Goal: Task Accomplishment & Management: Manage account settings

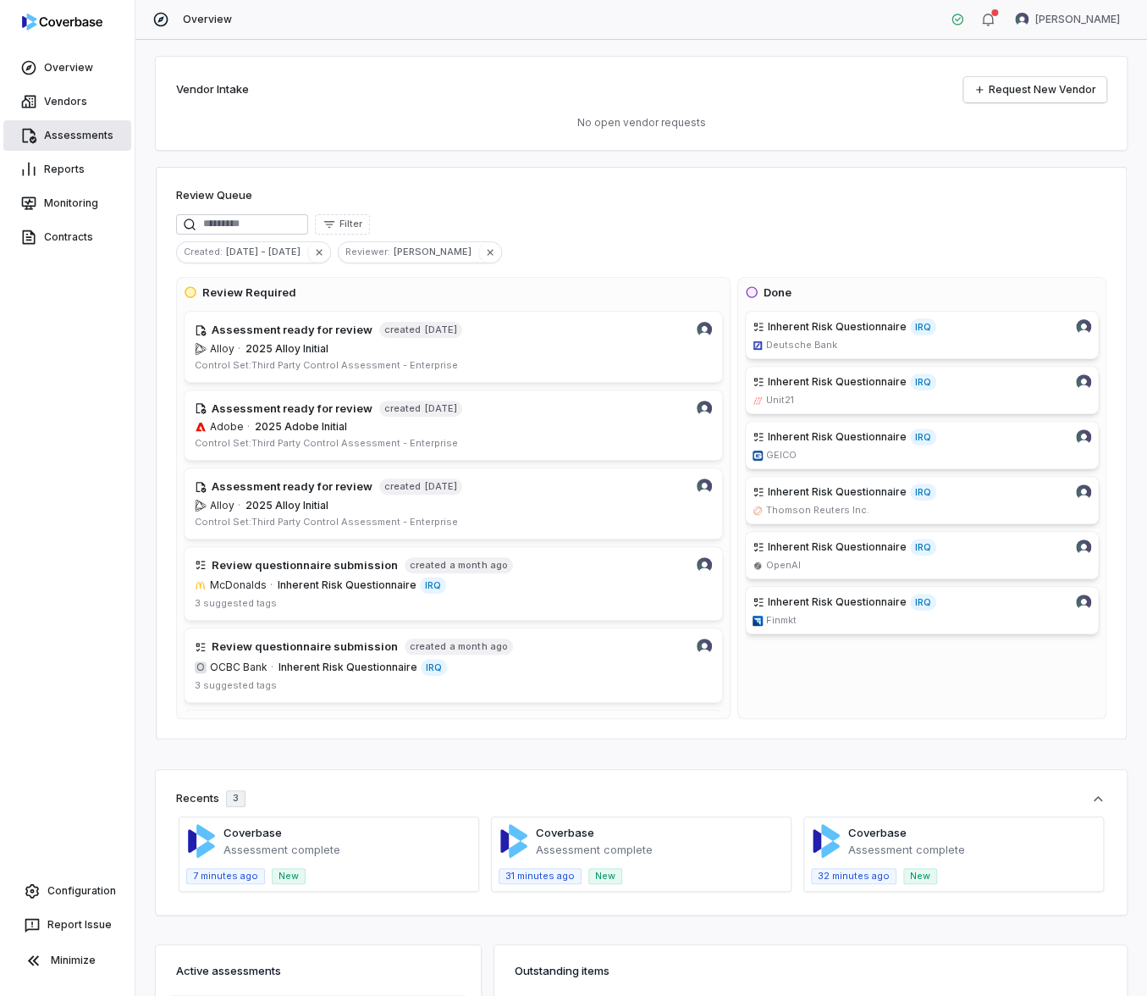
click at [74, 134] on link "Assessments" at bounding box center [67, 135] width 128 height 30
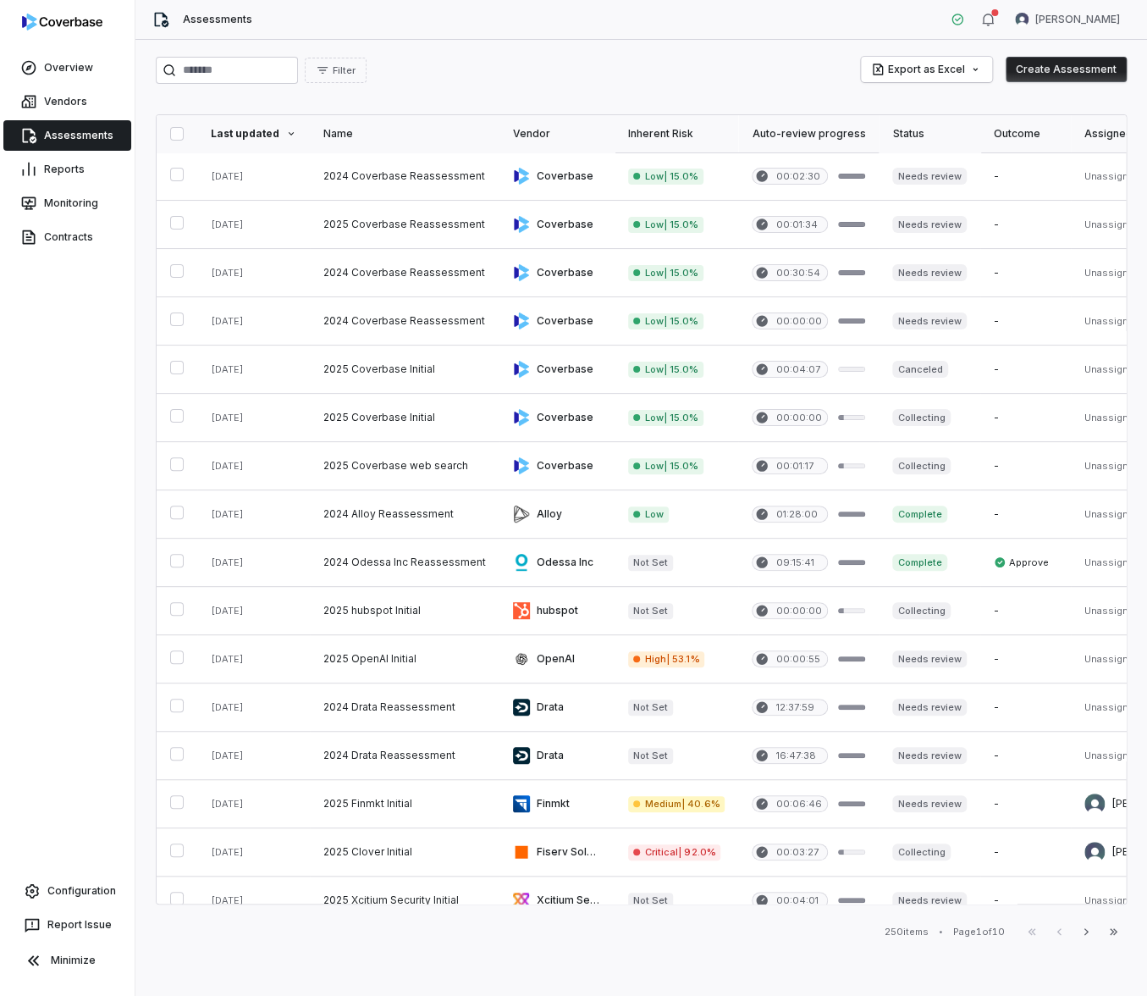
click at [1057, 57] on button "Create Assessment" at bounding box center [1066, 69] width 121 height 25
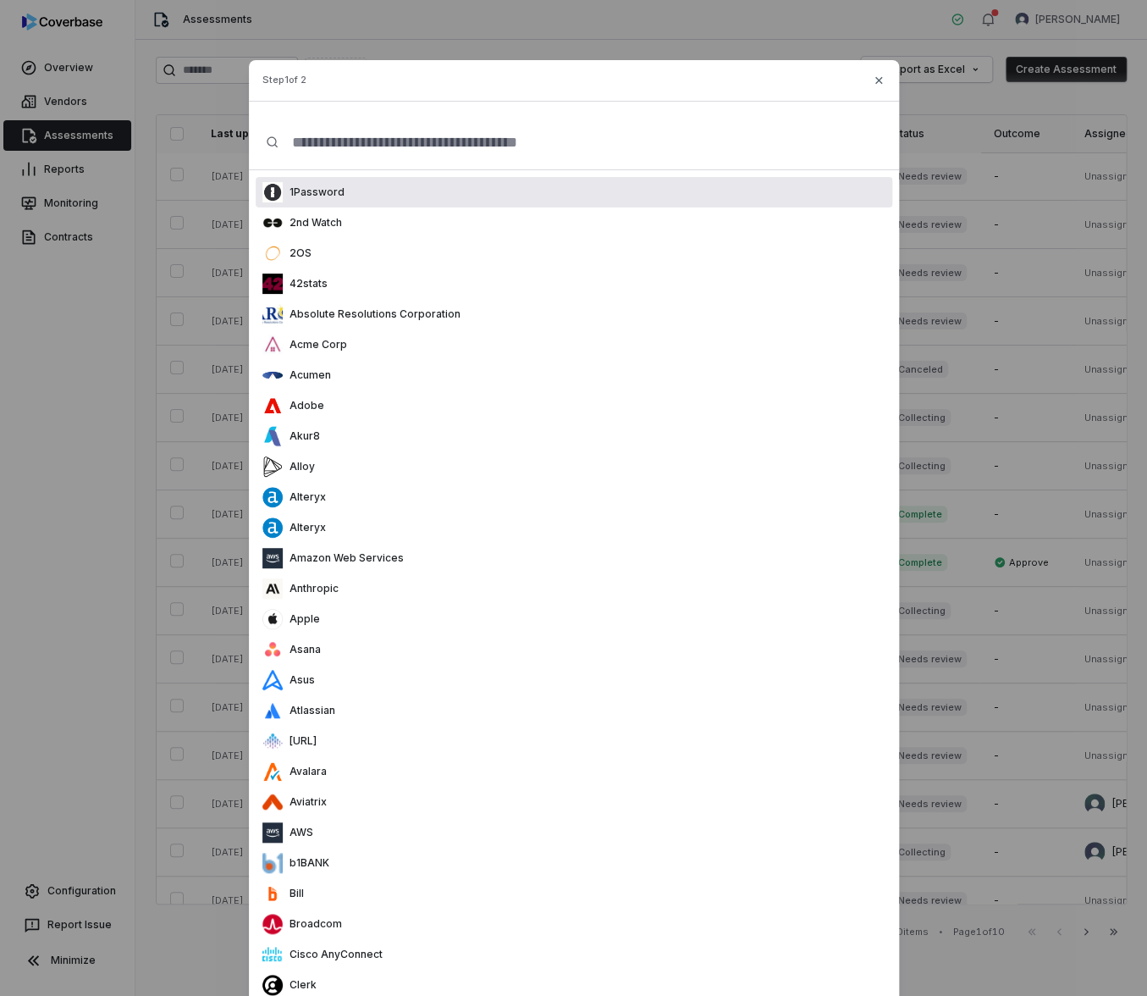
click at [533, 195] on div "1Password" at bounding box center [574, 192] width 637 height 30
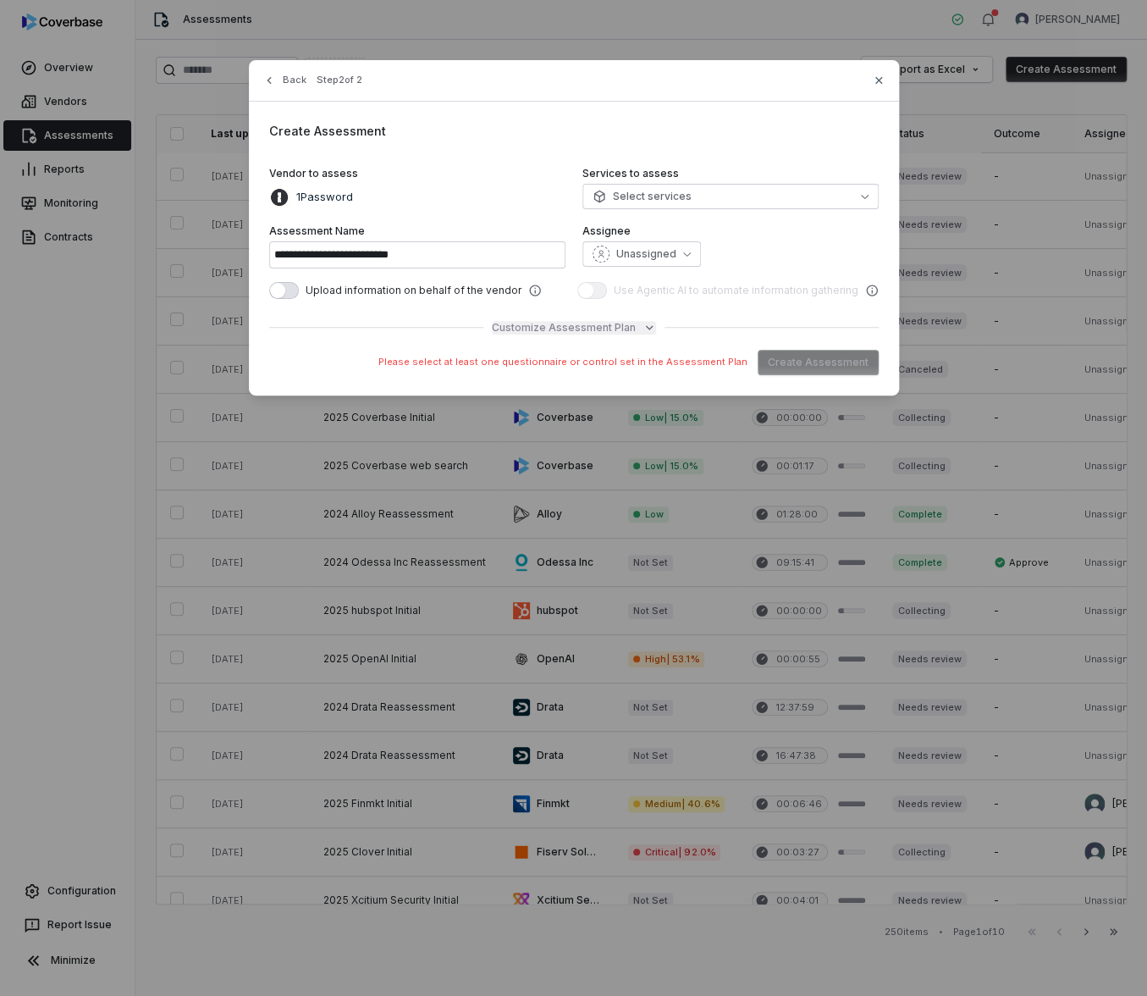
click at [569, 327] on span "Customize Assessment Plan" at bounding box center [564, 328] width 144 height 14
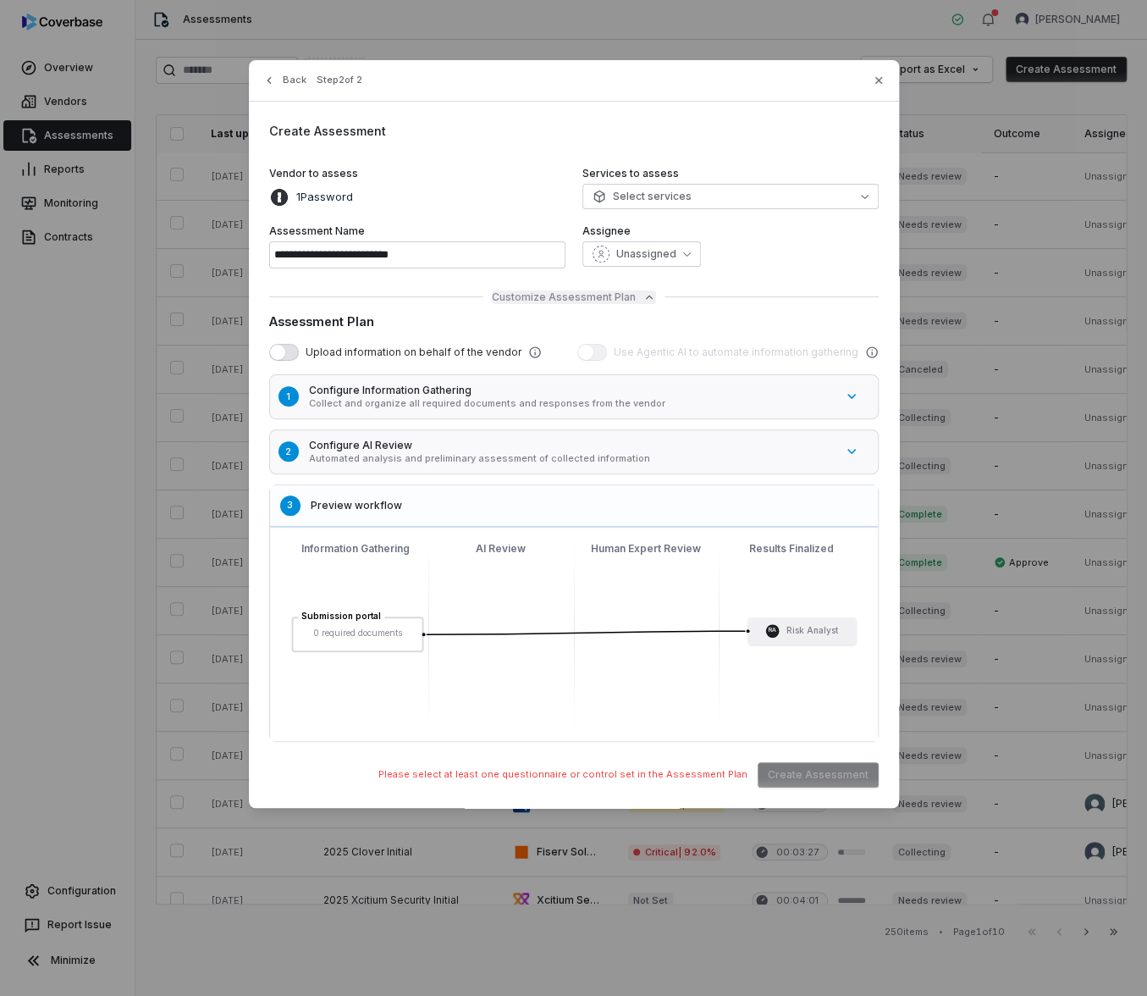
click at [570, 299] on span "Customize Assessment Plan" at bounding box center [564, 297] width 144 height 14
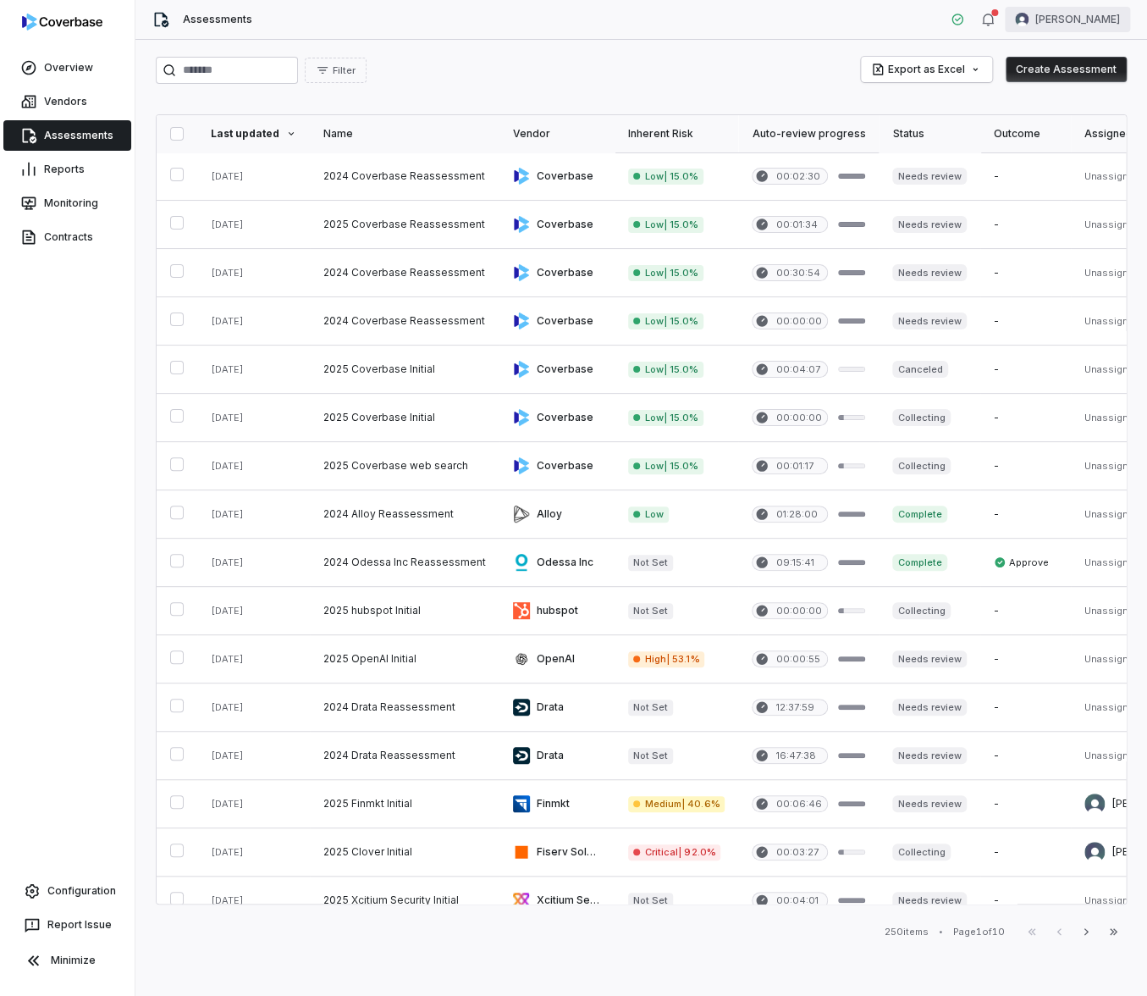
click at [1103, 31] on html "Overview Vendors Assessments Reports Monitoring Contracts Configuration Report …" at bounding box center [573, 498] width 1147 height 996
click at [1051, 68] on div "Account" at bounding box center [1058, 60] width 130 height 27
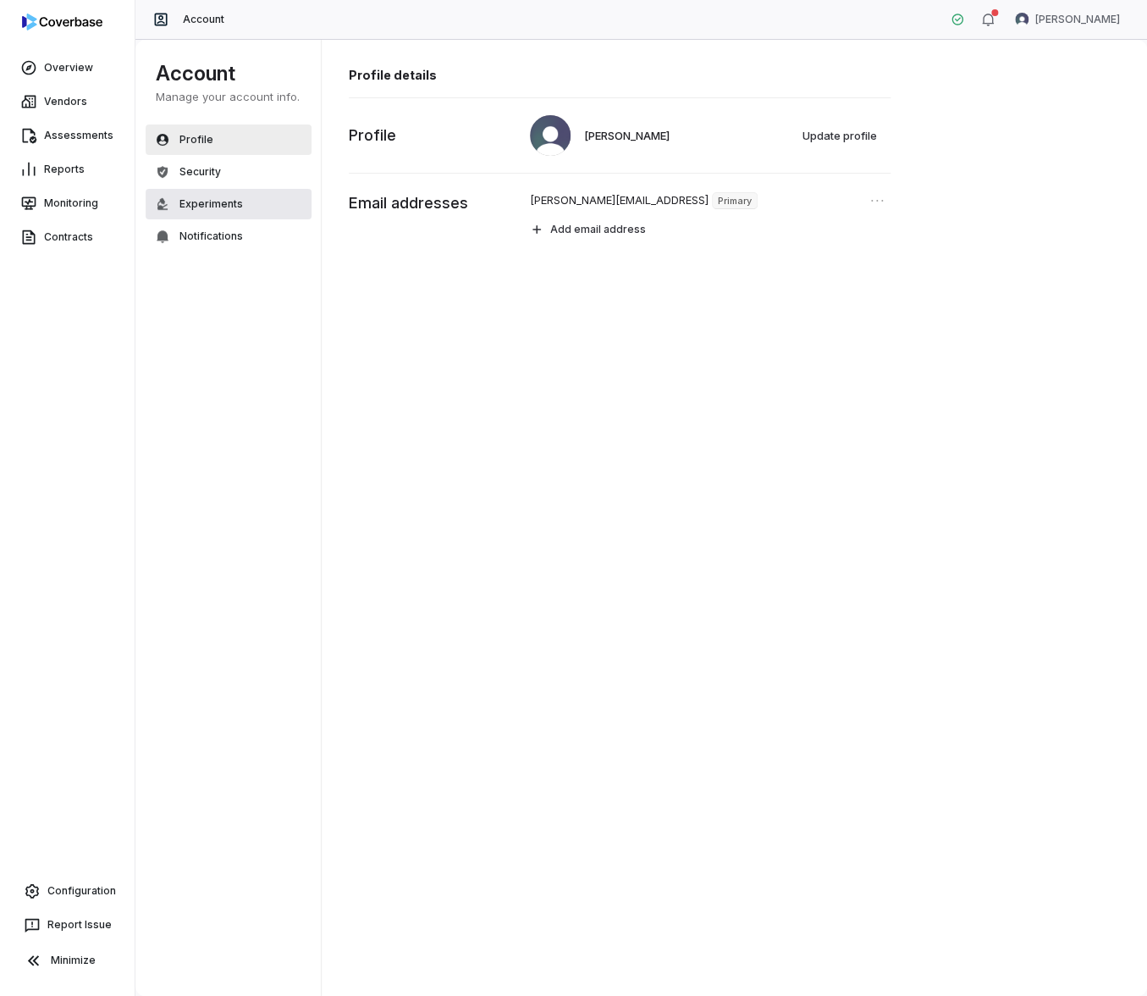
click at [230, 212] on button "Experiments" at bounding box center [229, 204] width 166 height 30
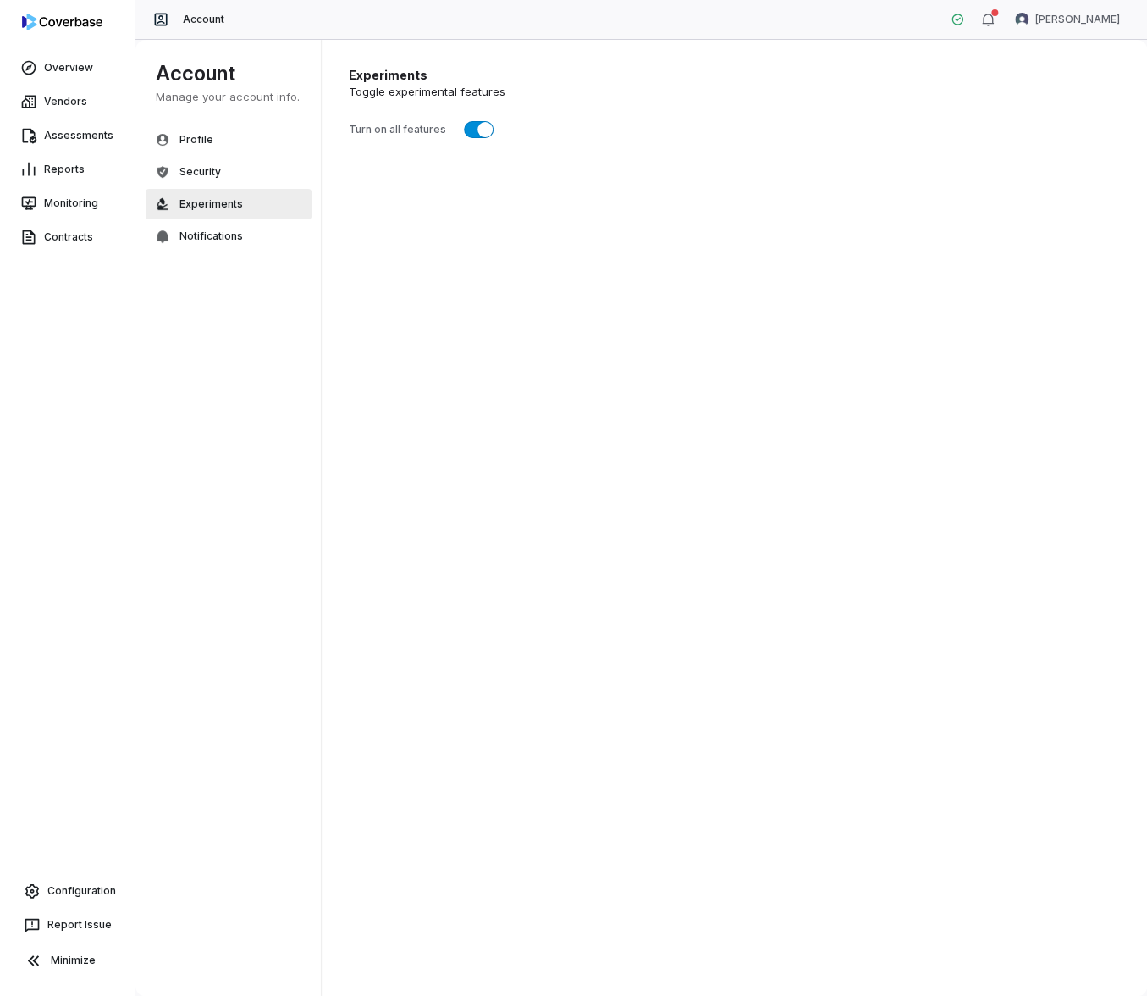
click at [483, 126] on span "button" at bounding box center [484, 129] width 15 height 15
click at [75, 139] on link "Assessments" at bounding box center [67, 135] width 128 height 30
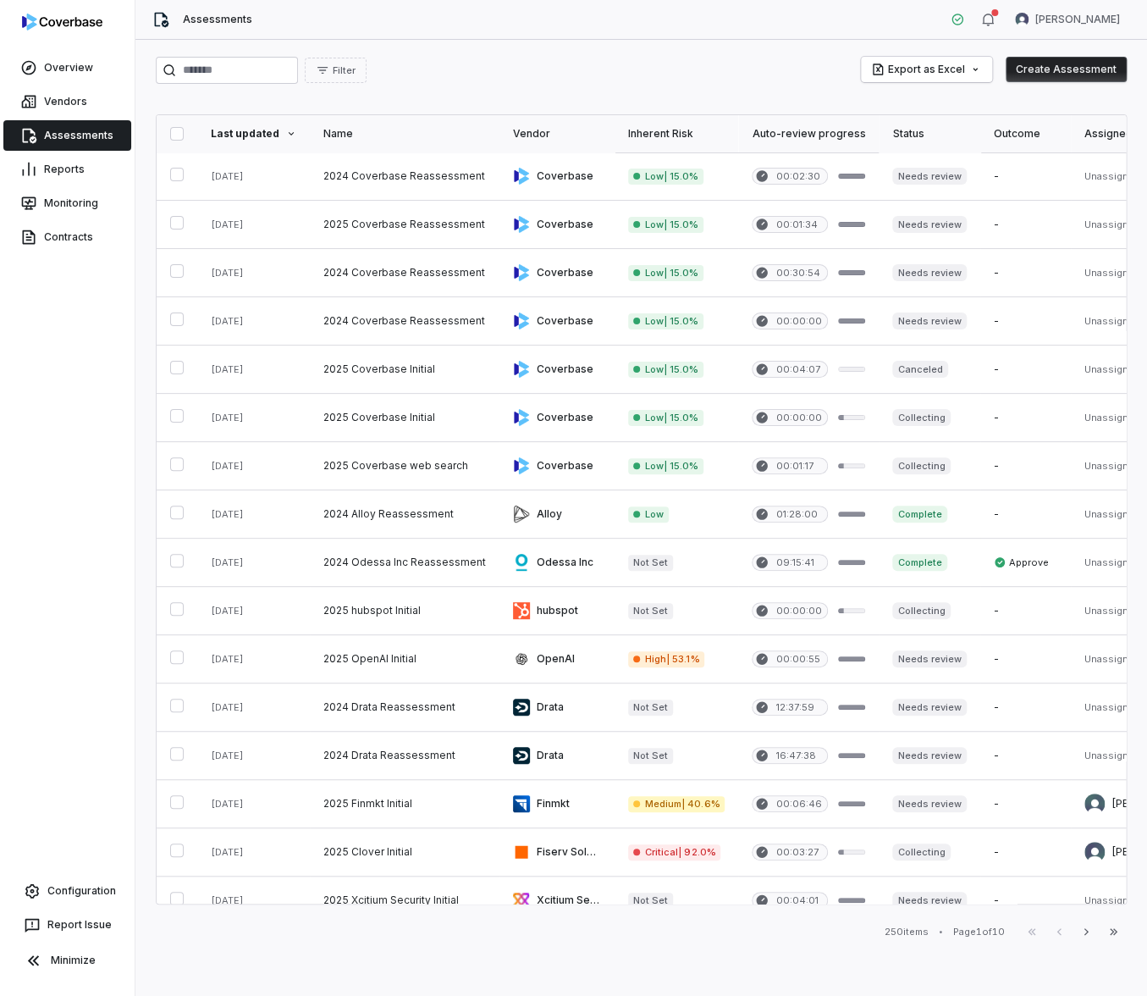
click at [1063, 72] on button "Create Assessment" at bounding box center [1066, 69] width 121 height 25
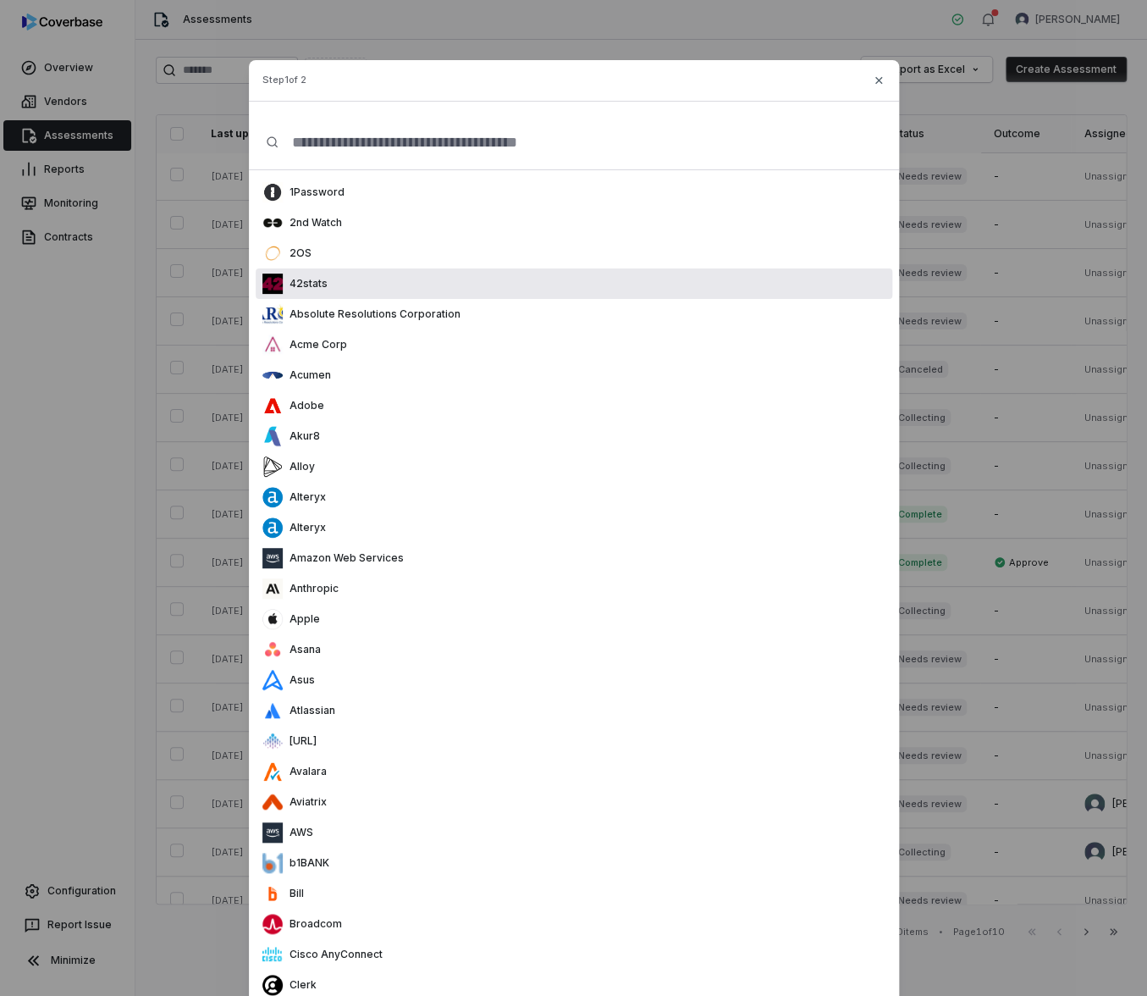
click at [493, 271] on div "42stats" at bounding box center [574, 283] width 637 height 30
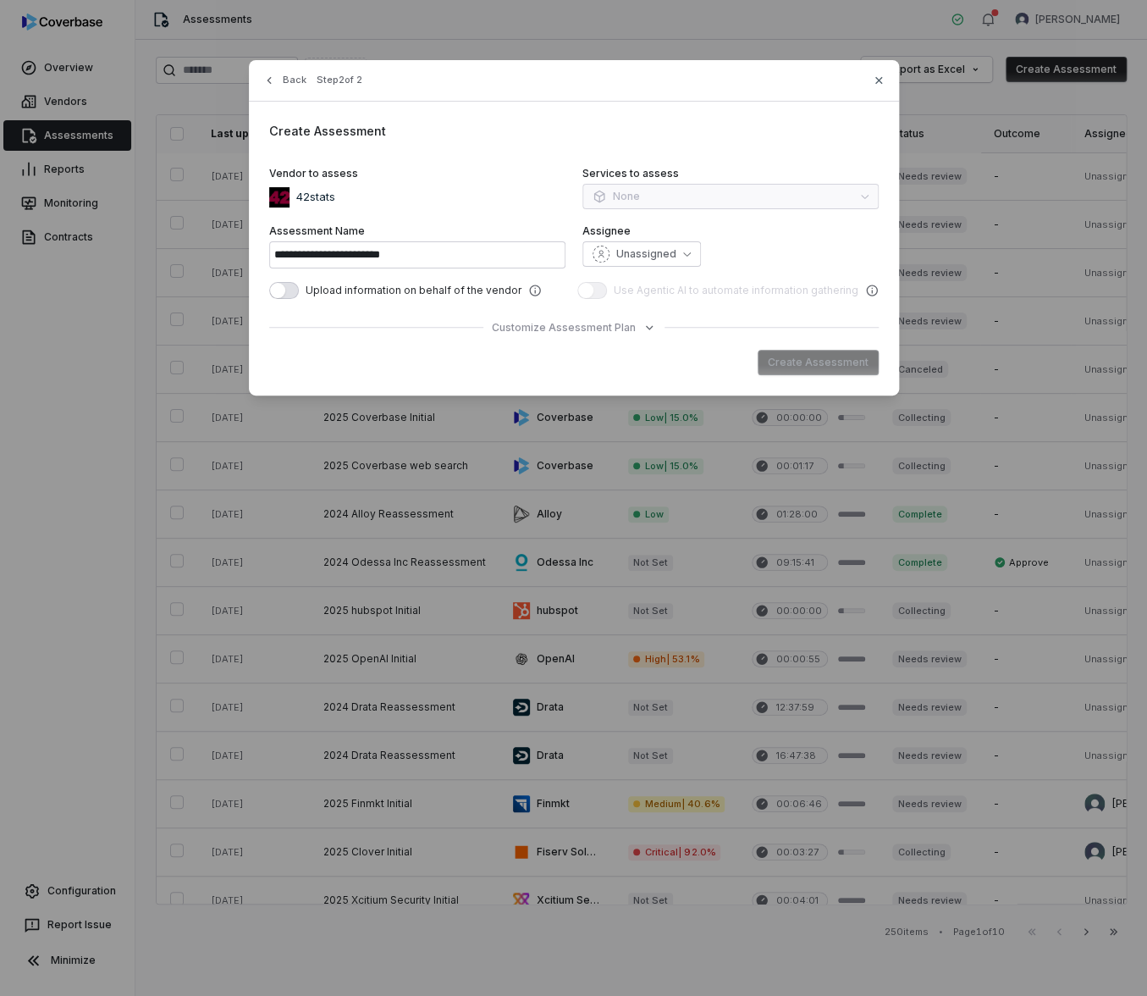
click at [886, 78] on div "**********" at bounding box center [574, 227] width 650 height 335
click at [876, 80] on icon "button" at bounding box center [879, 81] width 14 height 14
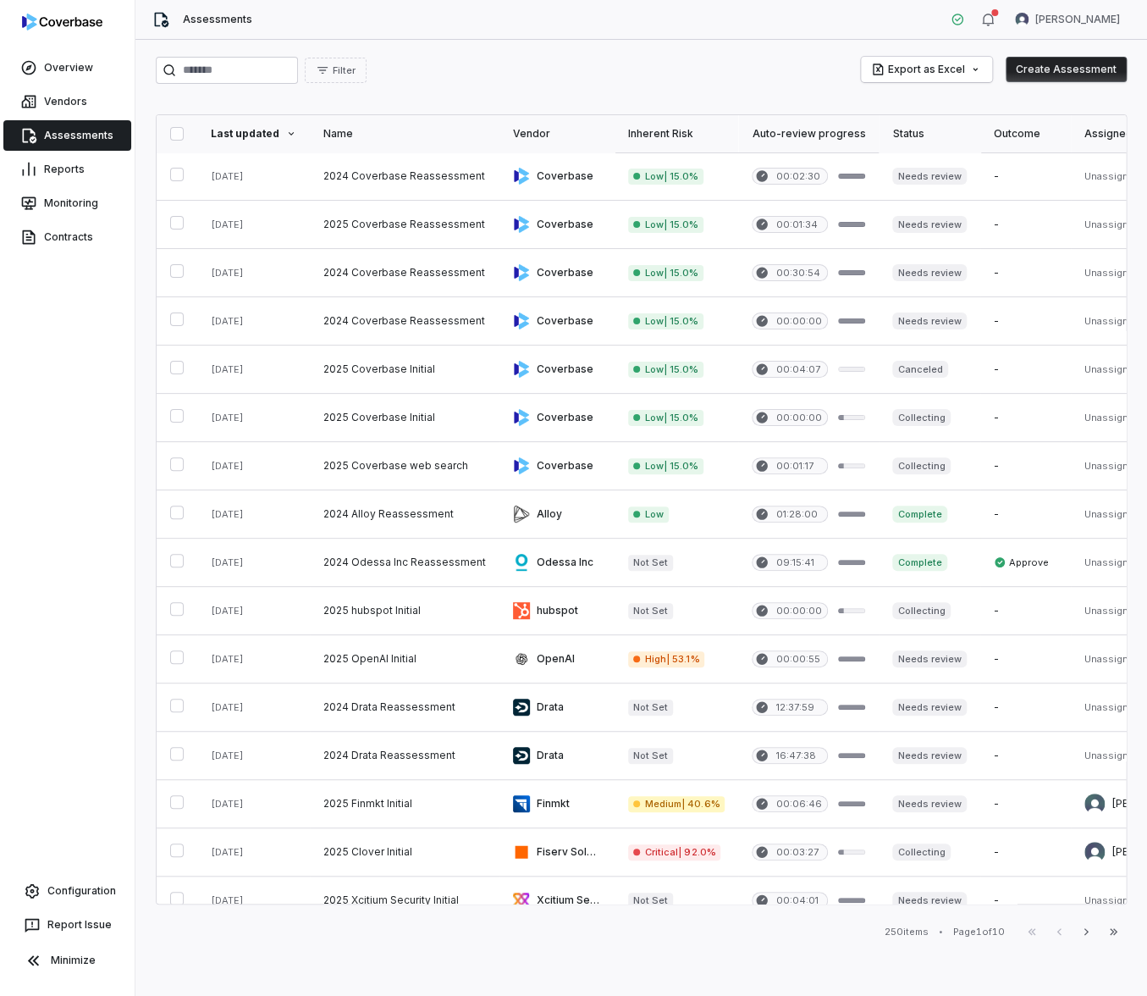
click at [572, 60] on div "Filter Export as Excel Create Assessment" at bounding box center [641, 70] width 971 height 27
click at [1067, 67] on button "Create Assessment" at bounding box center [1066, 69] width 121 height 25
click at [1090, 17] on html "Overview Vendors Assessments Reports Monitoring Contracts Configuration Report …" at bounding box center [573, 498] width 1147 height 996
click at [1062, 86] on div "Organization" at bounding box center [1058, 87] width 130 height 27
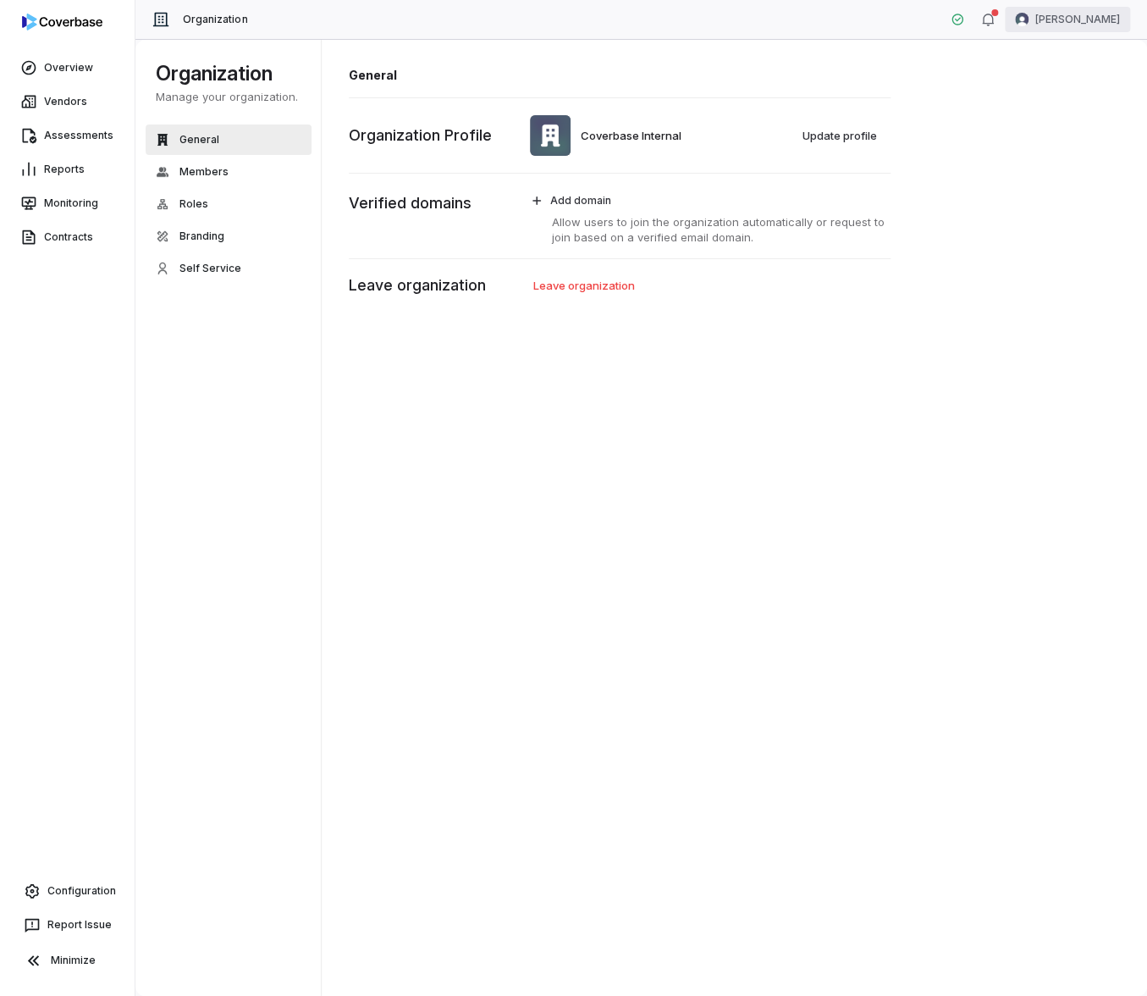
click at [1092, 10] on html "Overview Vendors Assessments Reports Monitoring Contracts Configuration Report …" at bounding box center [573, 498] width 1147 height 996
click at [1076, 63] on div "Account" at bounding box center [1058, 60] width 130 height 27
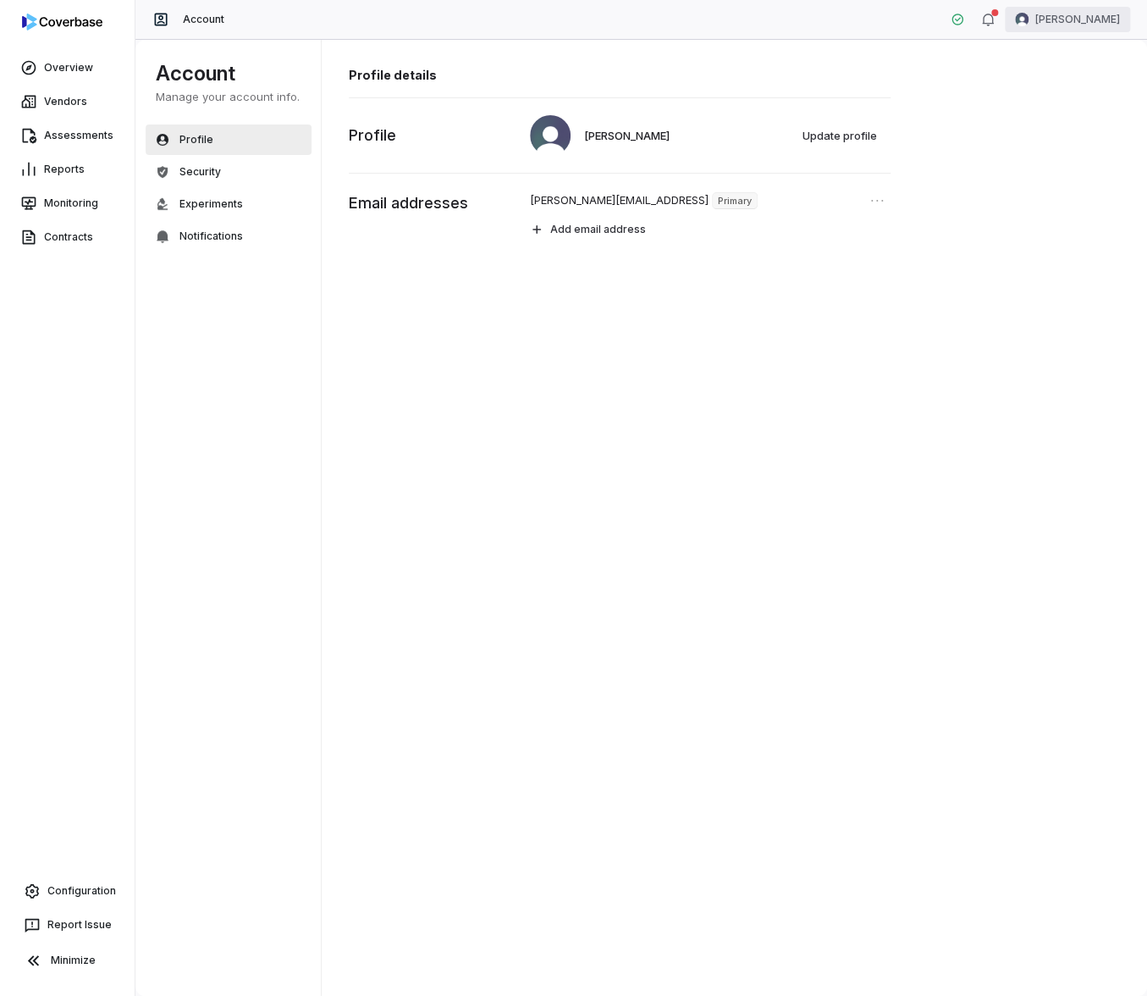
click at [1083, 22] on html "Overview Vendors Assessments Reports Monitoring Contracts Configuration Report …" at bounding box center [573, 498] width 1147 height 996
click at [1048, 155] on div "Log out" at bounding box center [1058, 155] width 130 height 27
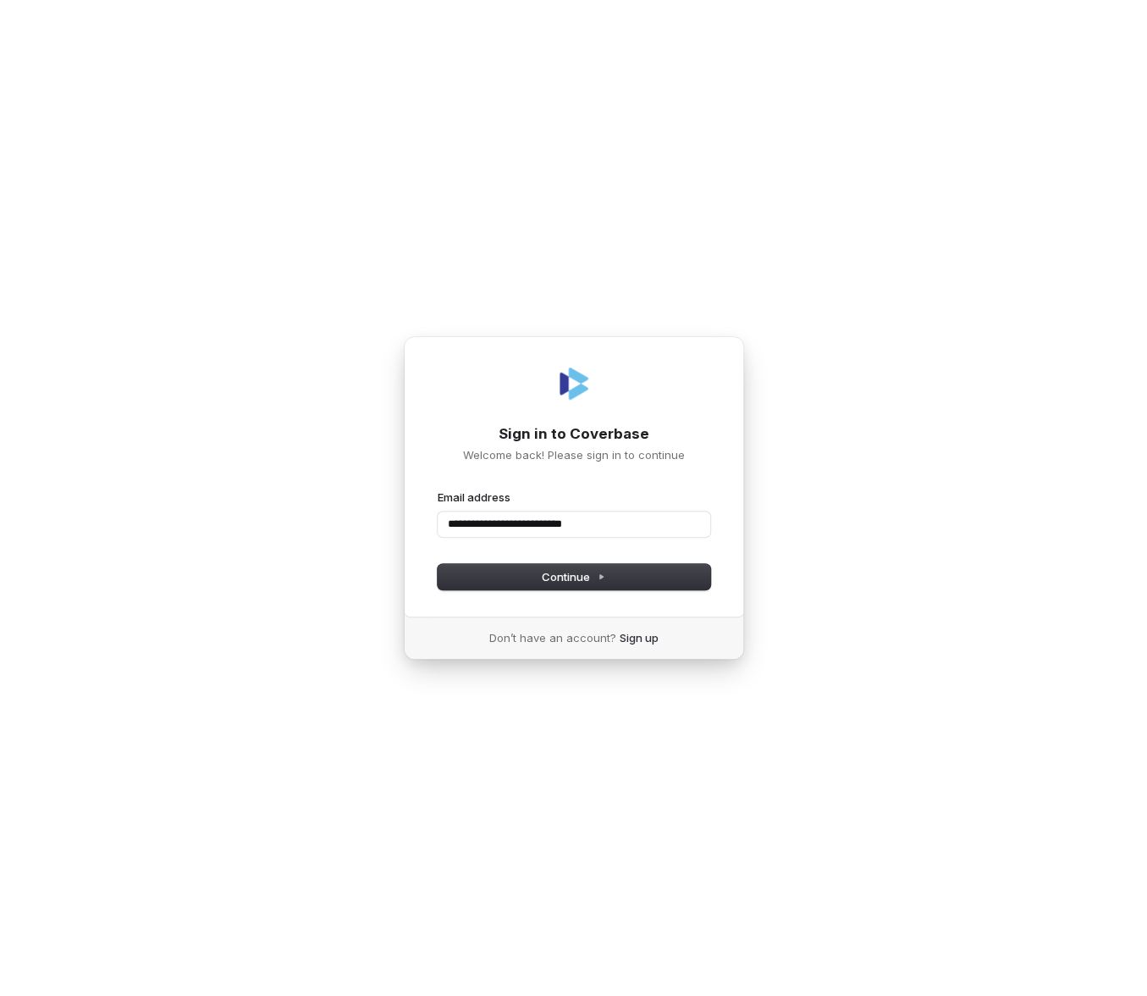
type input "**********"
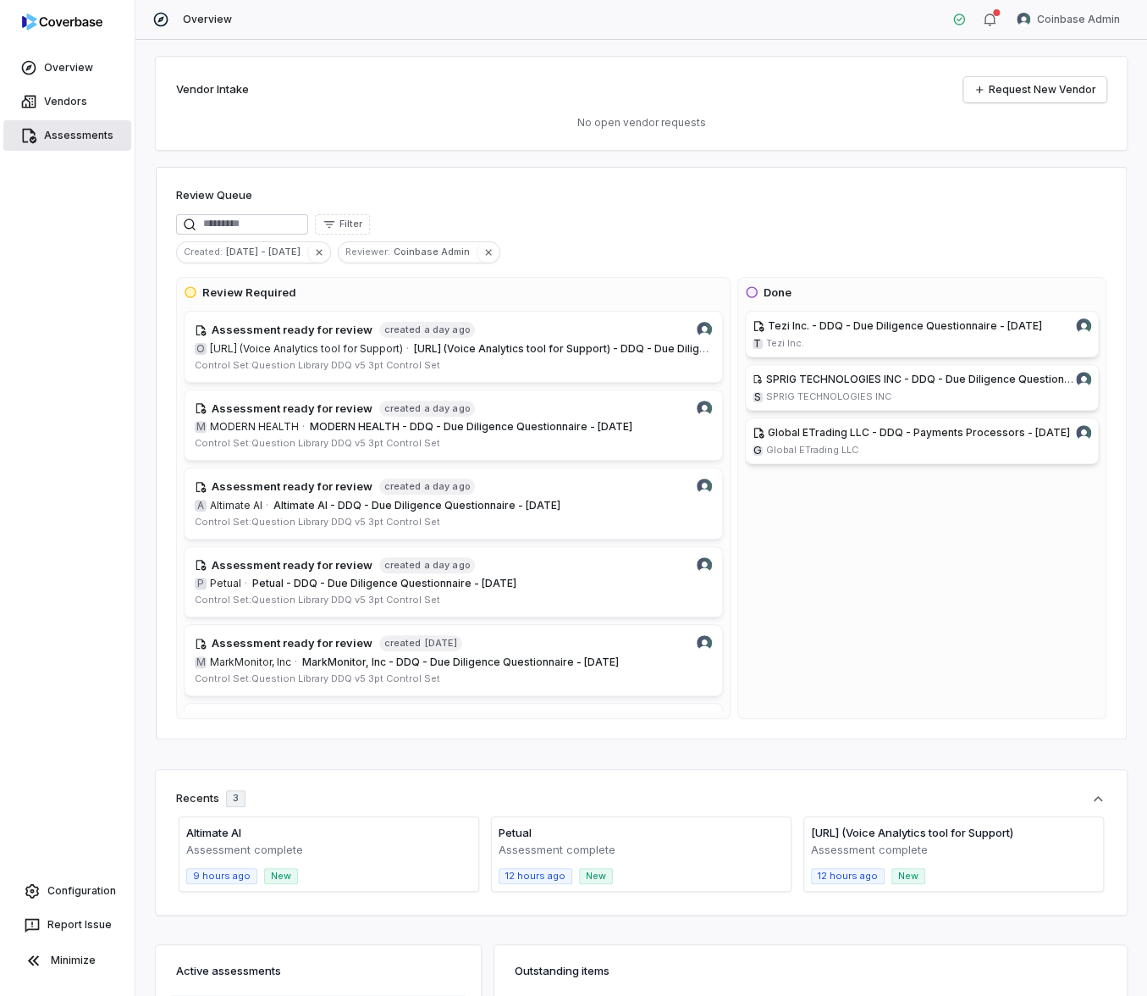
click at [75, 133] on link "Assessments" at bounding box center [67, 135] width 128 height 30
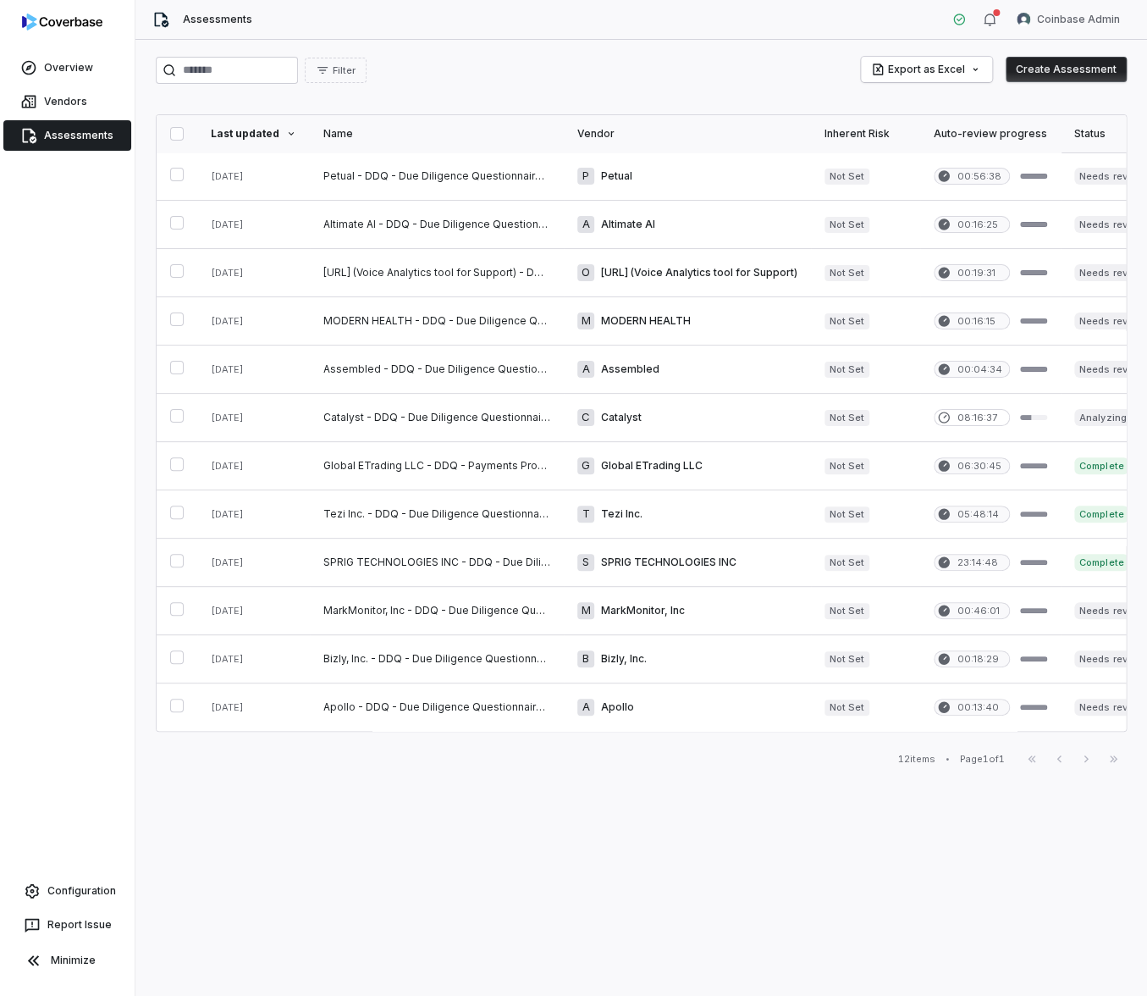
click at [1048, 69] on button "Create Assessment" at bounding box center [1066, 69] width 121 height 25
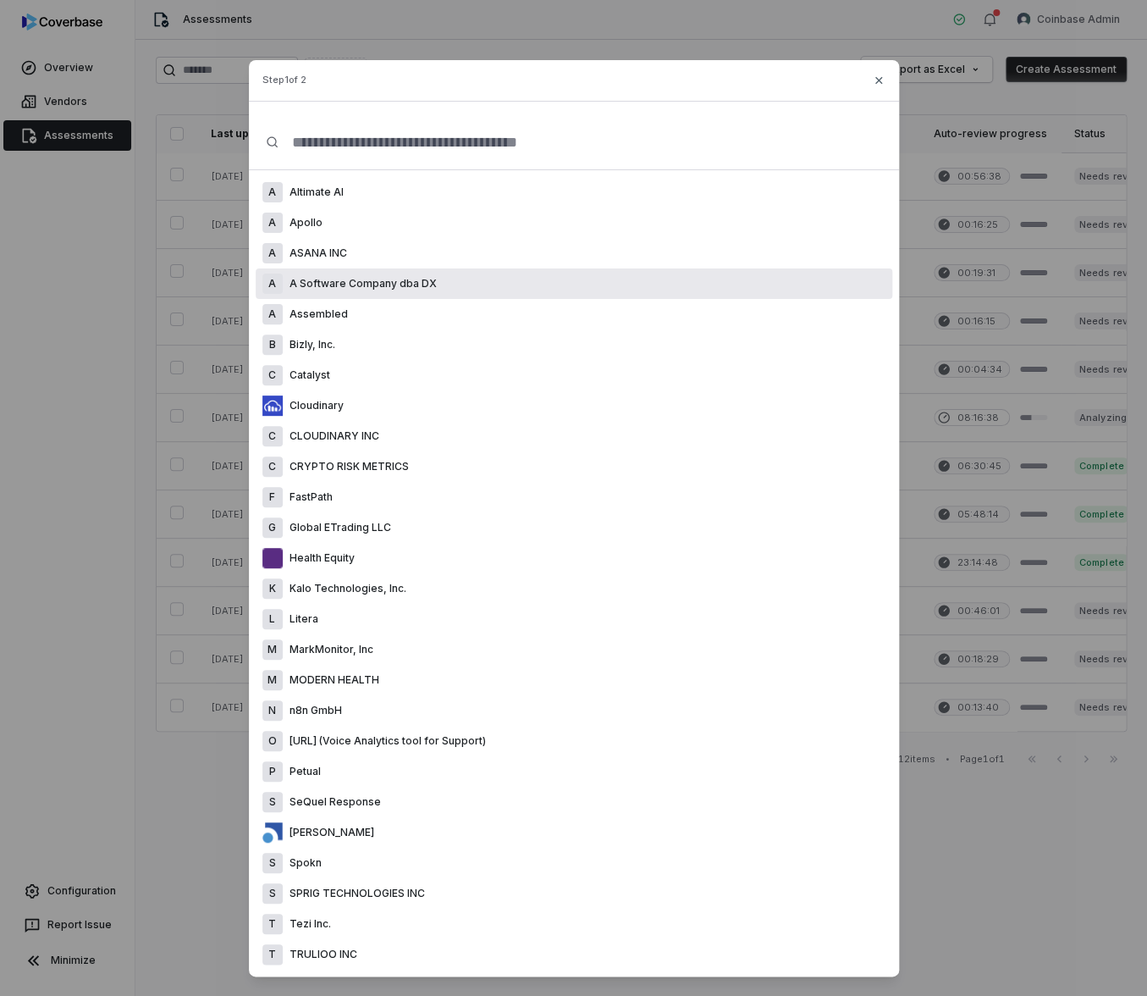
click at [626, 284] on div "A A Software Company dba DX" at bounding box center [574, 283] width 637 height 30
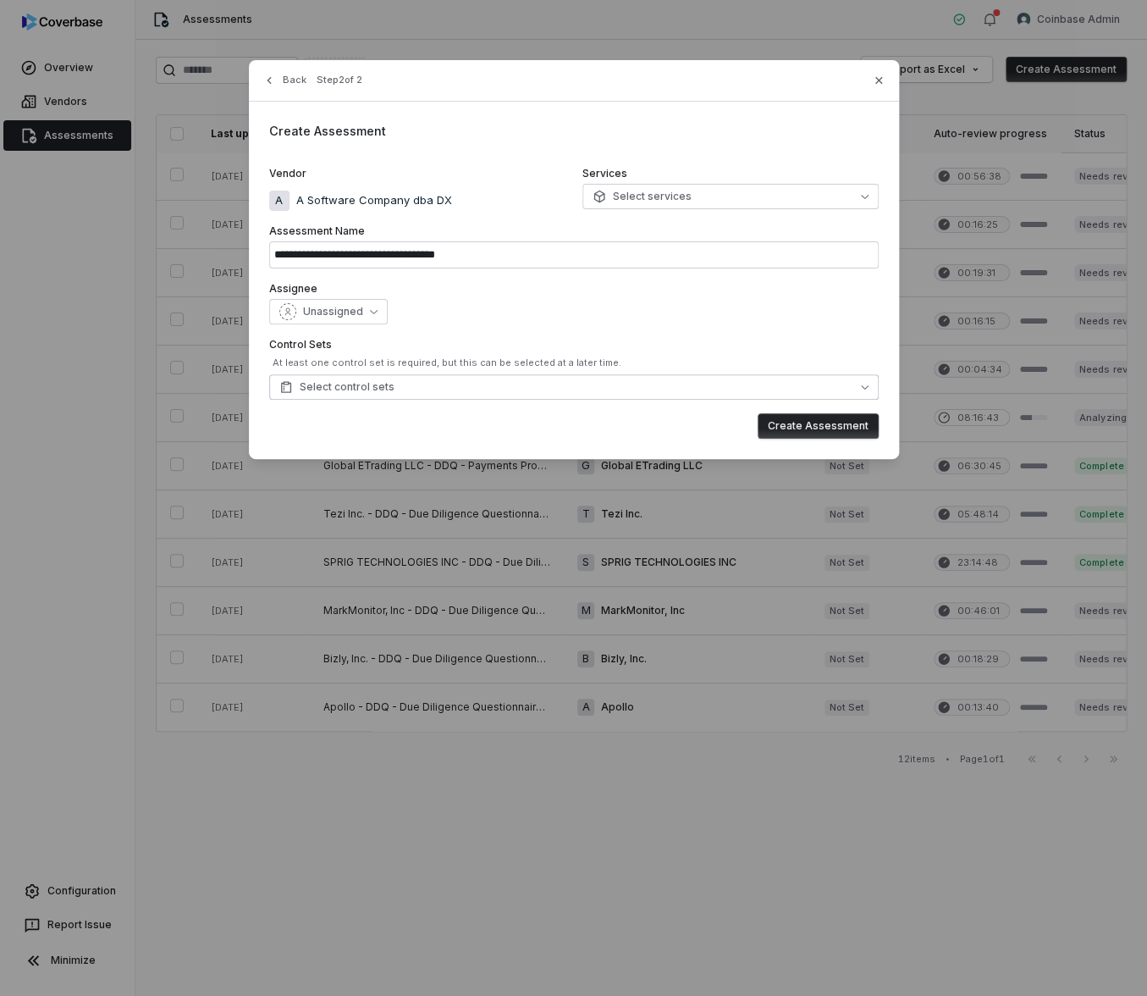
click at [444, 387] on button "Select control sets" at bounding box center [574, 386] width 610 height 25
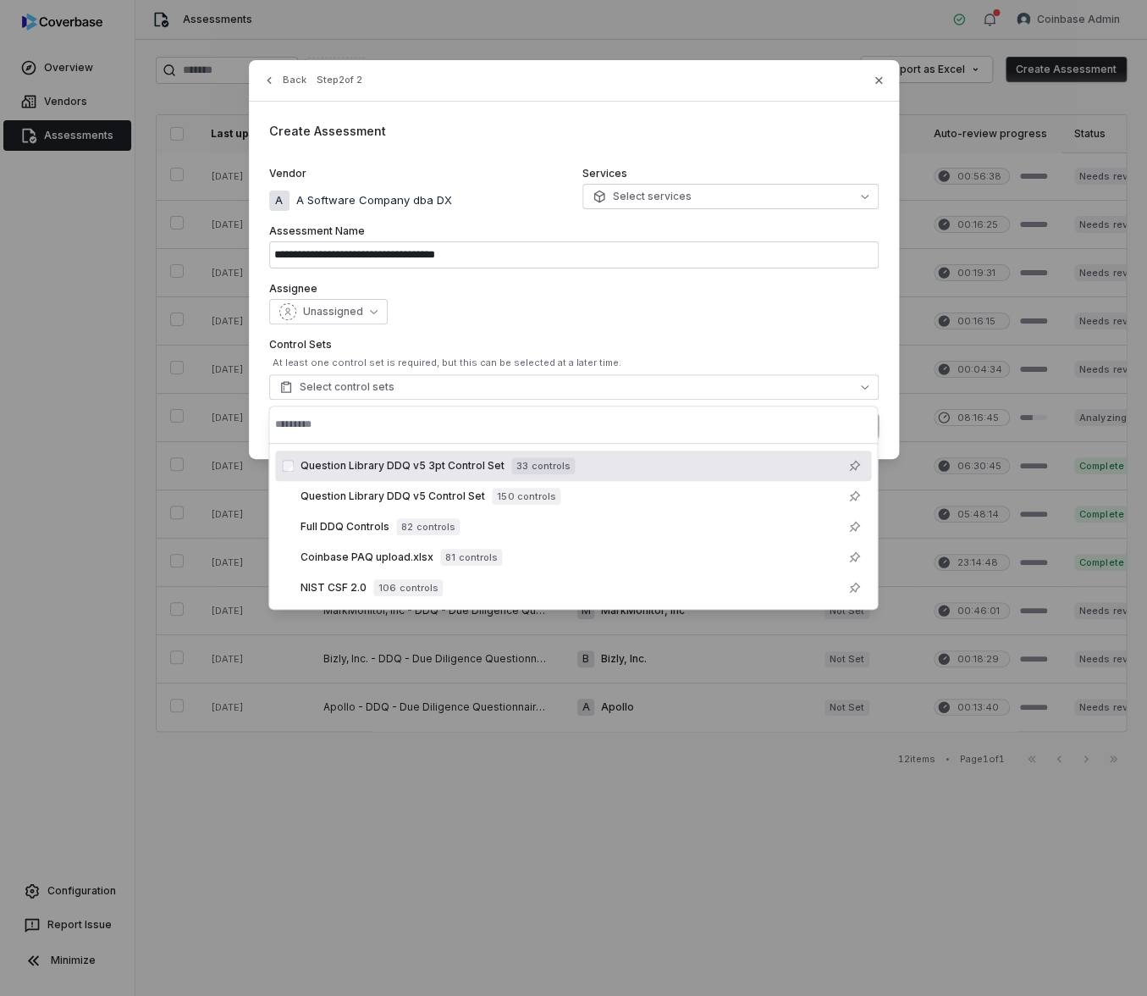
click at [493, 157] on div "**********" at bounding box center [574, 259] width 650 height 399
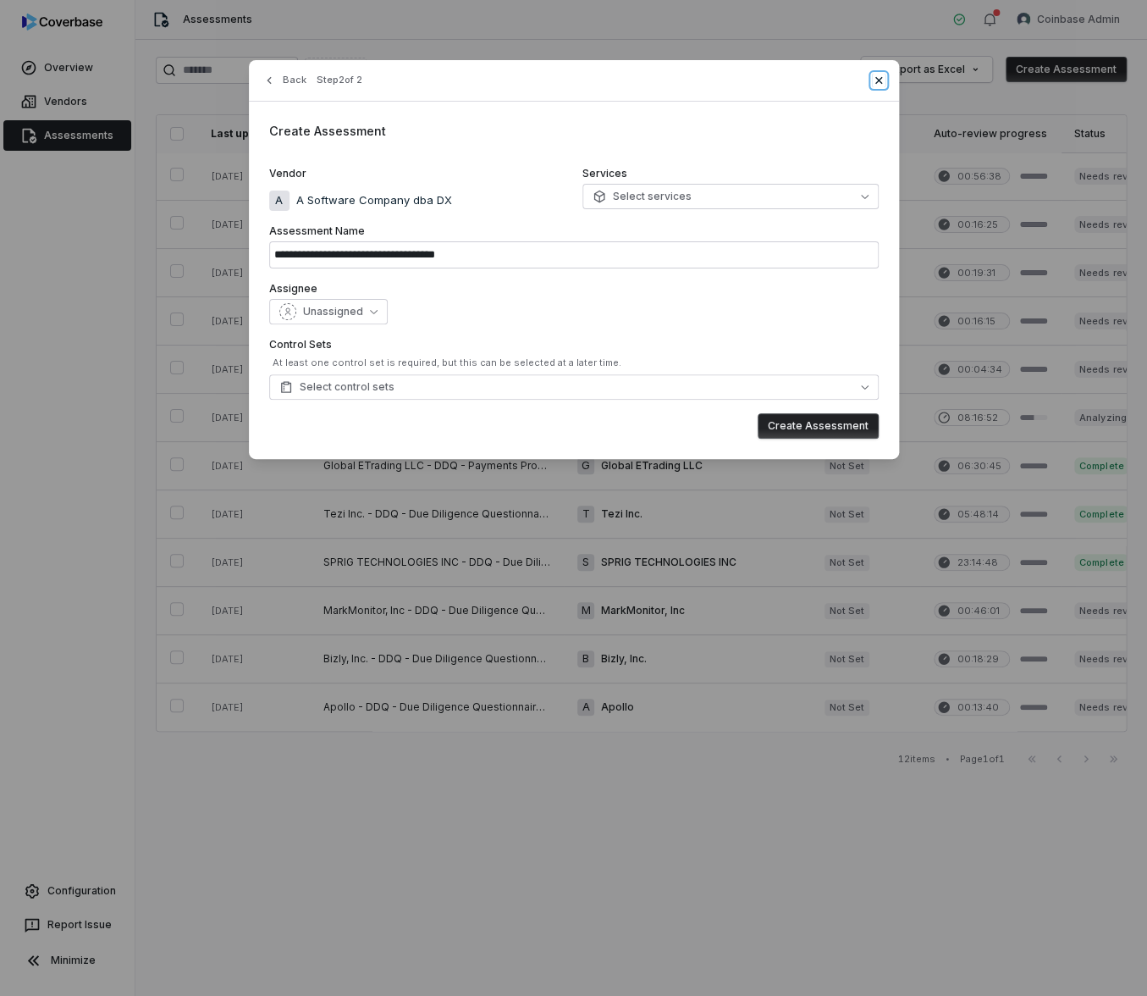
click at [881, 80] on icon "button" at bounding box center [879, 81] width 14 height 14
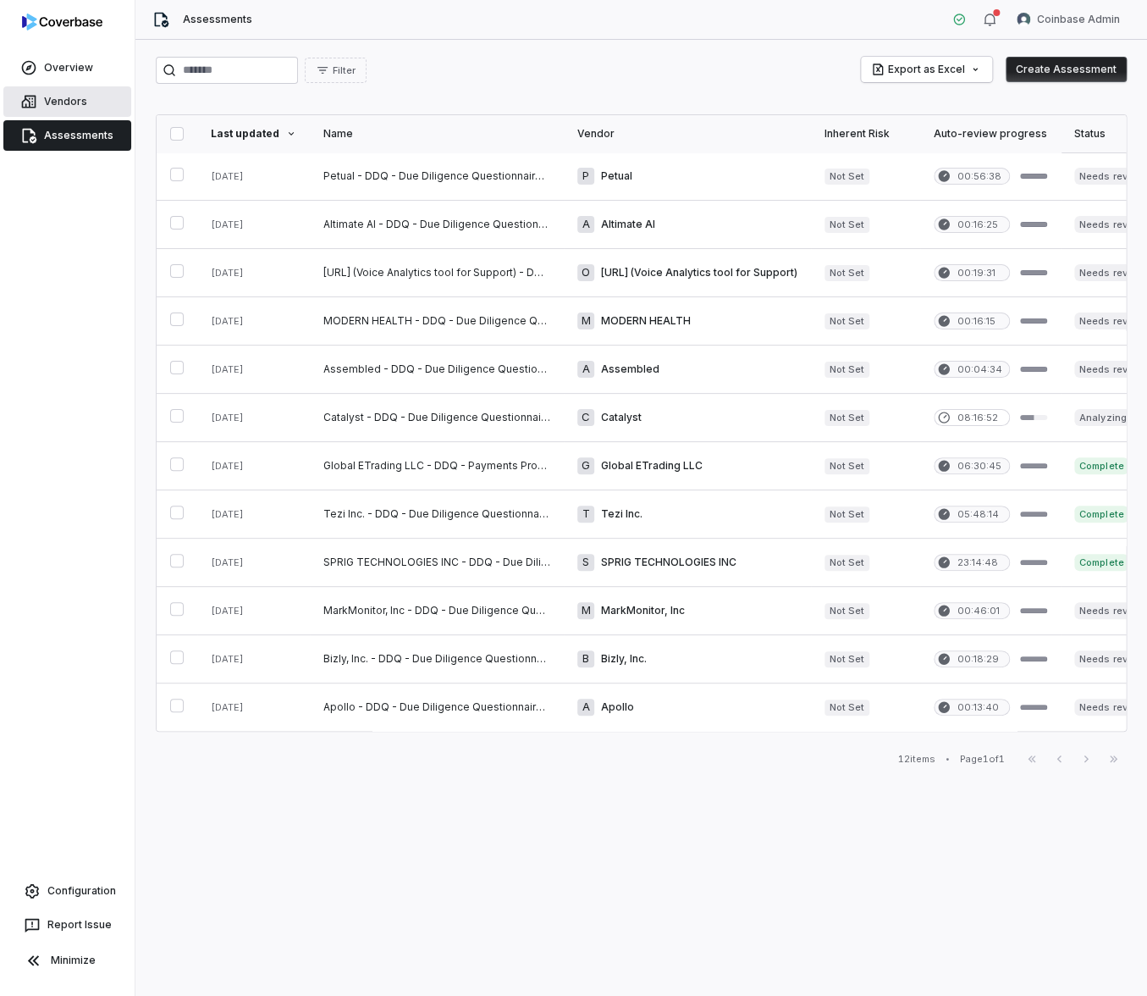
click at [56, 97] on link "Vendors" at bounding box center [67, 101] width 128 height 30
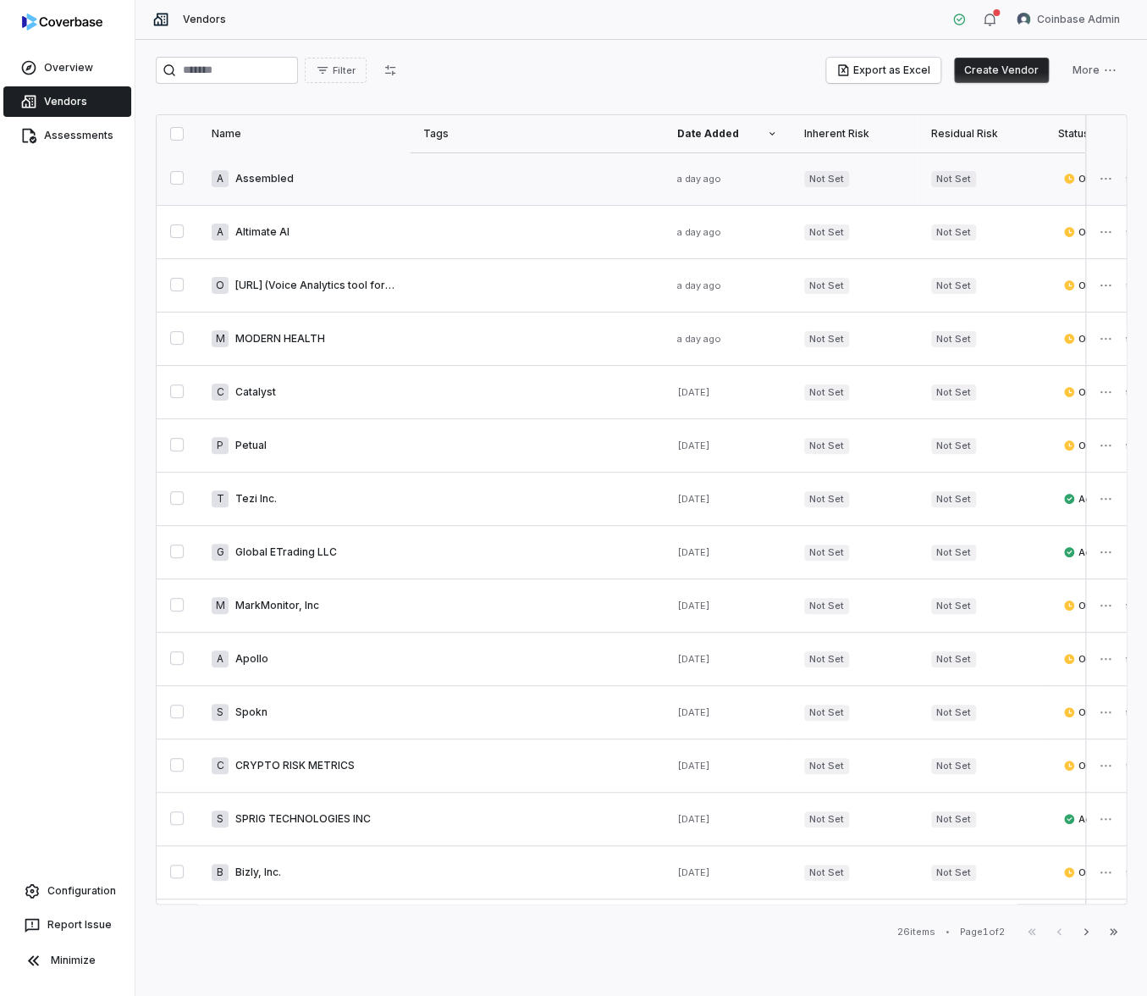
click at [417, 182] on link at bounding box center [537, 178] width 254 height 52
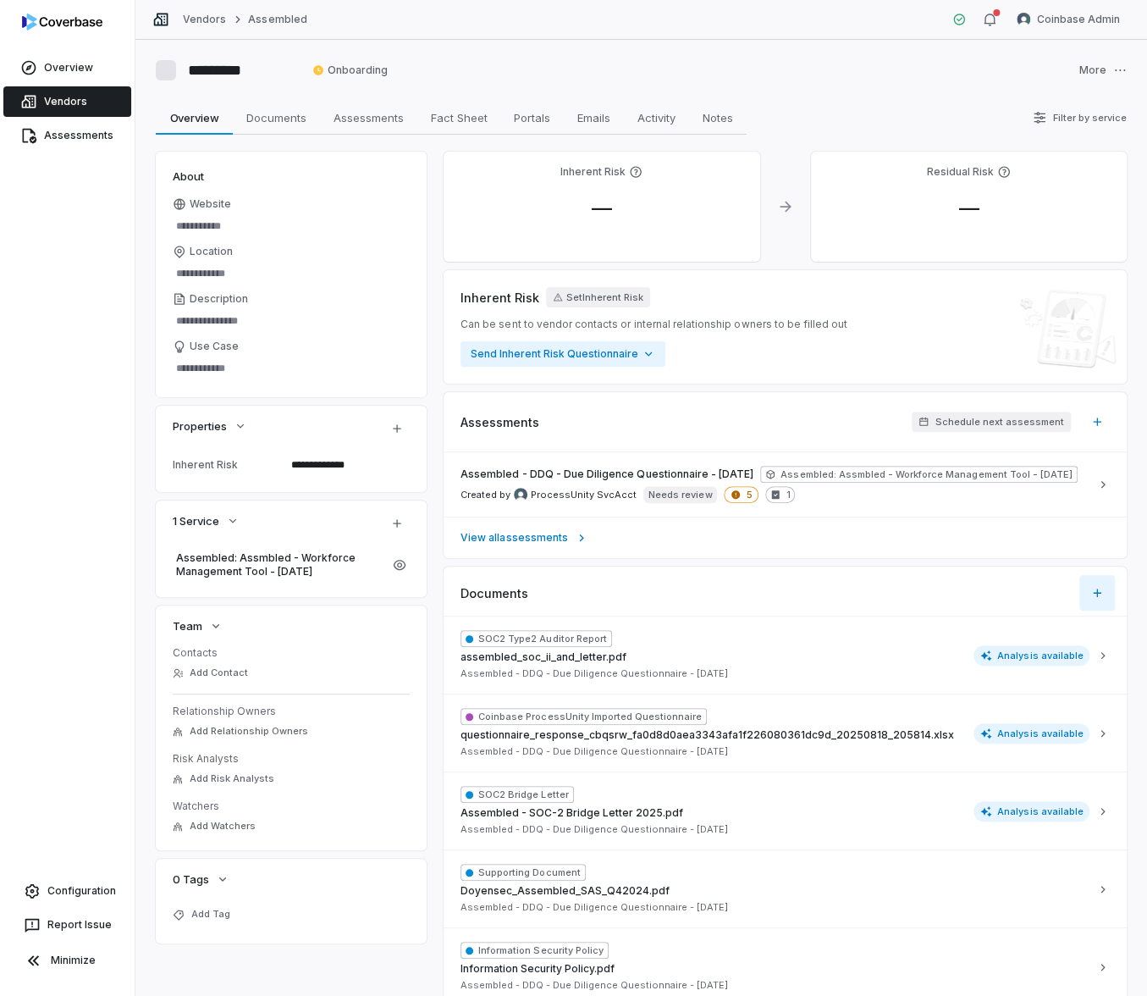
type textarea "*"
click at [1090, 413] on button "button" at bounding box center [1097, 422] width 36 height 36
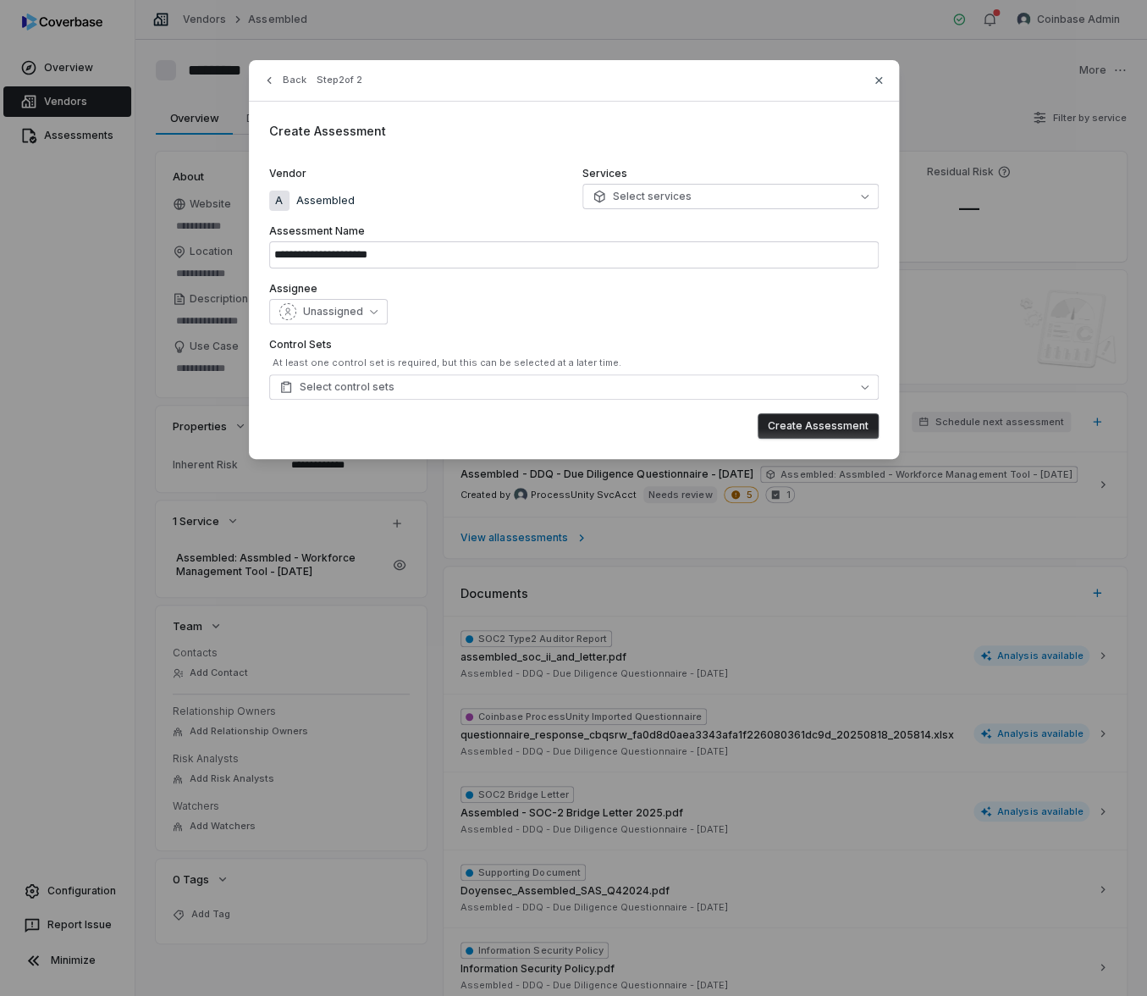
click at [536, 400] on div "**********" at bounding box center [574, 259] width 650 height 399
click at [543, 377] on button "Select control sets" at bounding box center [574, 386] width 610 height 25
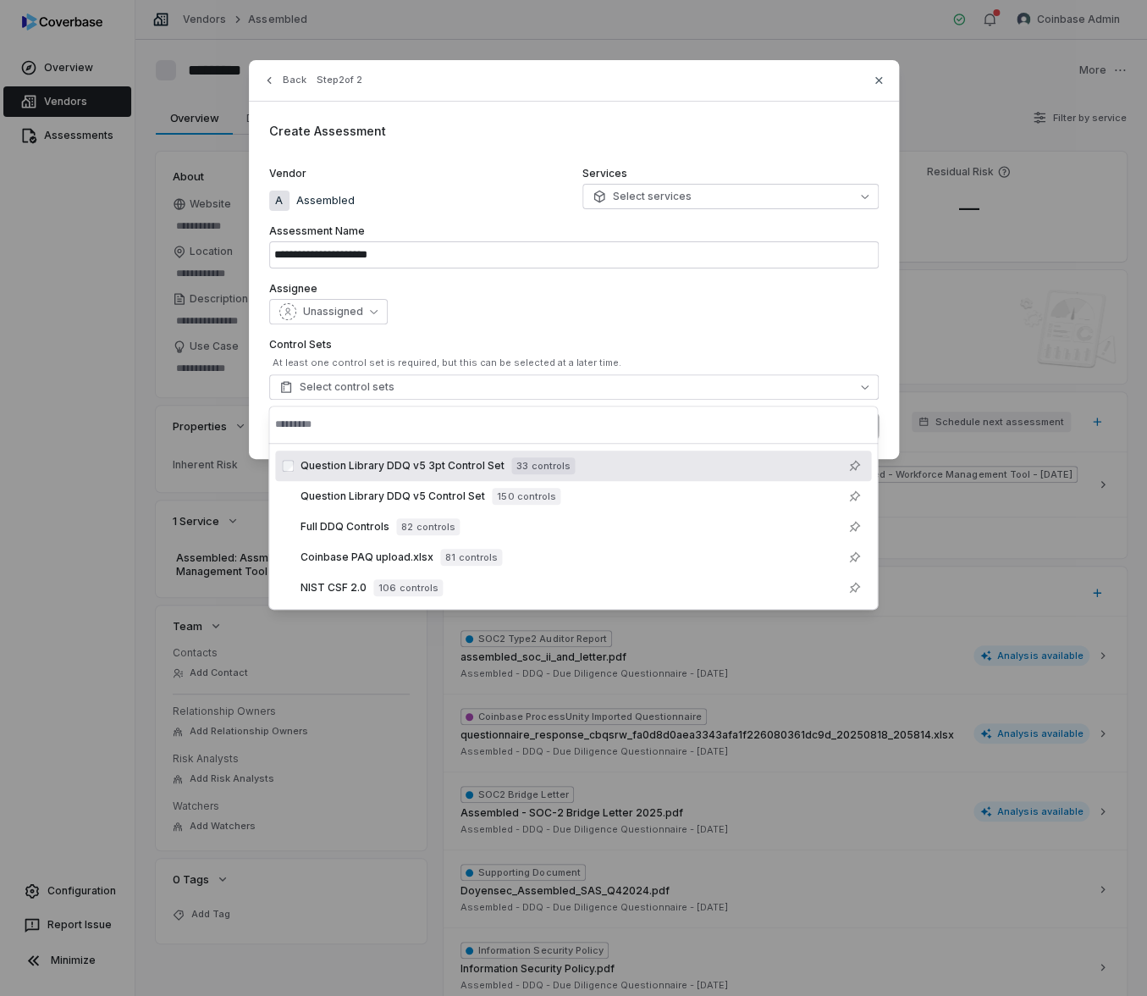
click at [886, 77] on div "**********" at bounding box center [574, 259] width 650 height 399
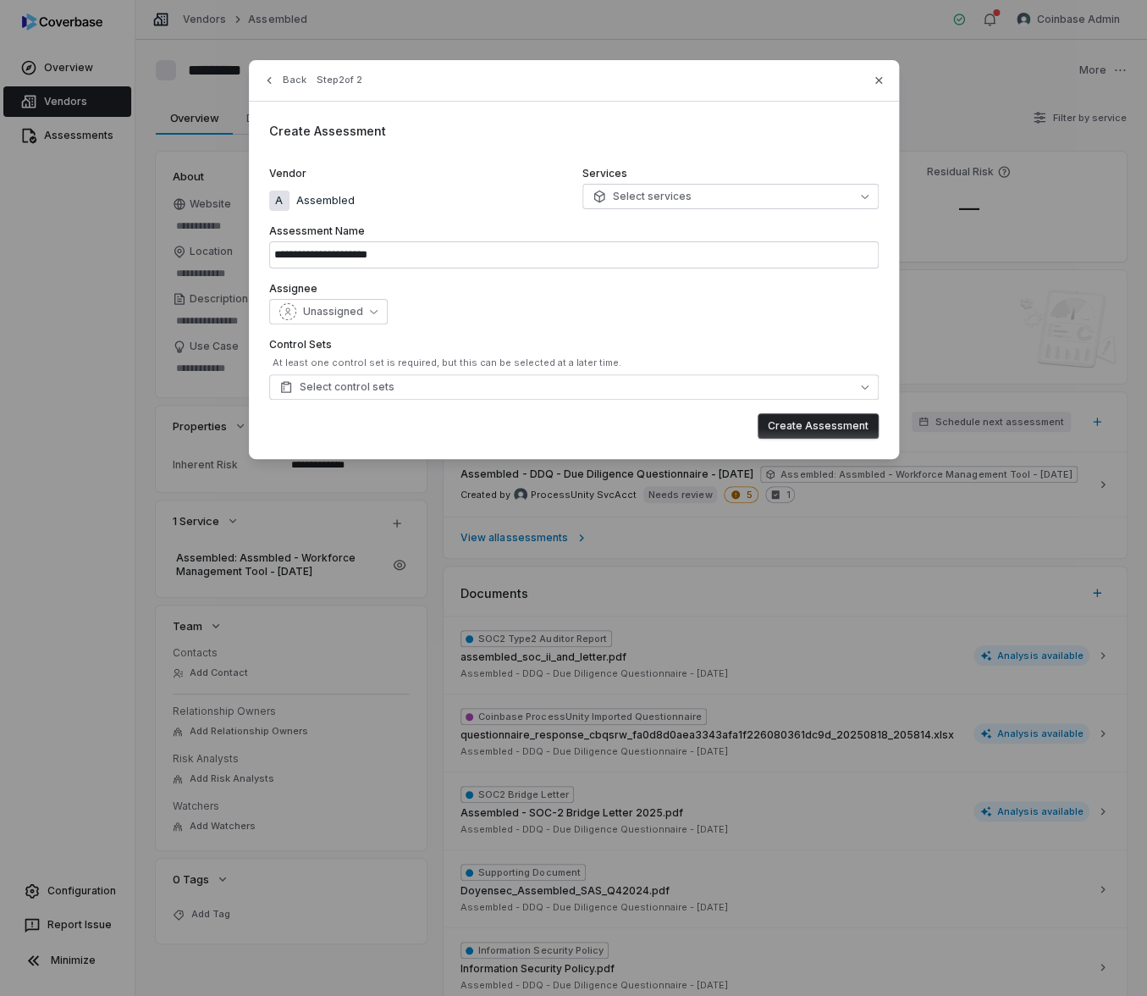
click at [885, 75] on div "**********" at bounding box center [574, 259] width 650 height 399
click at [878, 81] on icon "button" at bounding box center [879, 81] width 14 height 14
type input "**********"
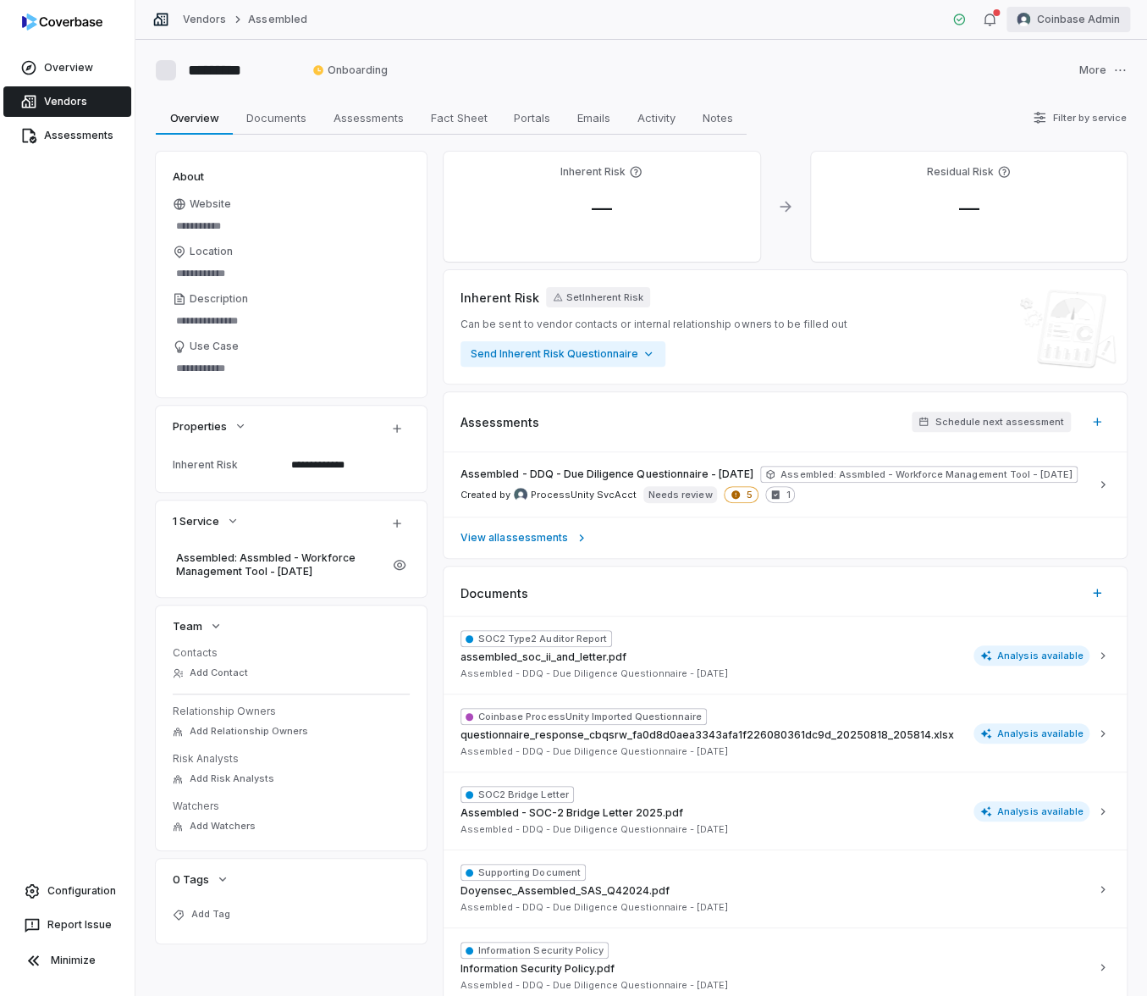
click at [1116, 13] on html "**********" at bounding box center [573, 498] width 1147 height 996
click at [1069, 162] on div "Log out" at bounding box center [1058, 155] width 130 height 27
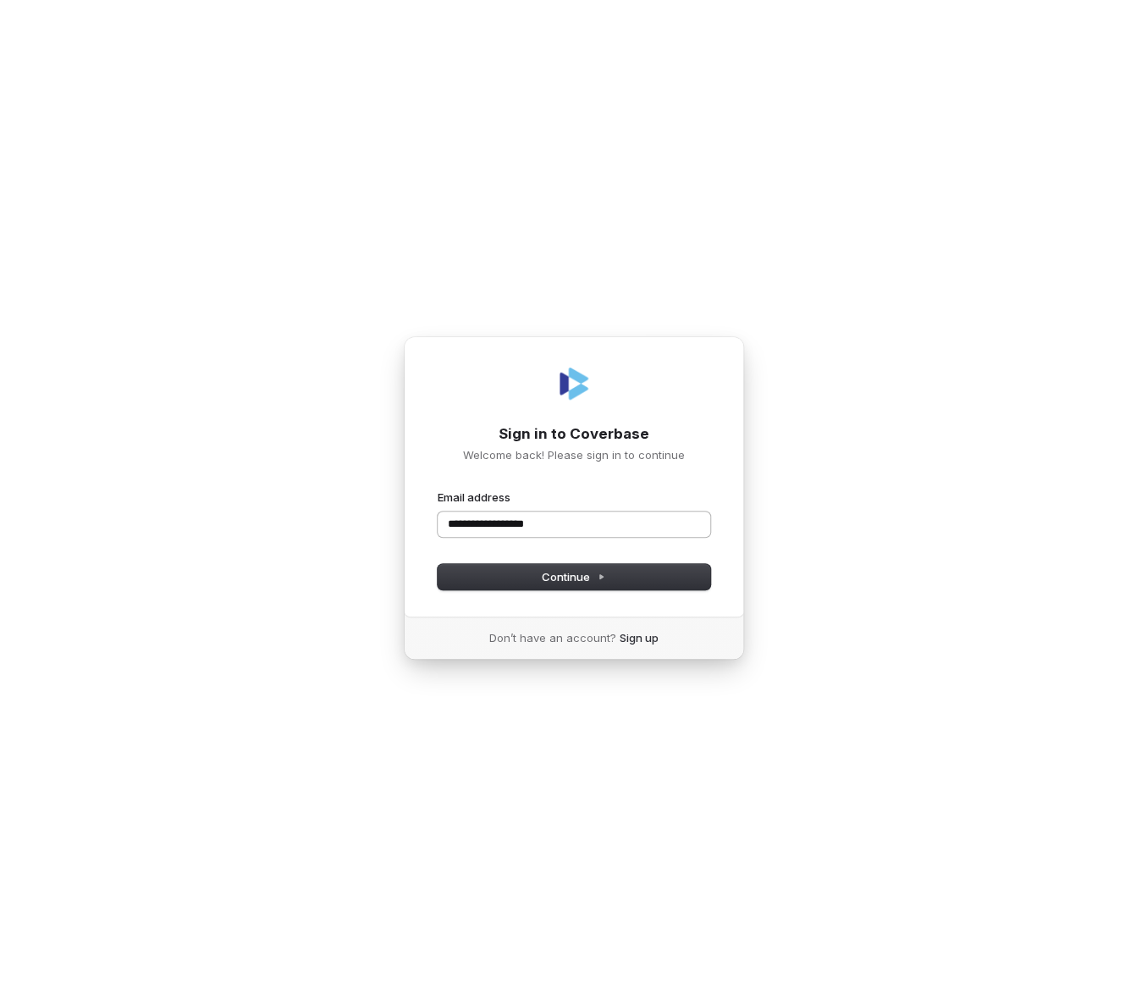
type input "**********"
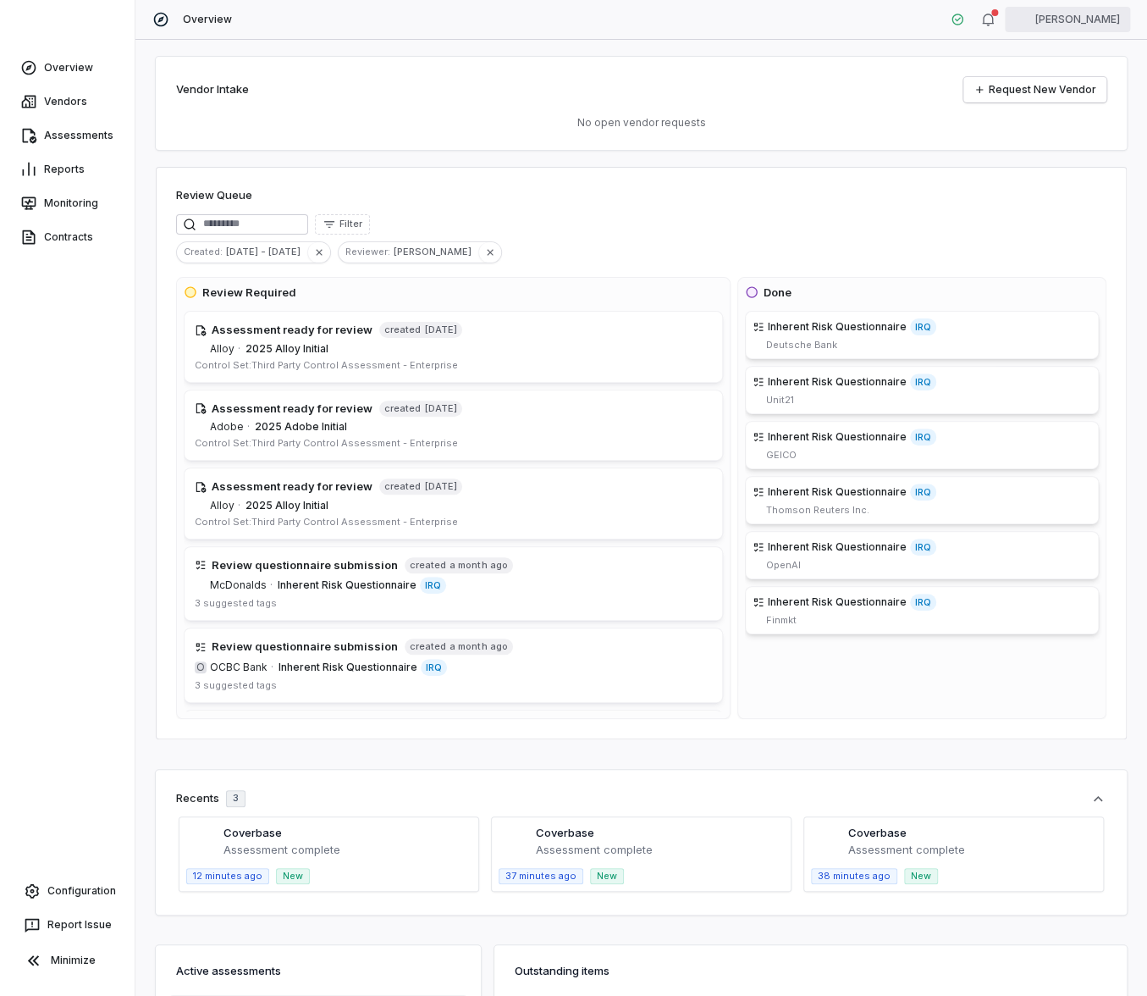
click at [1074, 25] on html "Overview Vendors Assessments Reports Monitoring Contracts Configuration Report …" at bounding box center [573, 498] width 1147 height 996
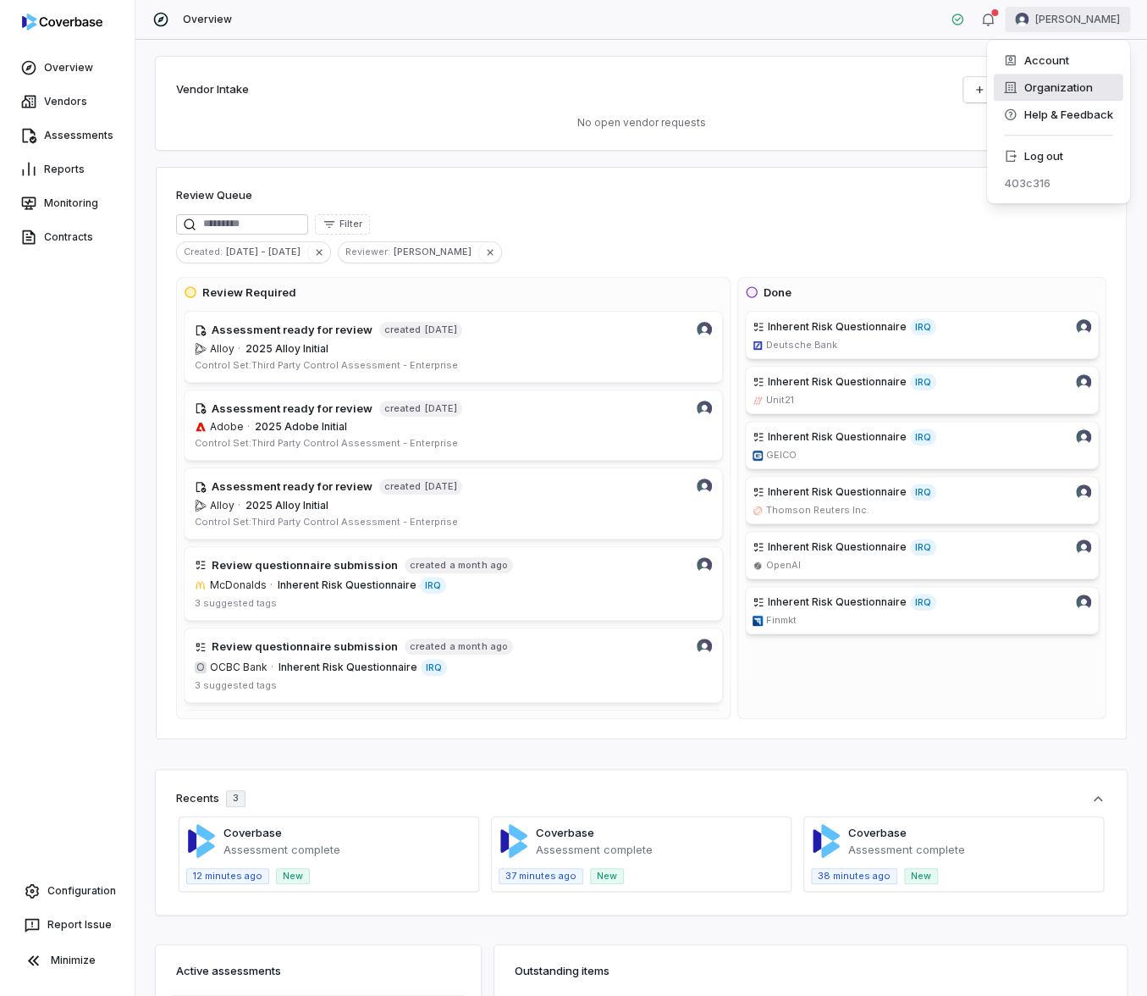
click at [1034, 91] on div "Organization" at bounding box center [1058, 87] width 130 height 27
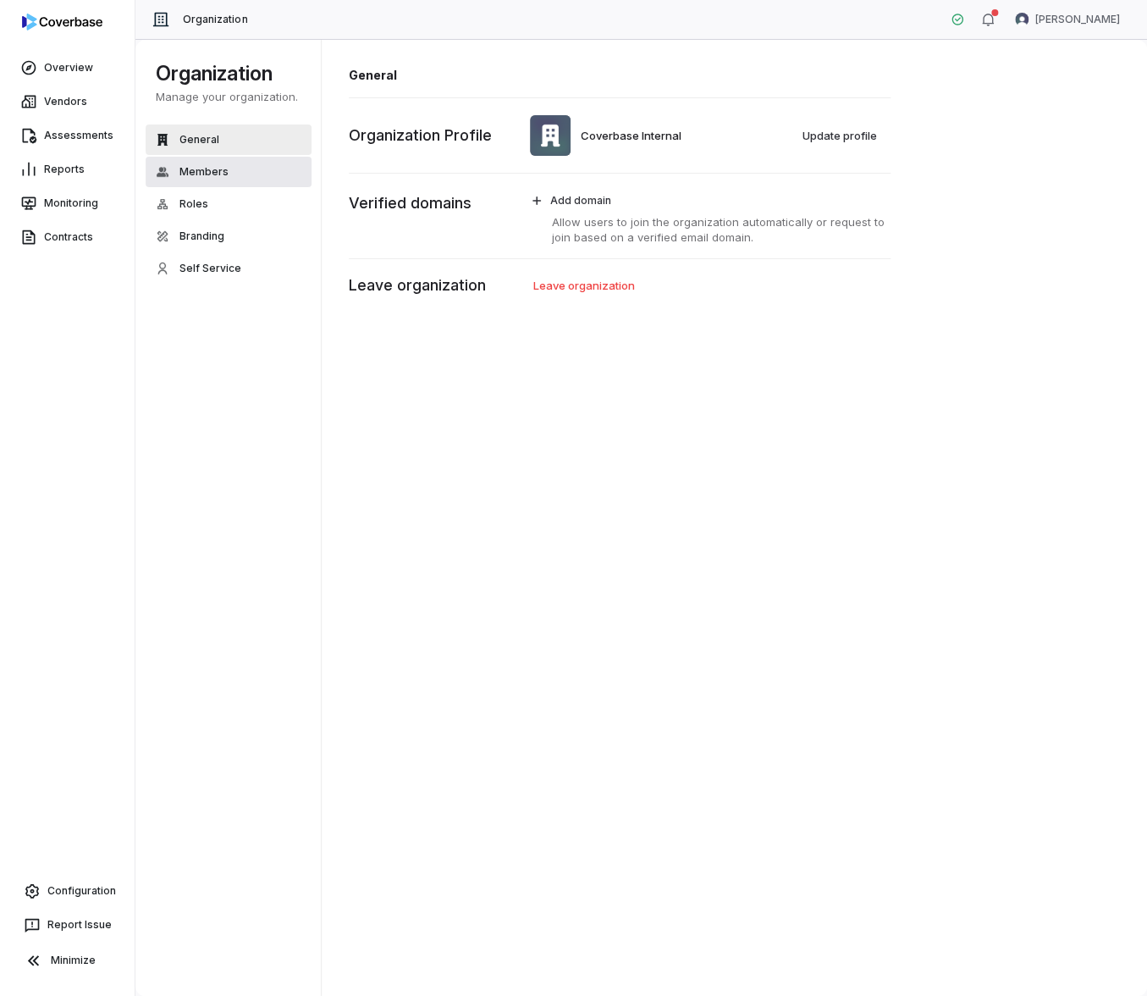
click at [235, 161] on button "Members" at bounding box center [229, 172] width 166 height 30
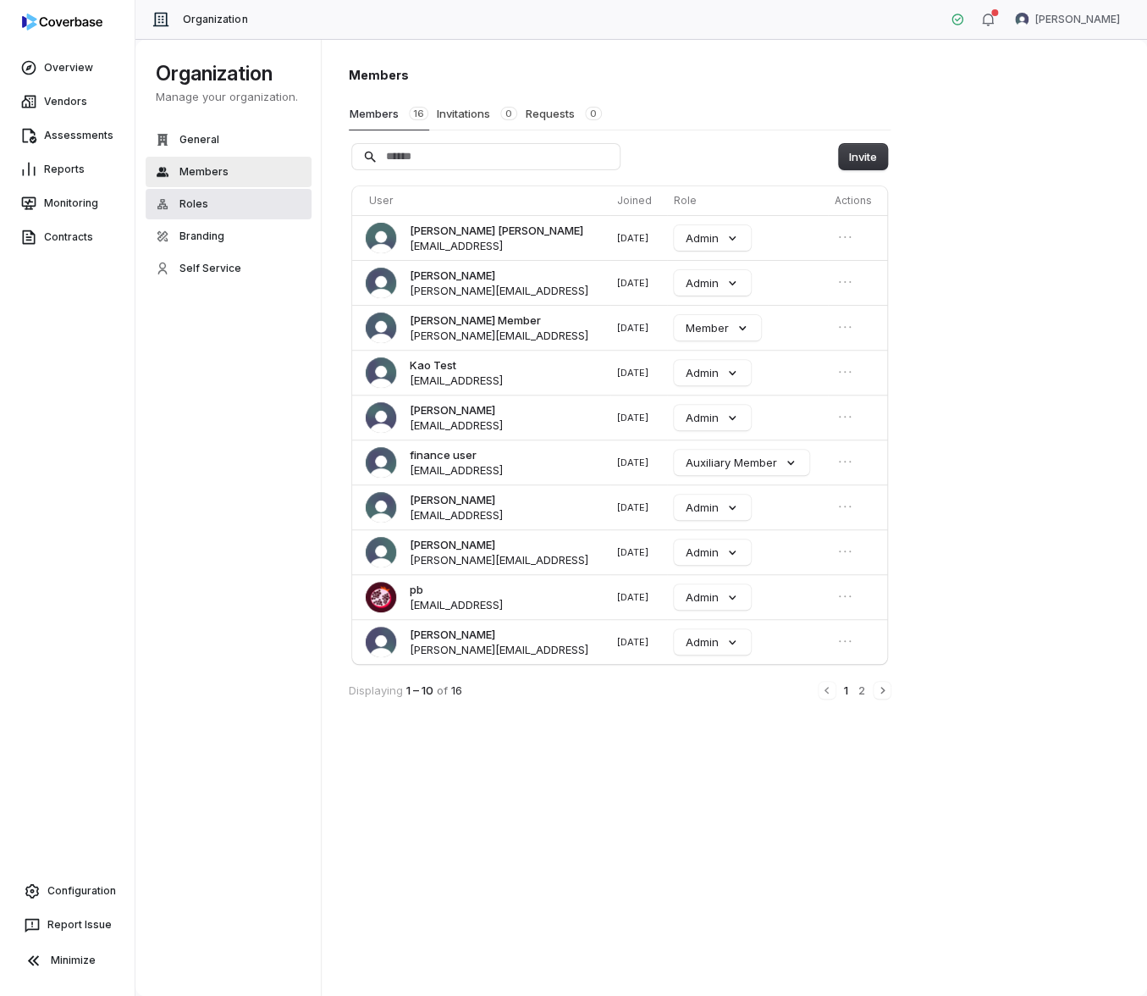
click at [235, 189] on button "Roles" at bounding box center [229, 204] width 166 height 30
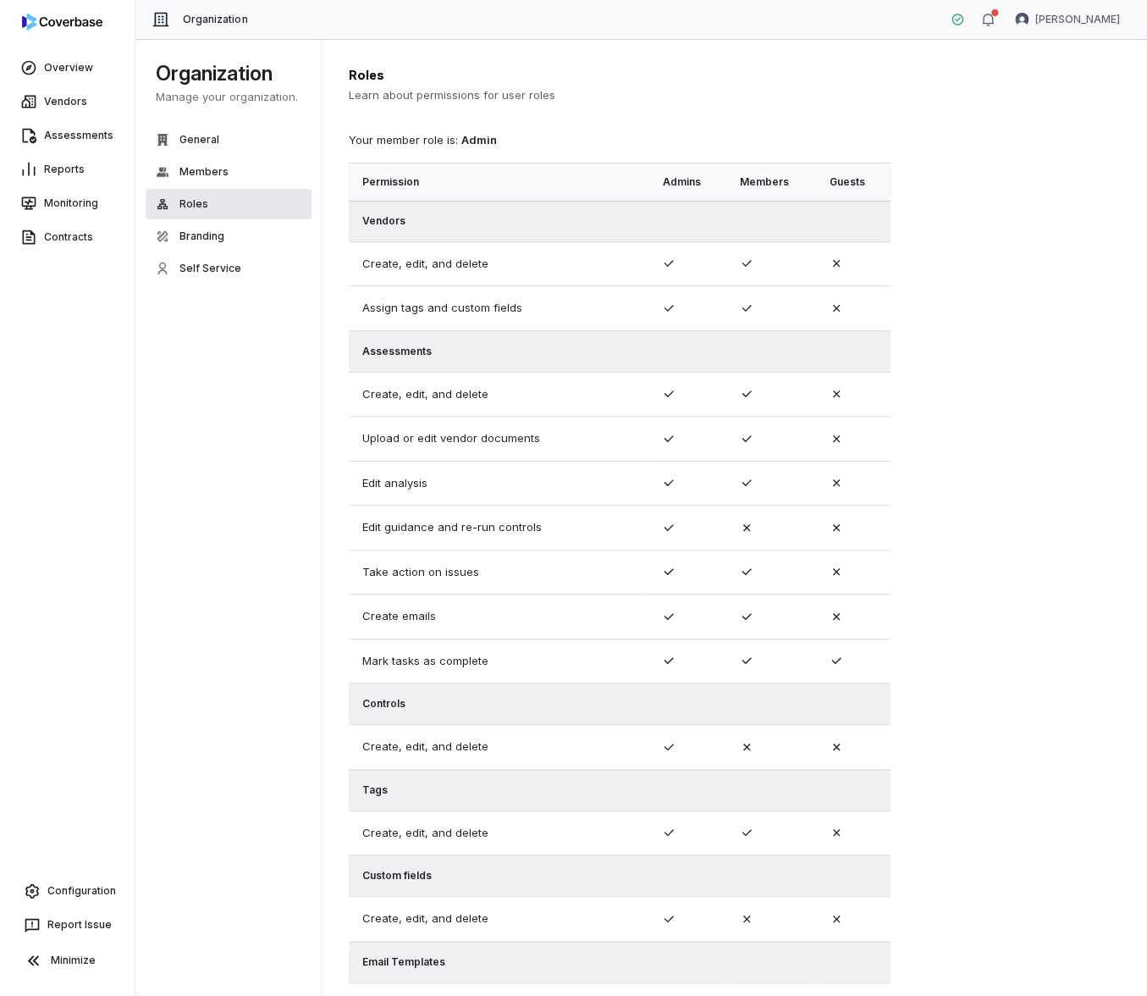
click at [243, 218] on button "Roles" at bounding box center [229, 204] width 166 height 30
click at [252, 242] on button "Branding" at bounding box center [229, 236] width 166 height 30
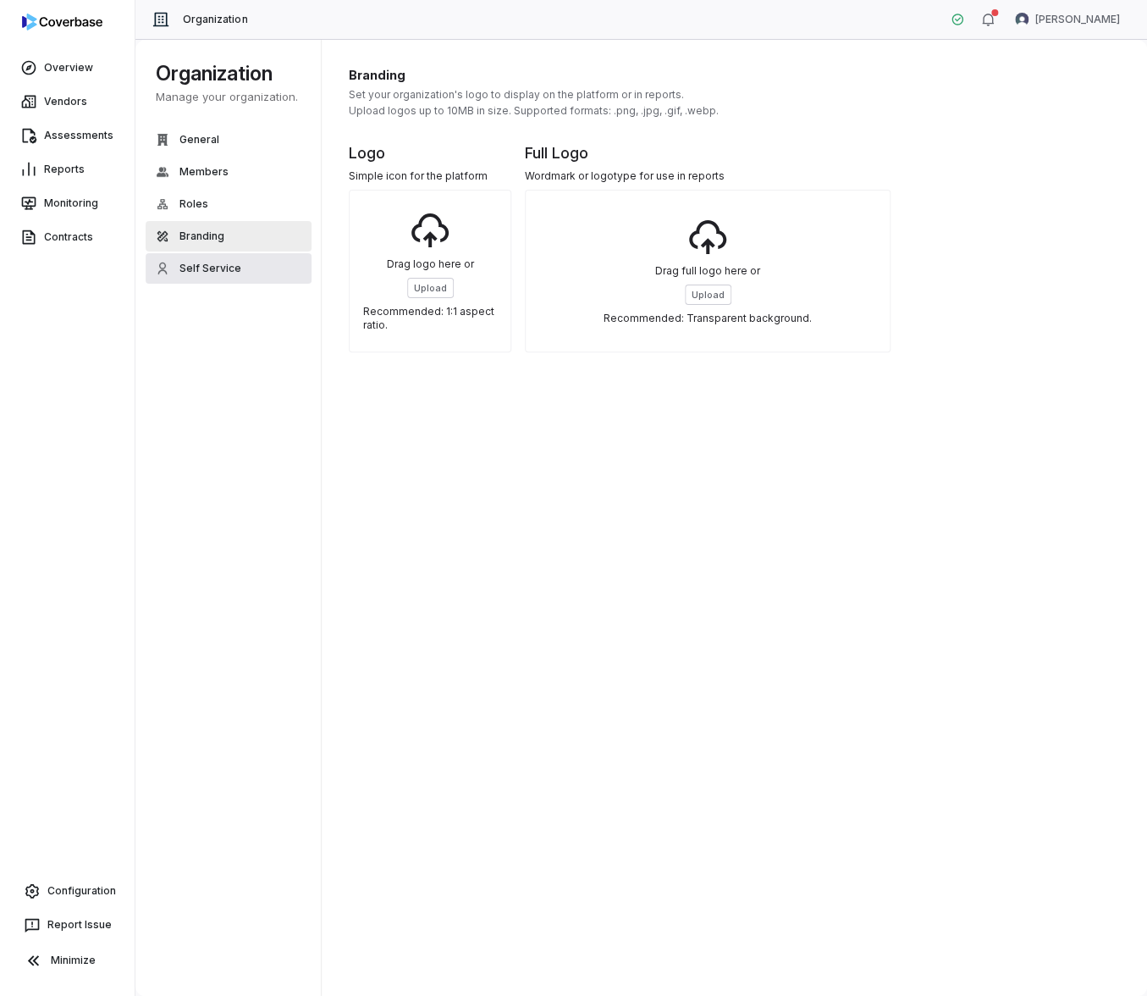
click at [247, 261] on button "Self Service" at bounding box center [229, 268] width 166 height 30
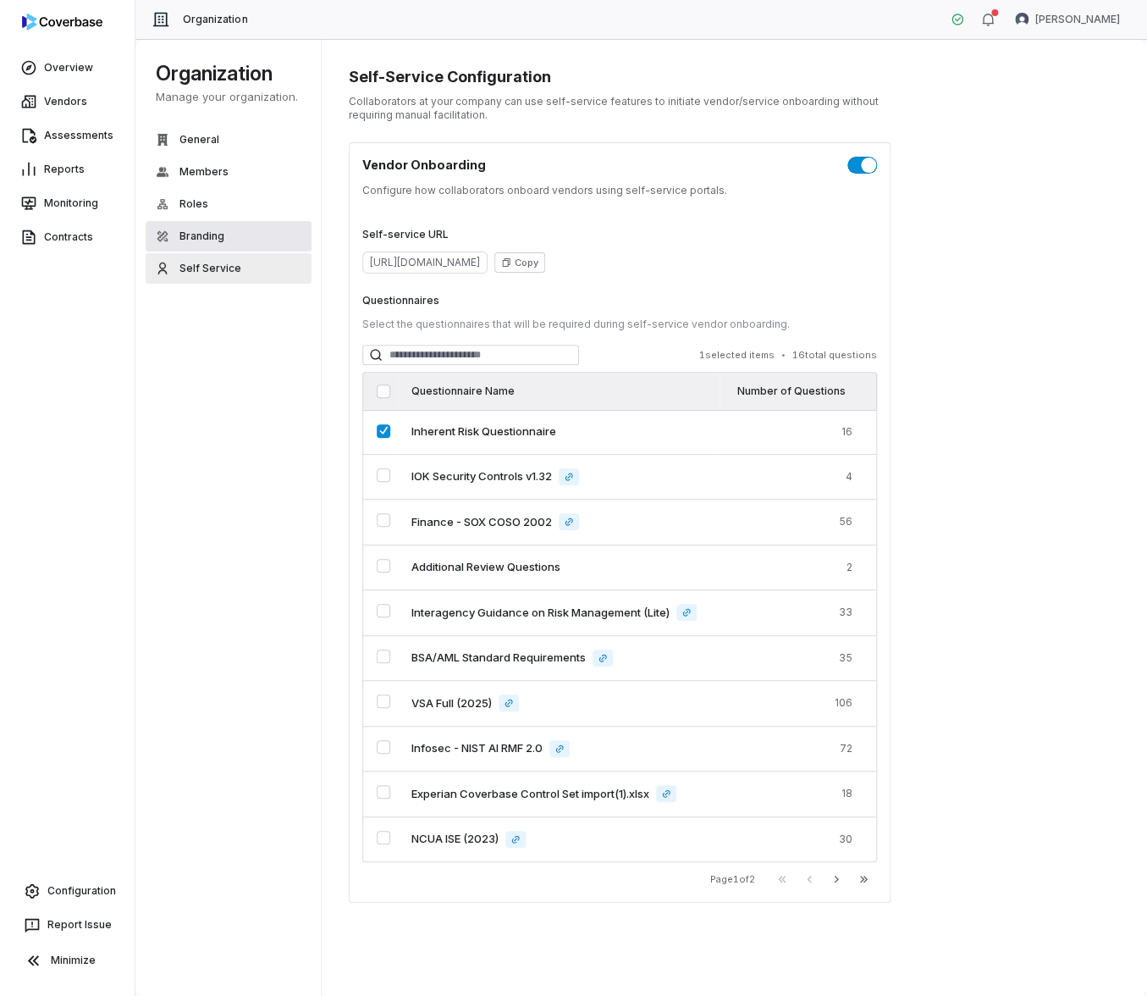
click at [225, 240] on button "Branding" at bounding box center [229, 236] width 166 height 30
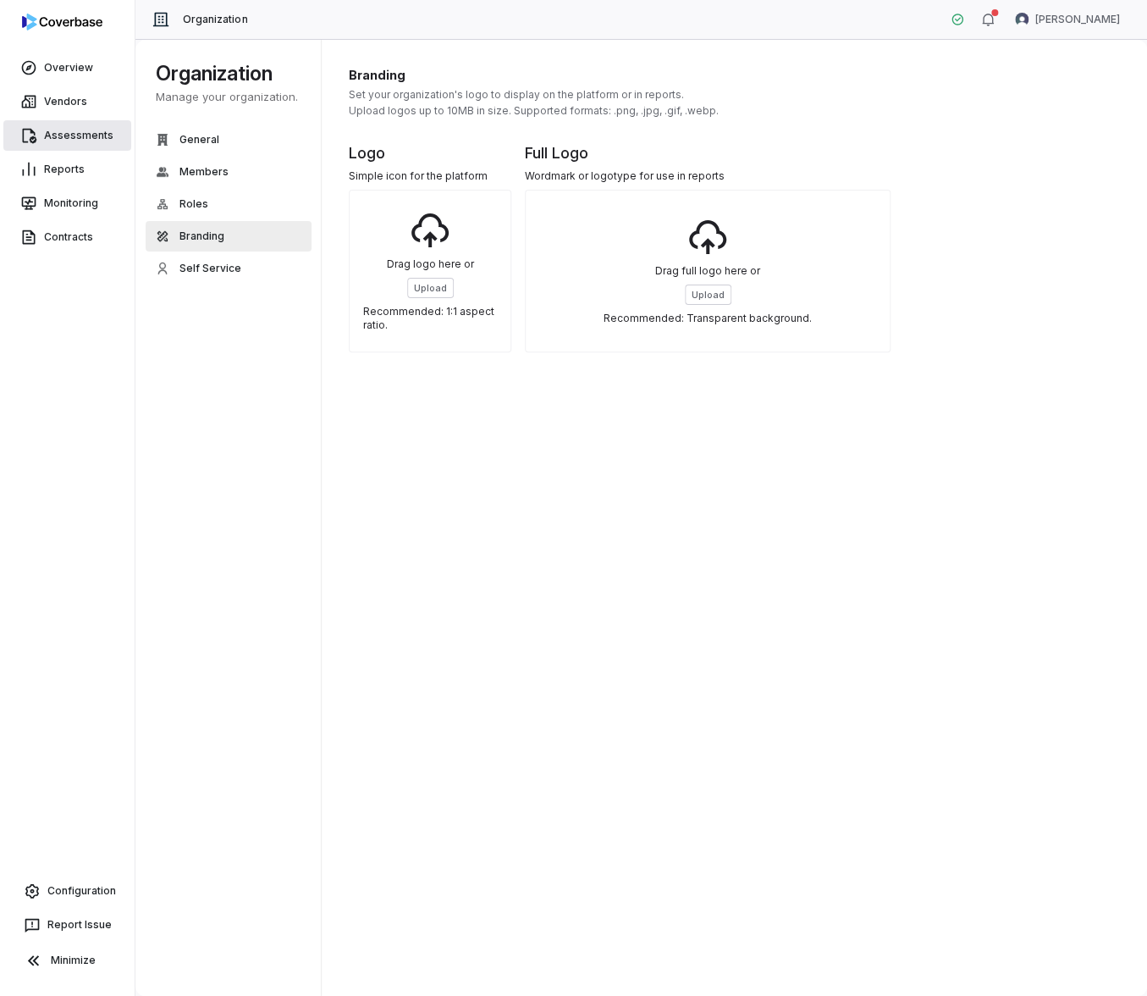
click at [88, 135] on link "Assessments" at bounding box center [67, 135] width 128 height 30
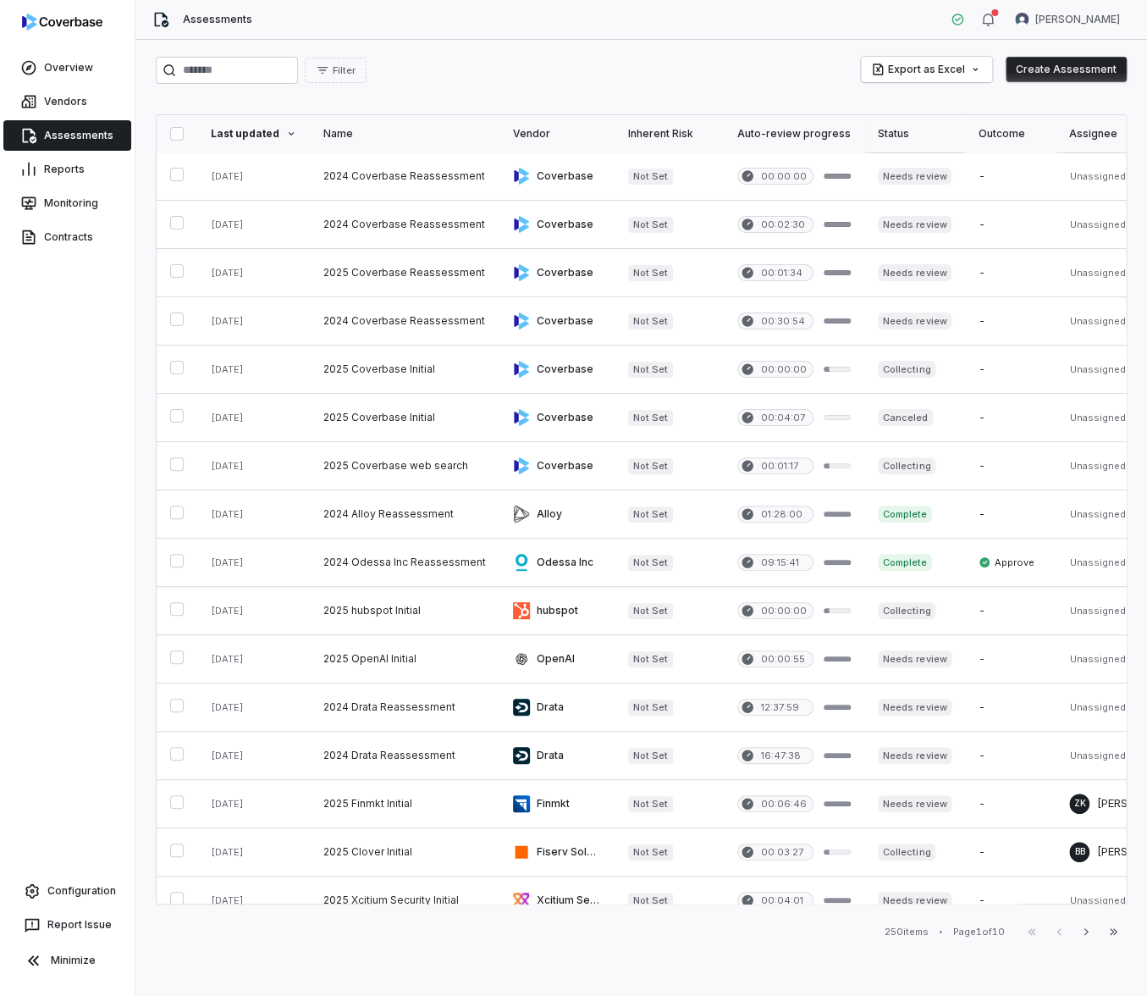
click at [1074, 63] on button "Create Assessment" at bounding box center [1066, 69] width 121 height 25
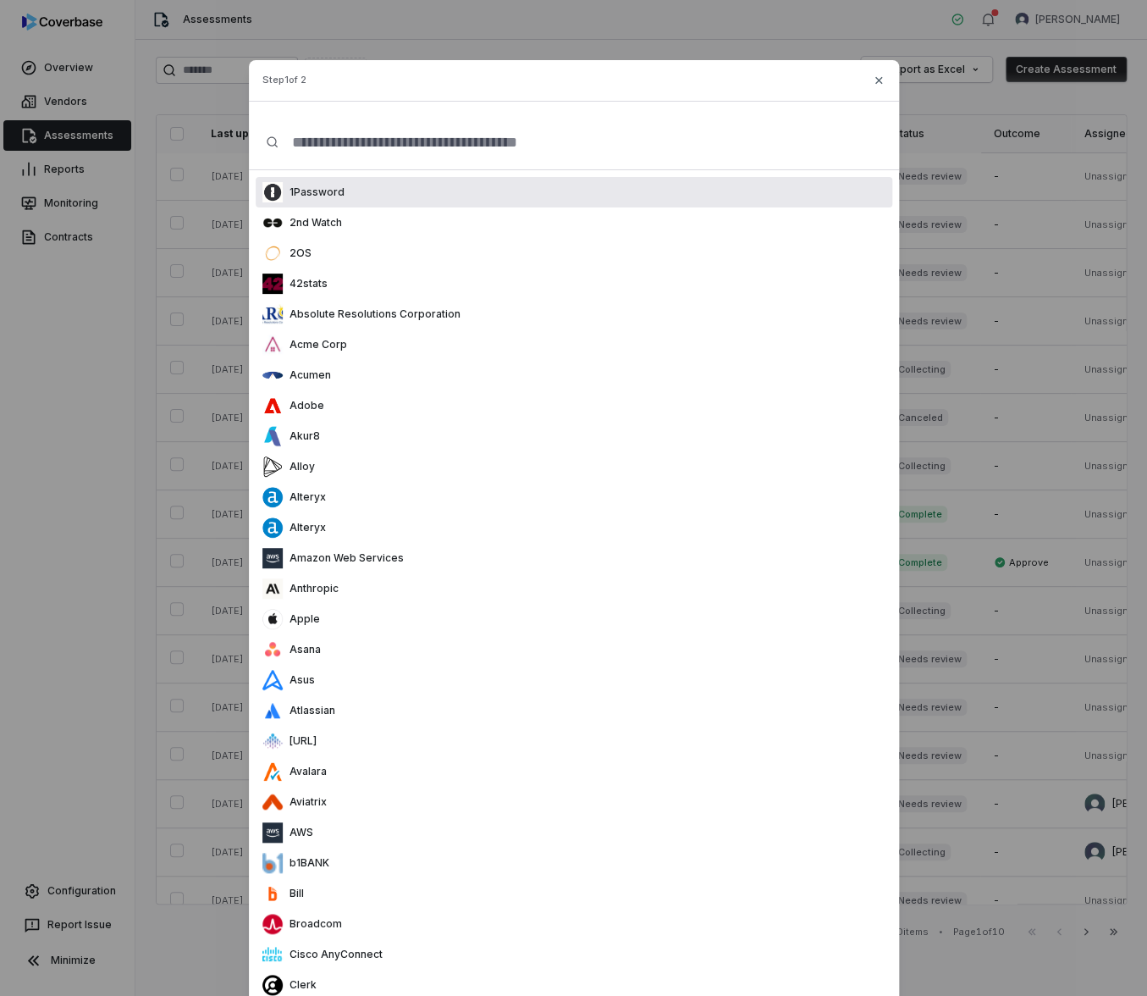
click at [527, 168] on input "text" at bounding box center [580, 142] width 603 height 54
click at [526, 177] on div "1Password" at bounding box center [574, 192] width 637 height 30
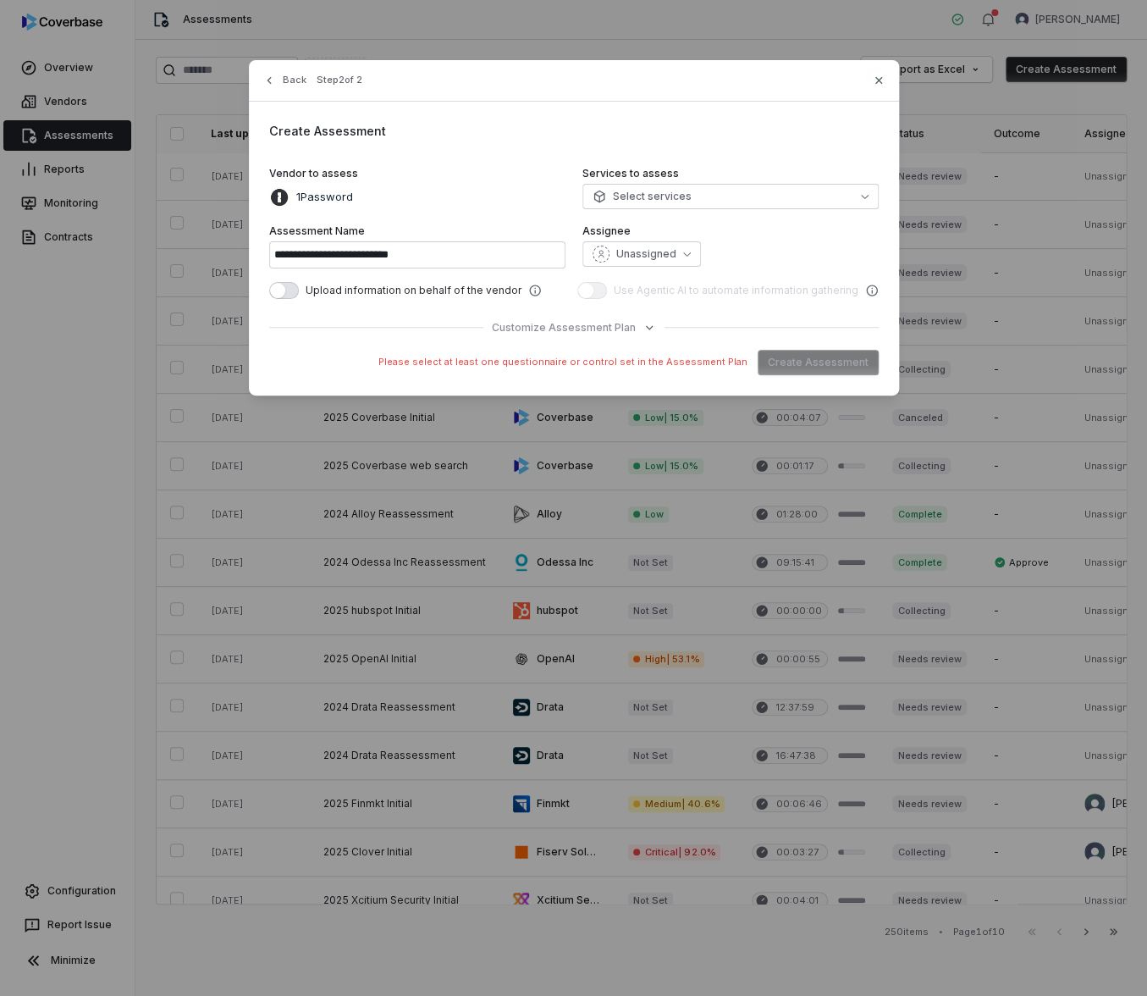
click at [880, 89] on div "Back Step 2 of 2" at bounding box center [574, 90] width 650 height 21
click at [879, 82] on icon "button" at bounding box center [879, 81] width 14 height 14
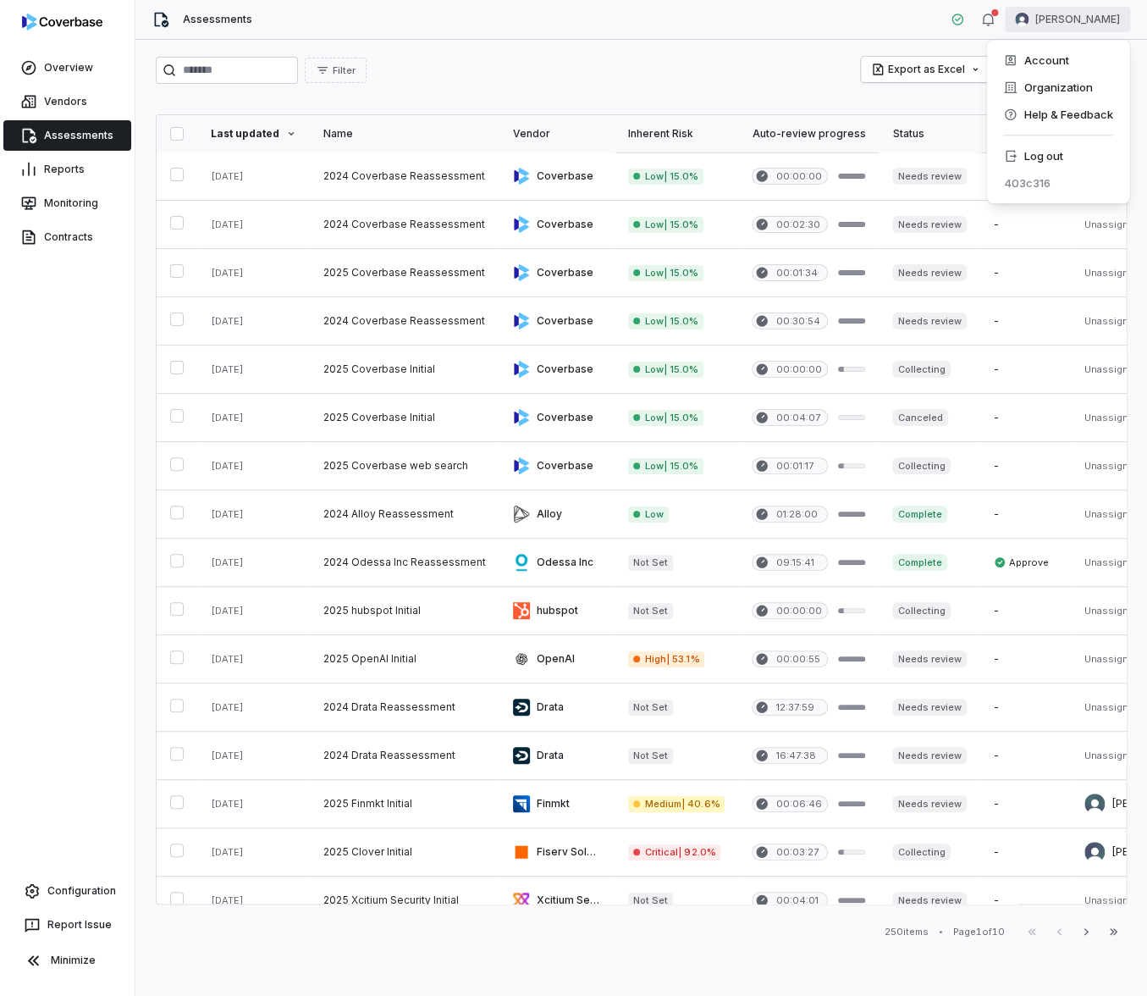
click at [1076, 16] on html "Overview Vendors Assessments Reports Monitoring Contracts Configuration Report …" at bounding box center [573, 498] width 1147 height 996
click at [1060, 78] on div "Organization" at bounding box center [1058, 87] width 130 height 27
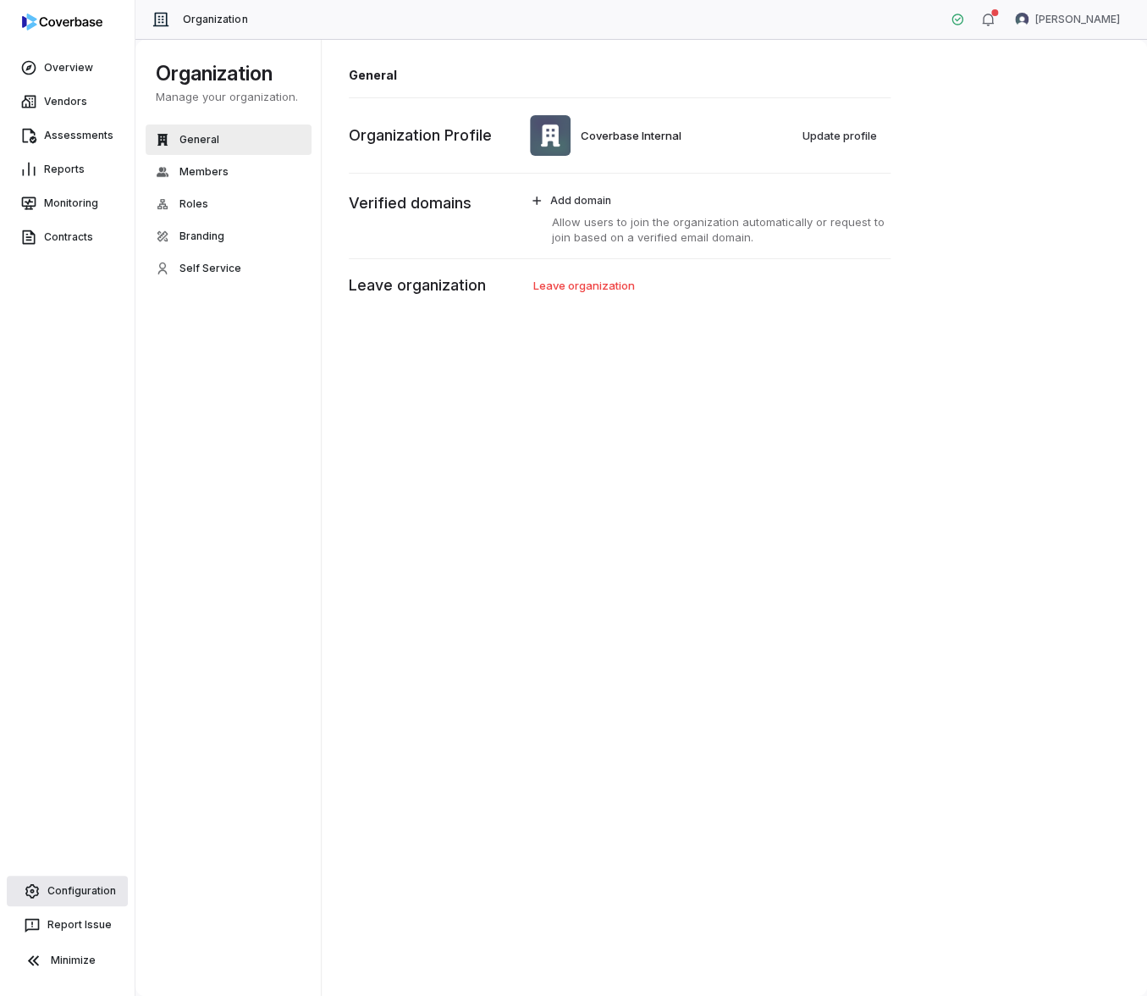
click at [85, 901] on link "Configuration" at bounding box center [67, 890] width 121 height 30
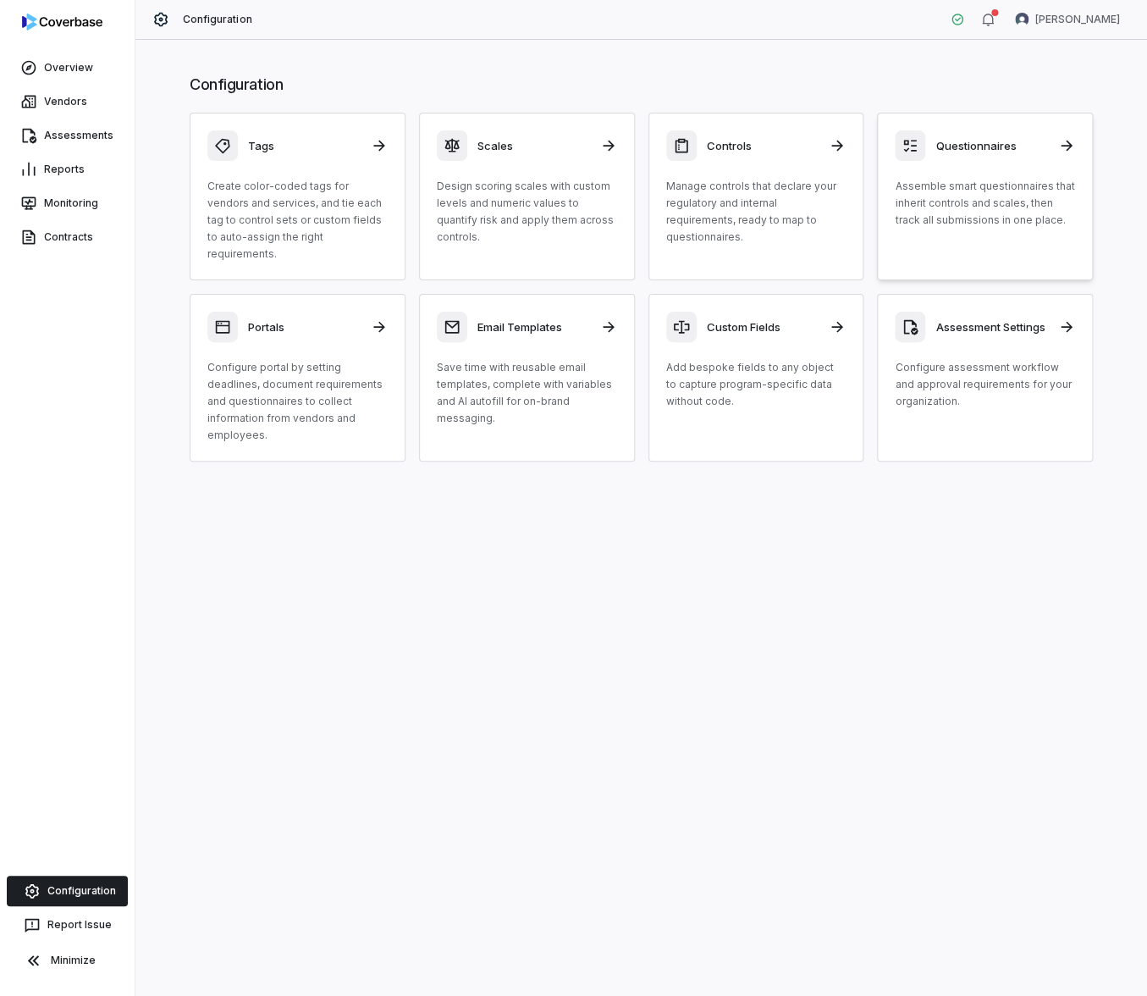
click at [997, 198] on p "Assemble smart questionnaires that inherit controls and scales, then track all …" at bounding box center [985, 203] width 180 height 51
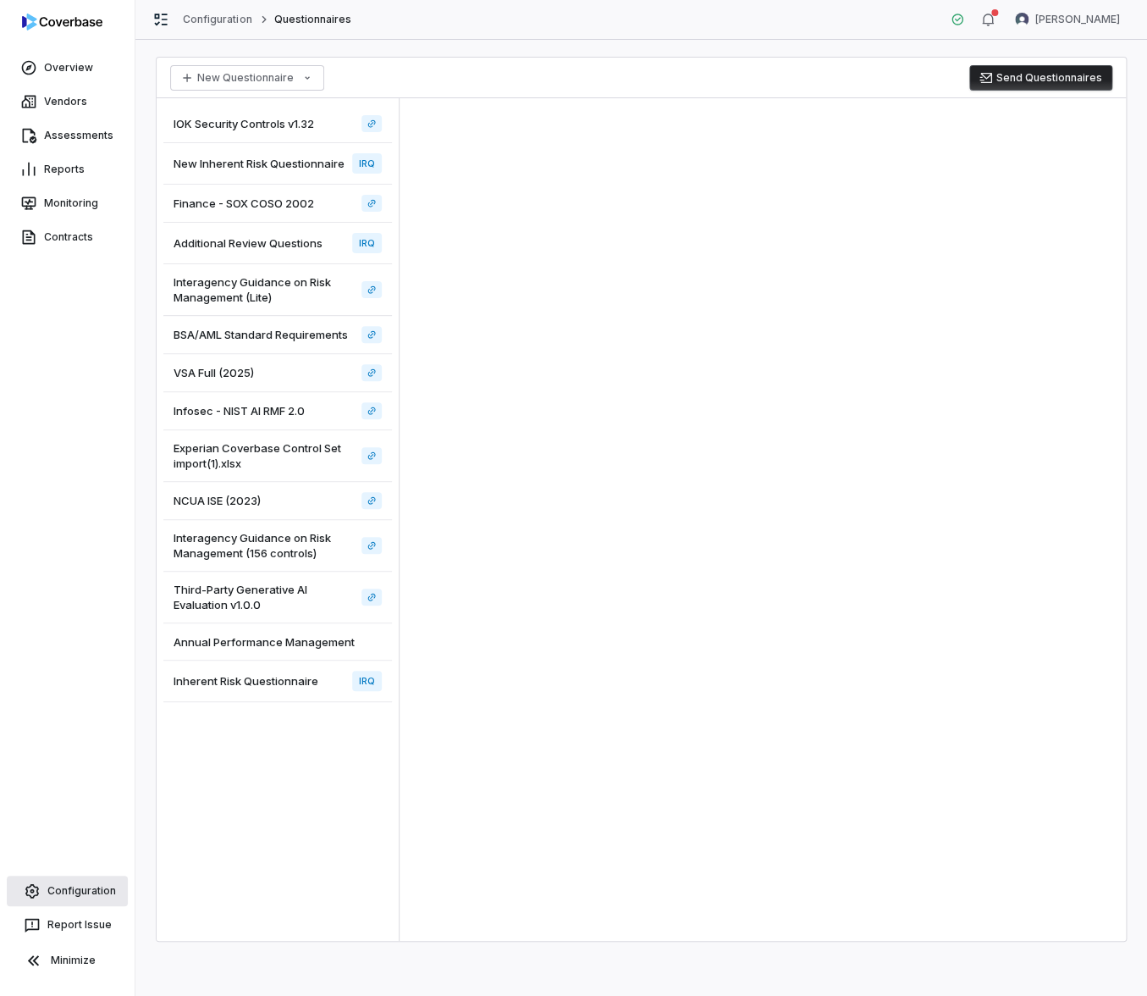
click at [76, 896] on link "Configuration" at bounding box center [67, 890] width 121 height 30
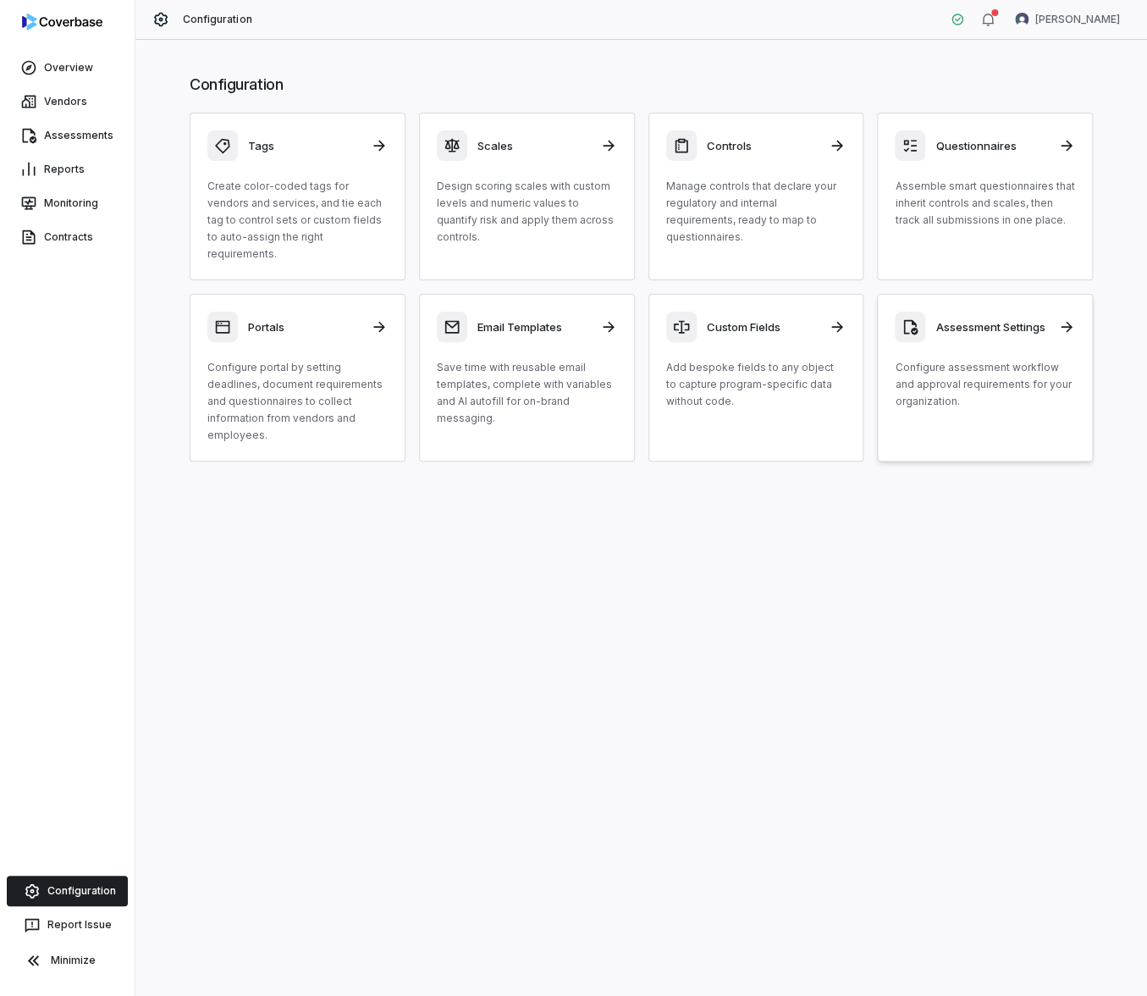
click at [980, 337] on div "Assessment Settings Configure assessment workflow and approval requirements for…" at bounding box center [985, 361] width 180 height 98
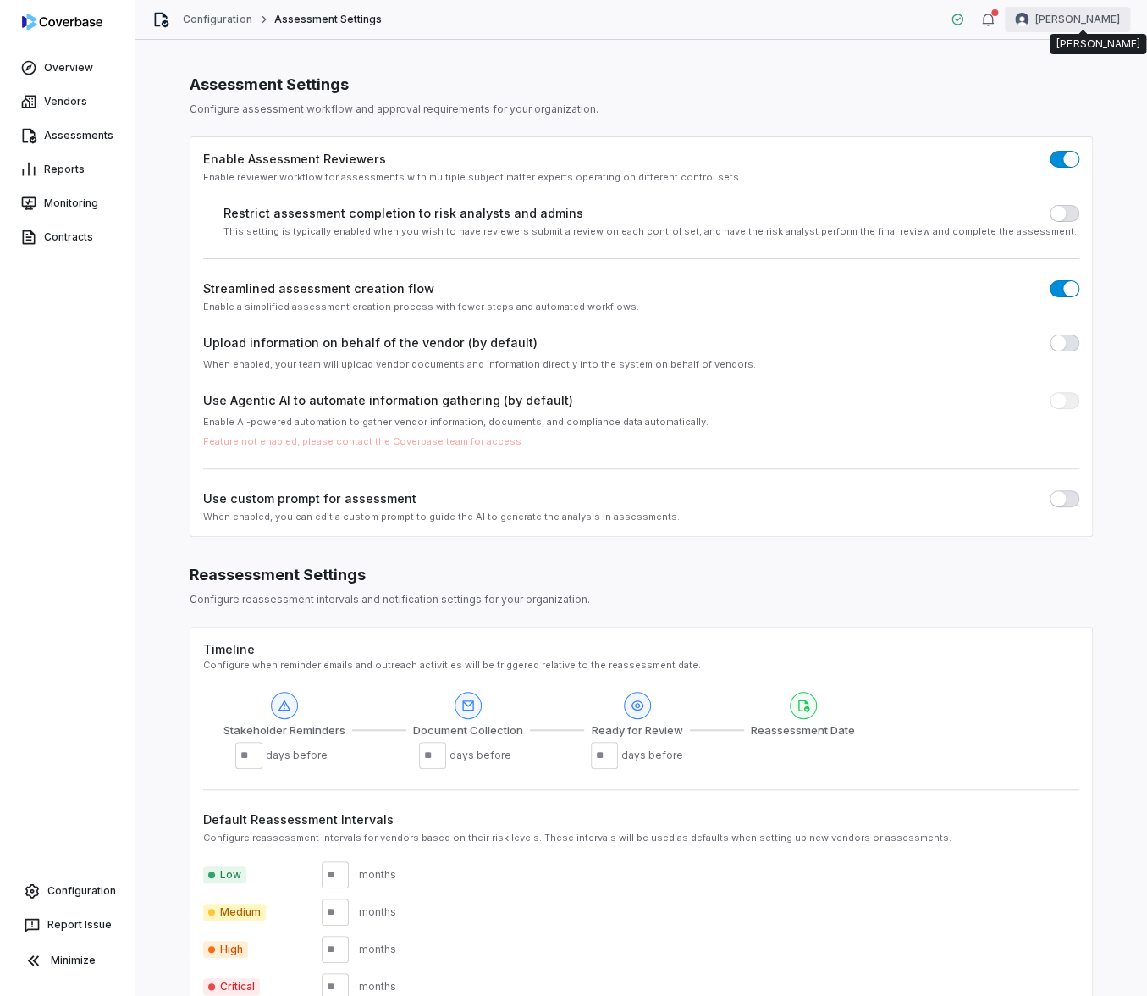
click at [1074, 19] on html "Overview Vendors Assessments Reports Monitoring Contracts Configuration Report …" at bounding box center [573, 498] width 1147 height 996
click at [1055, 149] on div "Log out" at bounding box center [1058, 155] width 130 height 27
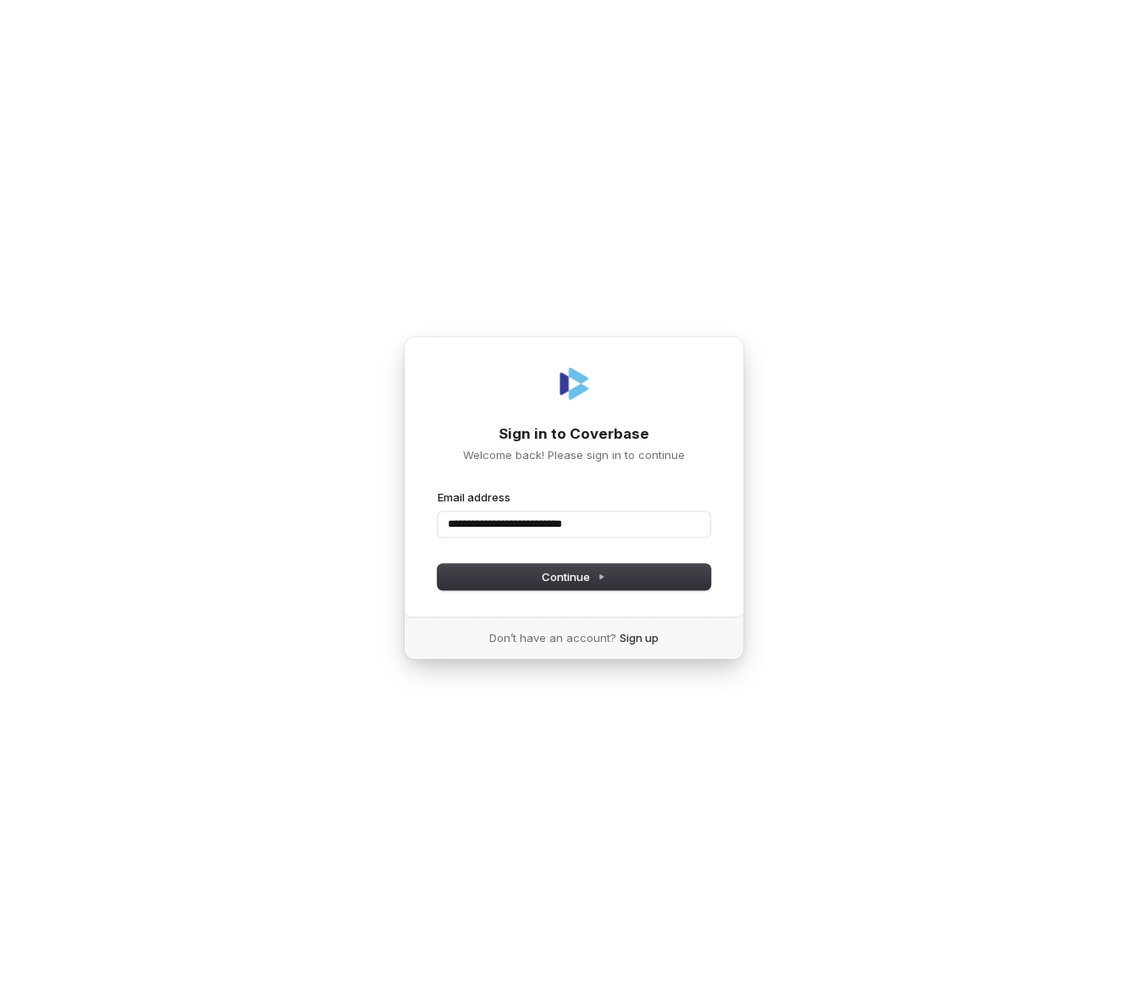
type input "**********"
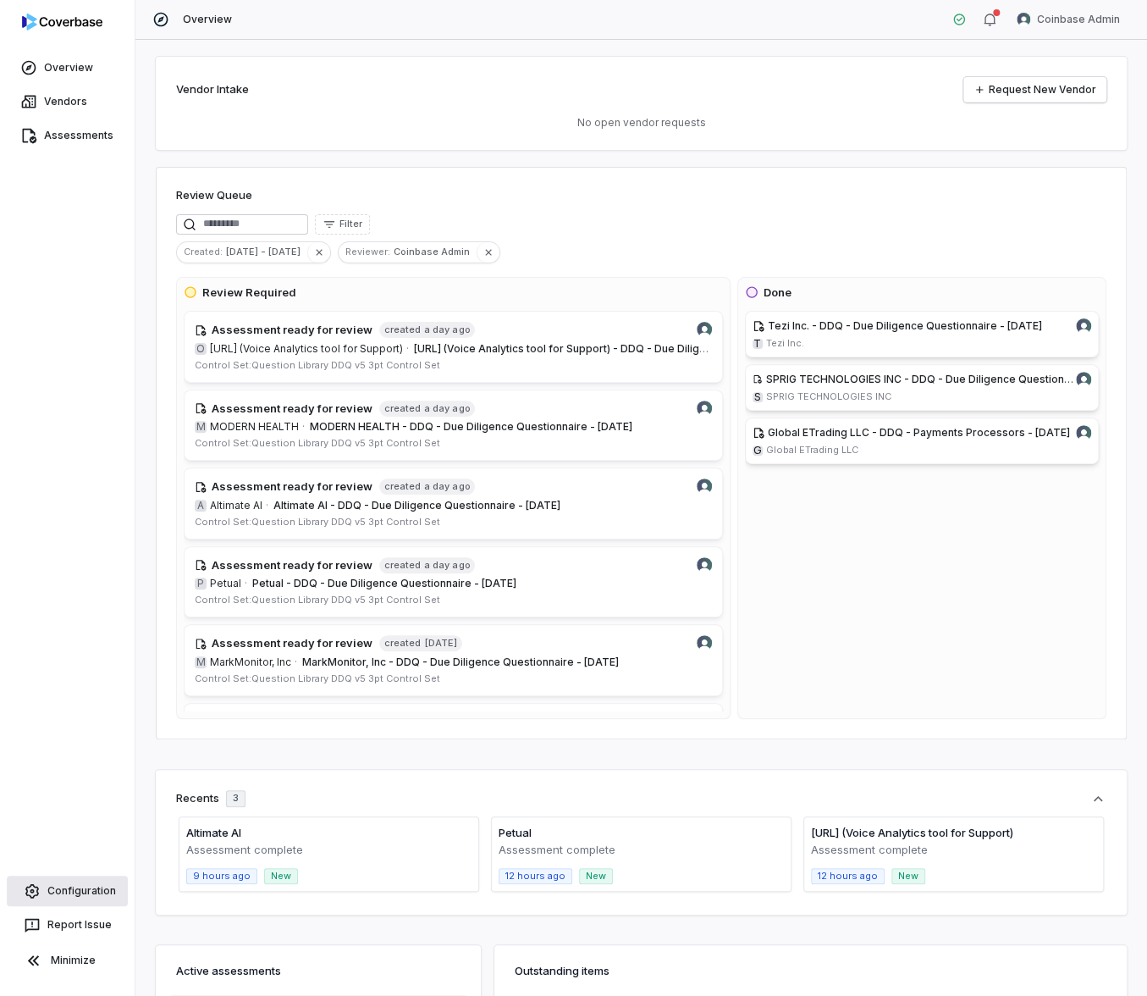
click at [87, 897] on link "Configuration" at bounding box center [67, 890] width 121 height 30
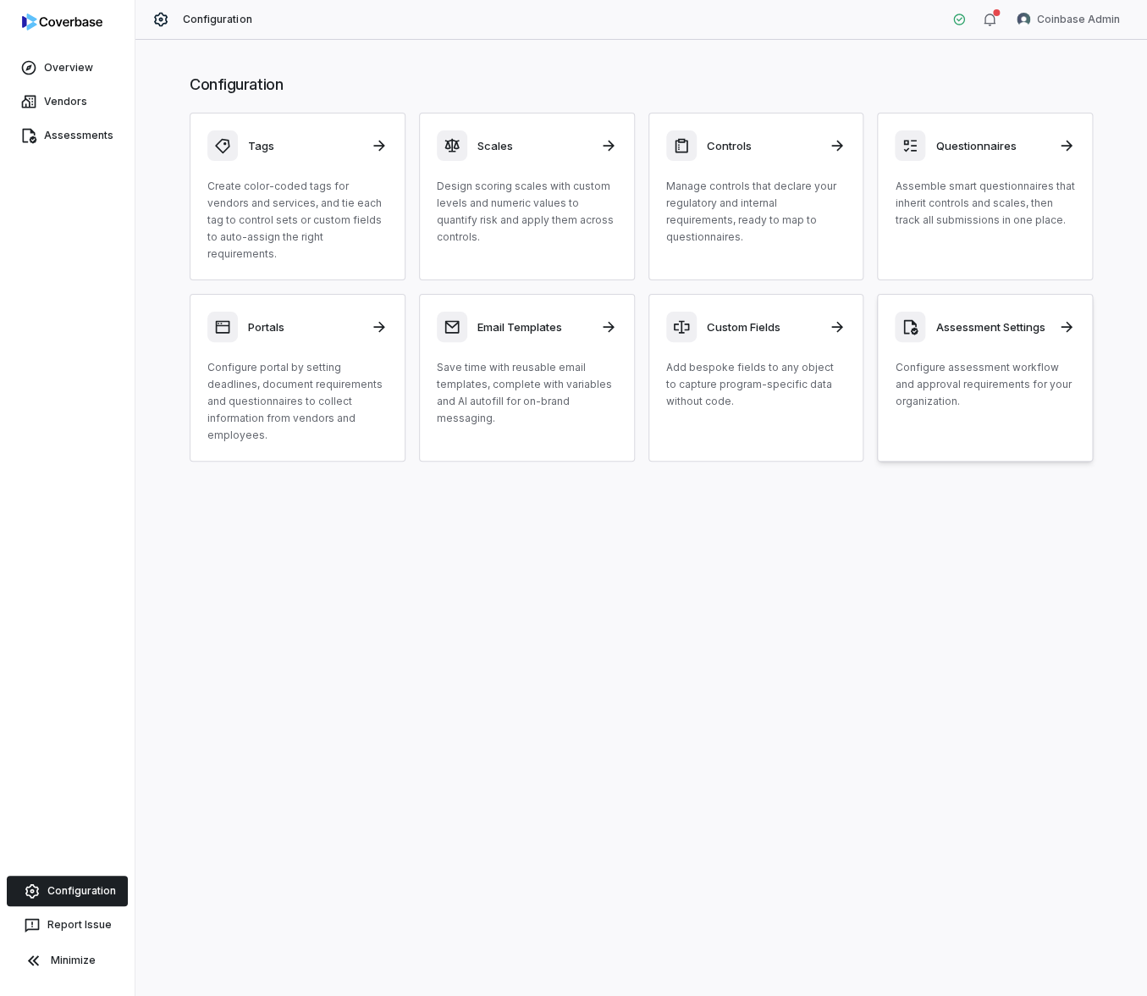
click at [947, 381] on p "Configure assessment workflow and approval requirements for your organization." at bounding box center [985, 384] width 180 height 51
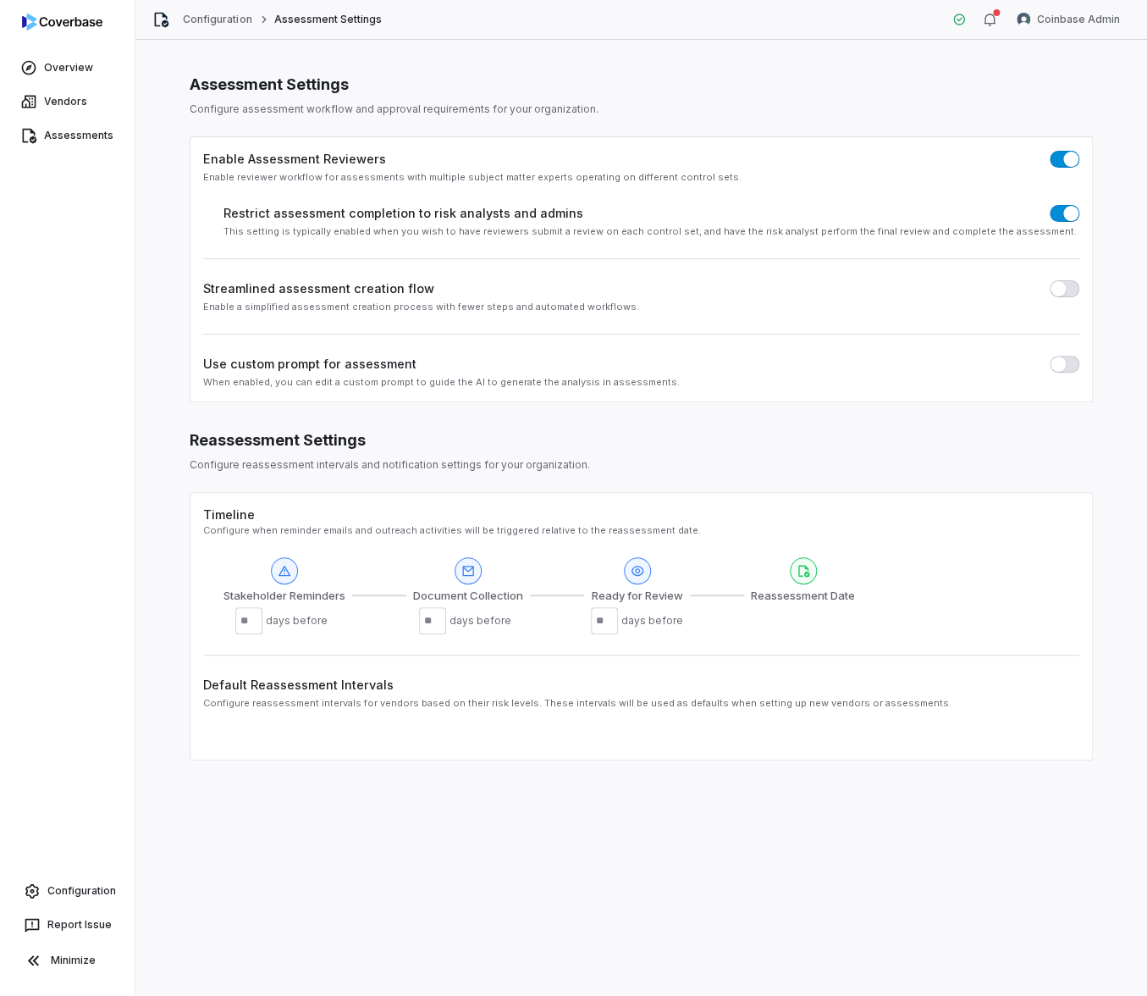
click at [1057, 291] on span "button" at bounding box center [1058, 288] width 15 height 15
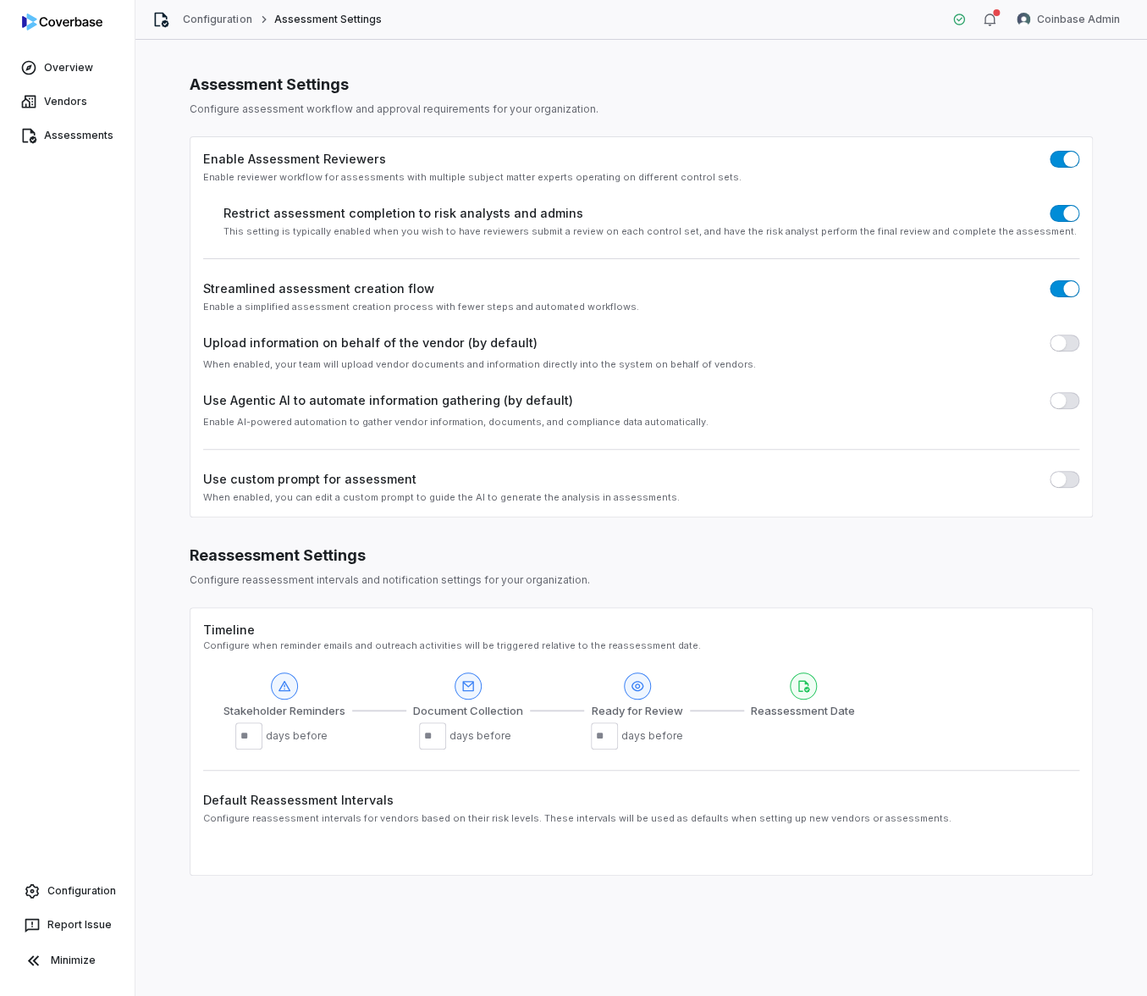
click at [1060, 287] on button "button" at bounding box center [1065, 288] width 30 height 17
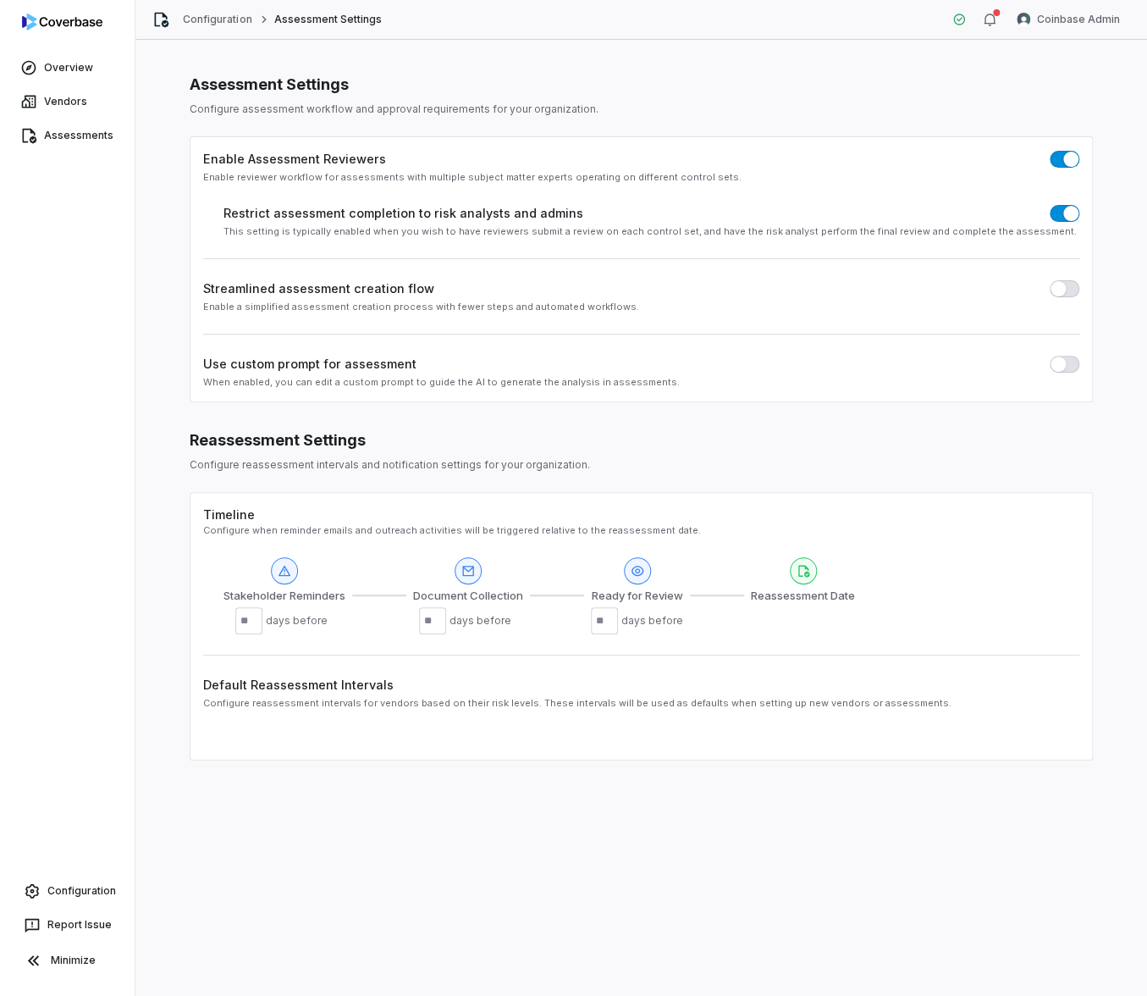
click at [1060, 287] on span "button" at bounding box center [1058, 288] width 15 height 15
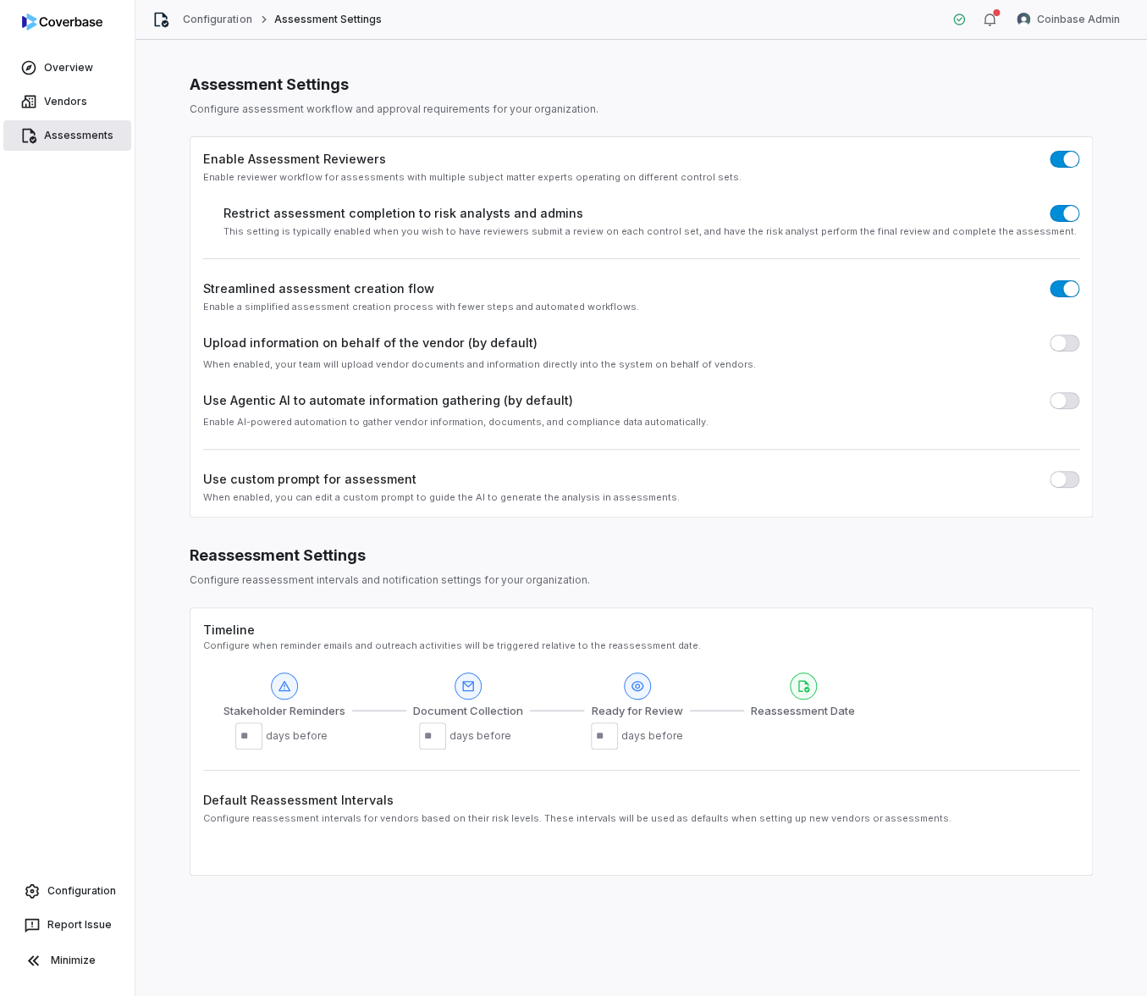
click at [67, 133] on link "Assessments" at bounding box center [67, 135] width 128 height 30
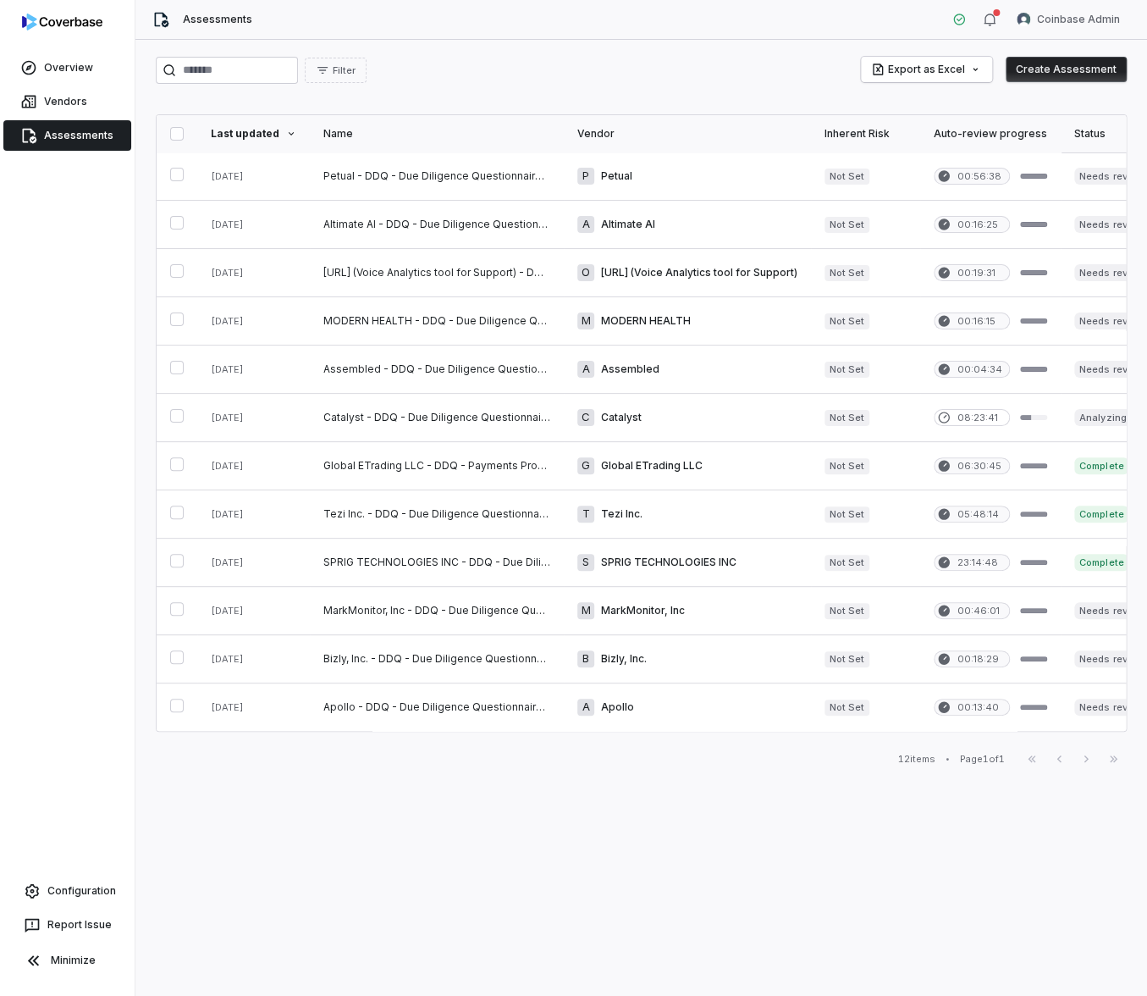
click at [1029, 73] on button "Create Assessment" at bounding box center [1066, 69] width 121 height 25
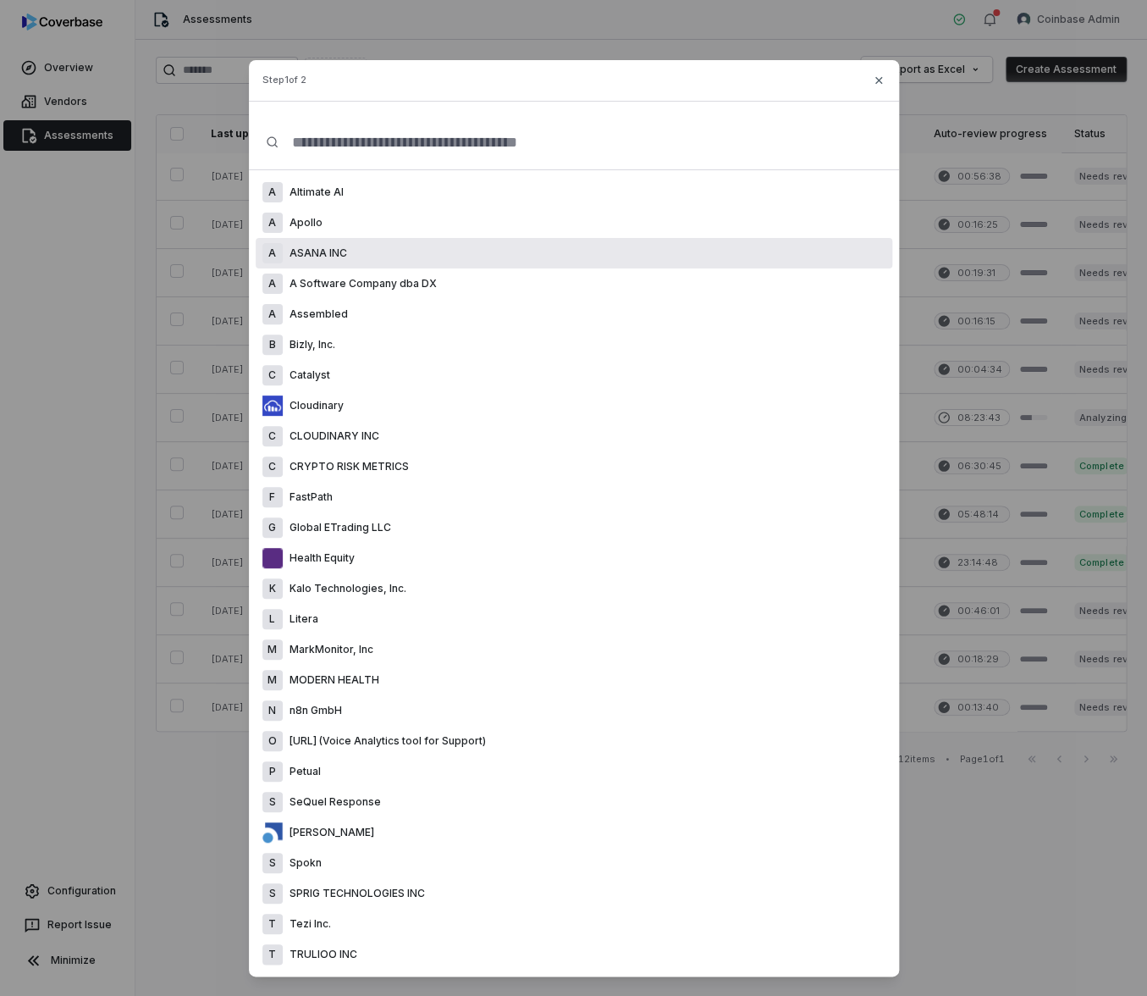
click at [632, 281] on div "A A Software Company dba DX" at bounding box center [574, 283] width 637 height 30
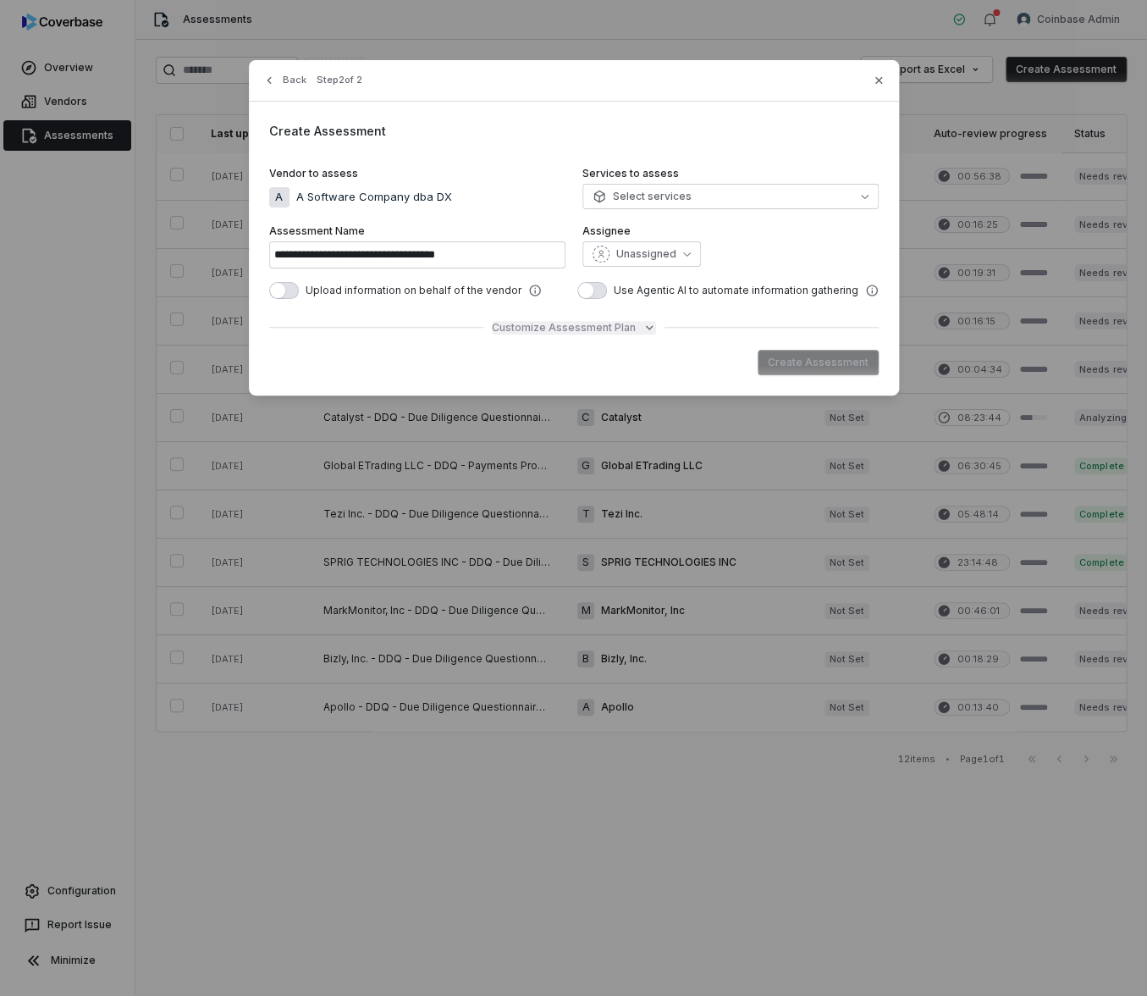
click at [607, 330] on span "Customize Assessment Plan" at bounding box center [564, 328] width 144 height 14
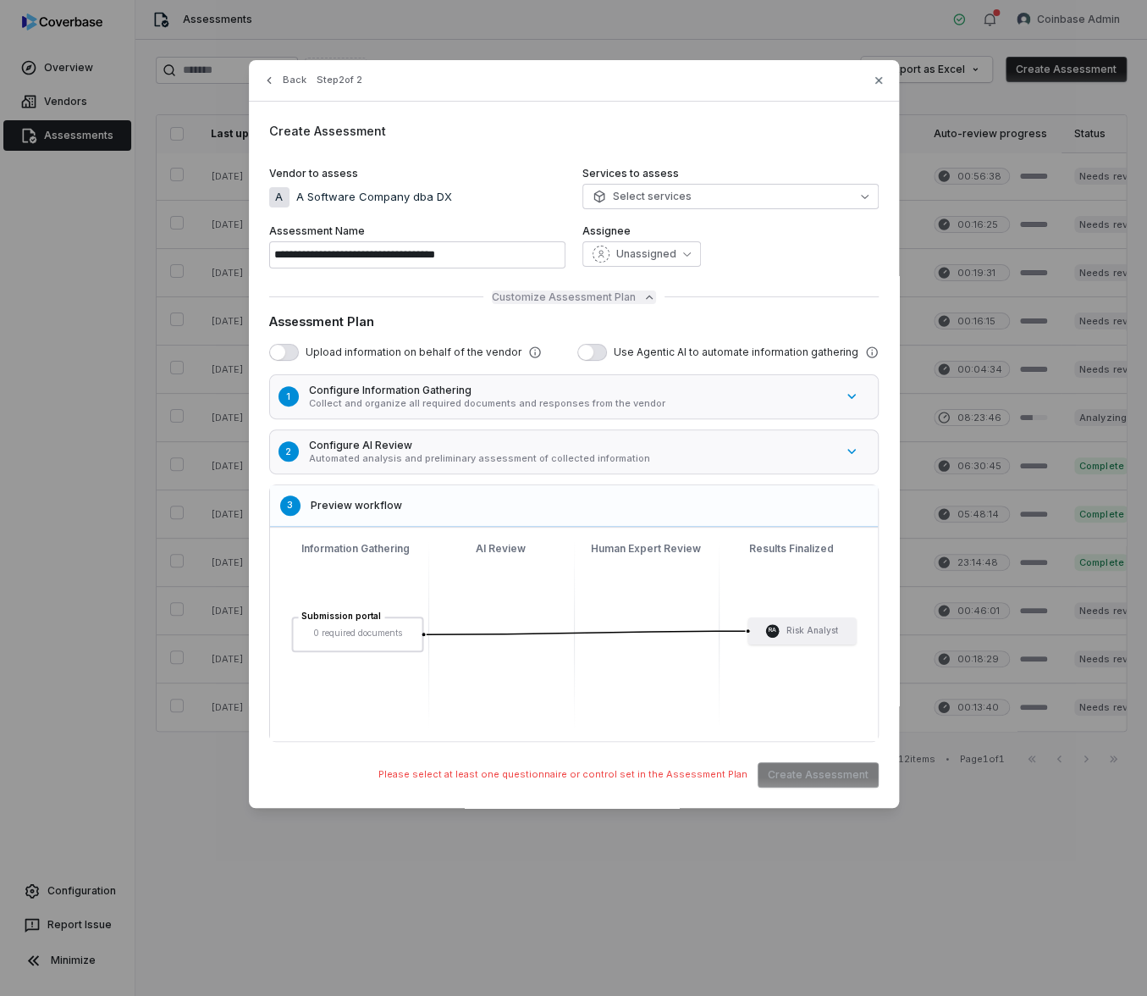
click at [615, 297] on span "Customize Assessment Plan" at bounding box center [564, 297] width 144 height 14
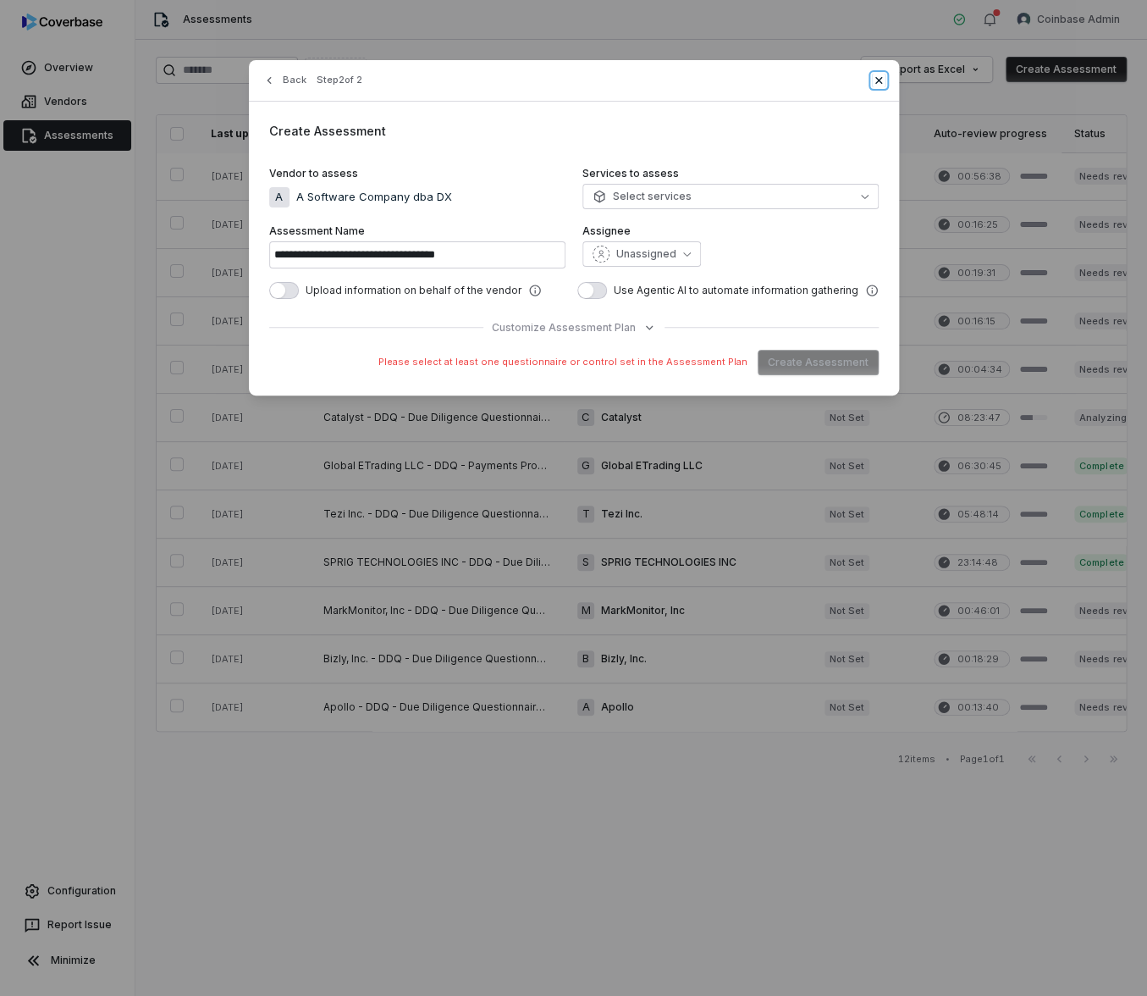
click at [878, 79] on icon "button" at bounding box center [878, 79] width 7 height 7
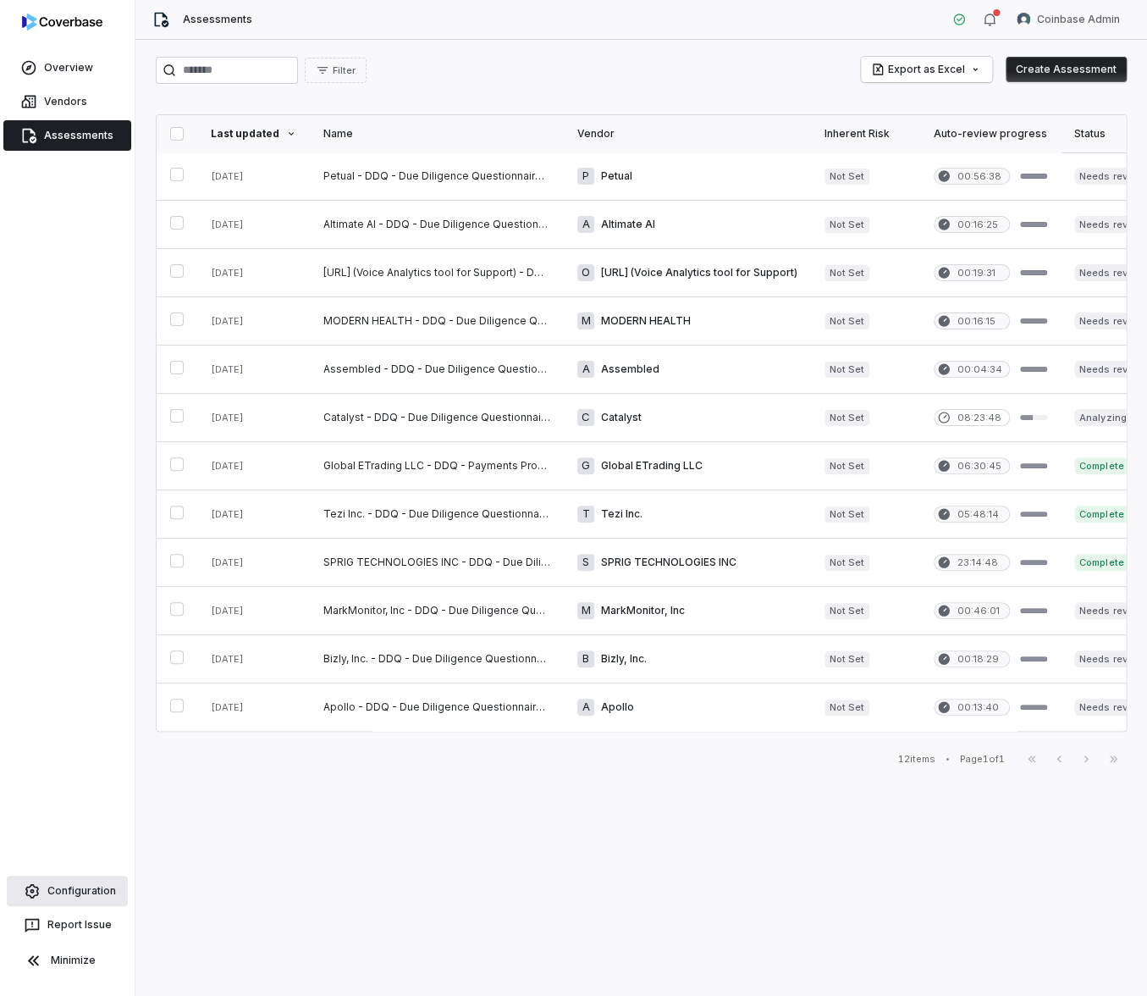
click at [87, 889] on link "Configuration" at bounding box center [67, 890] width 121 height 30
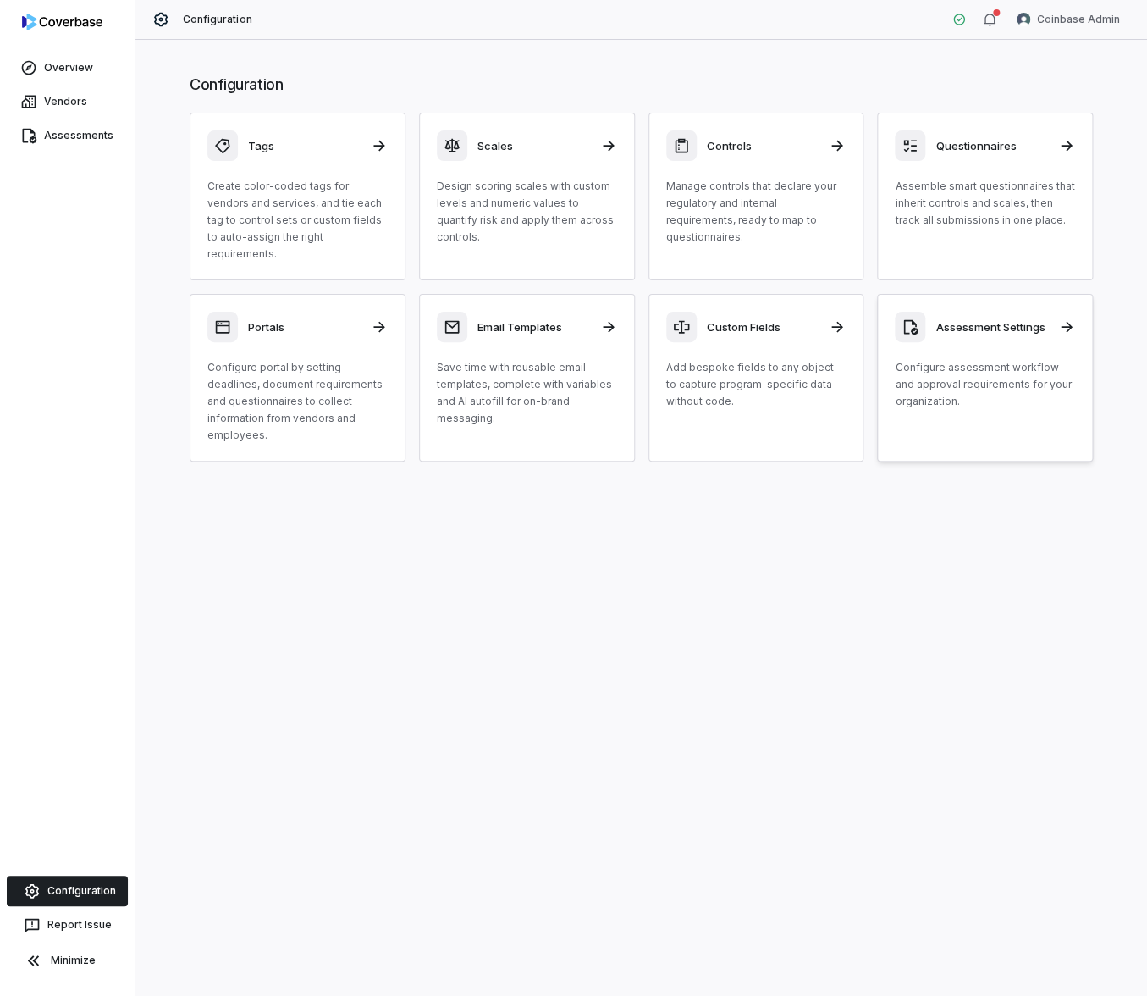
click at [1007, 318] on div "Assessment Settings" at bounding box center [985, 327] width 180 height 30
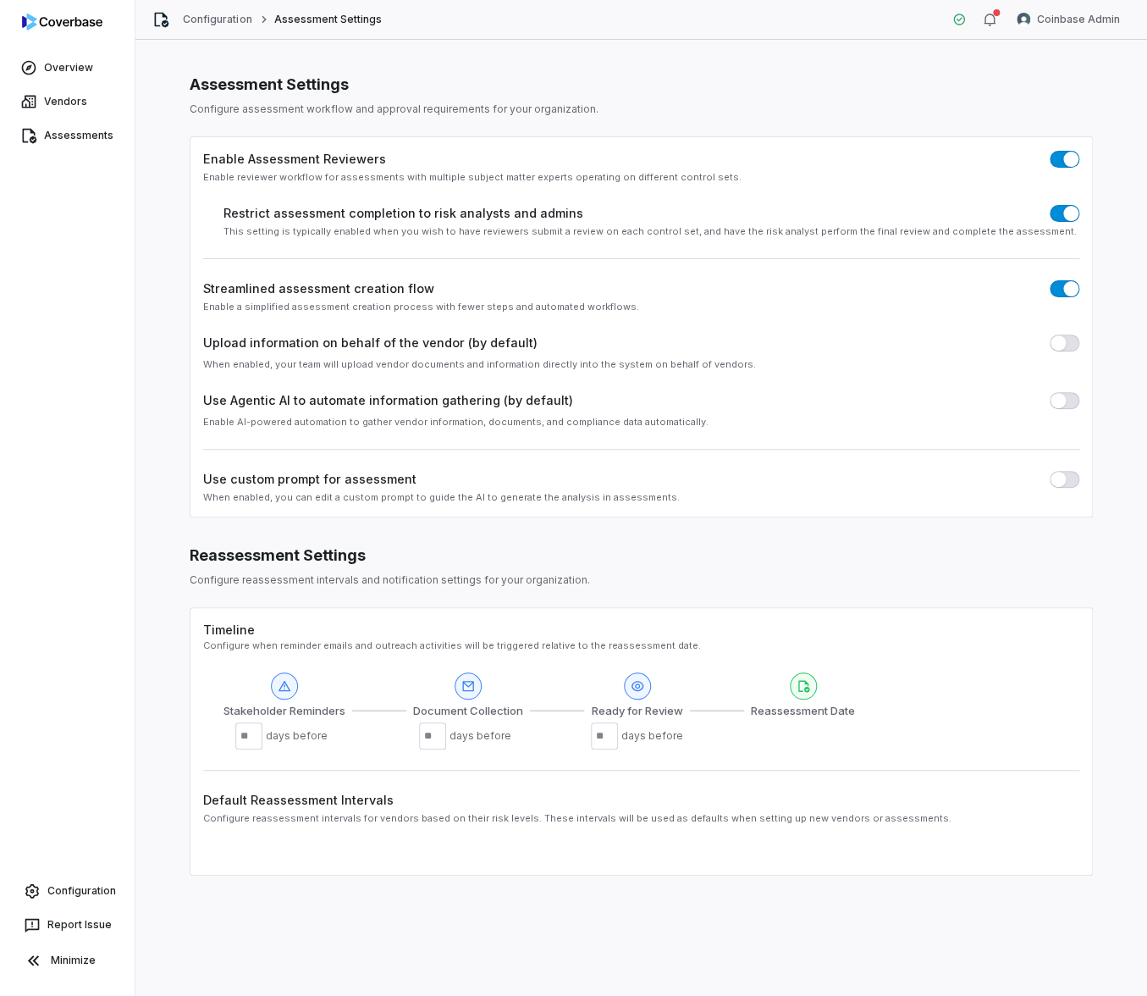
click at [1062, 284] on button "button" at bounding box center [1065, 288] width 30 height 17
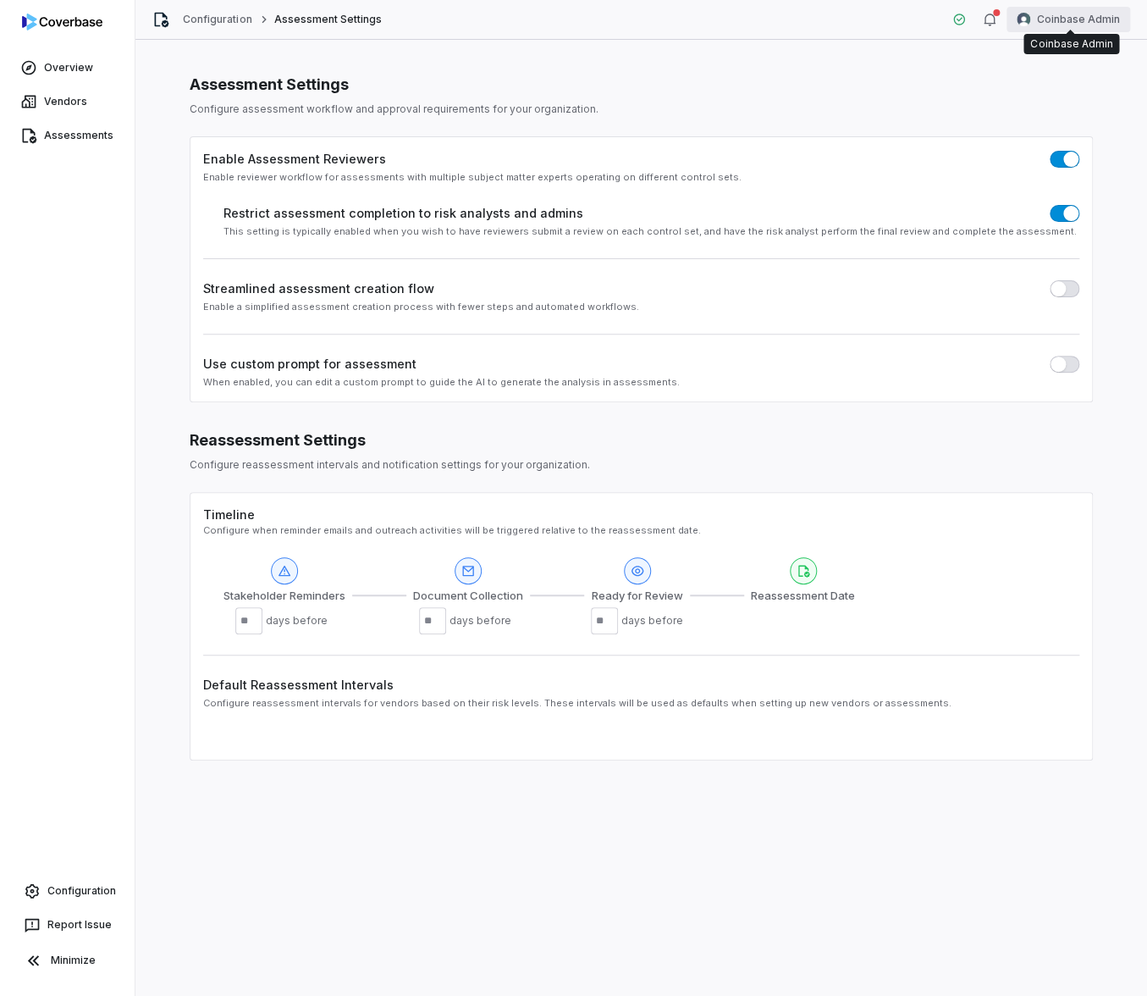
click at [1079, 16] on html "Overview Vendors Assessments Configuration Report Issue Minimize Configuration …" at bounding box center [573, 498] width 1147 height 996
click at [1070, 153] on div "Log out" at bounding box center [1058, 155] width 130 height 27
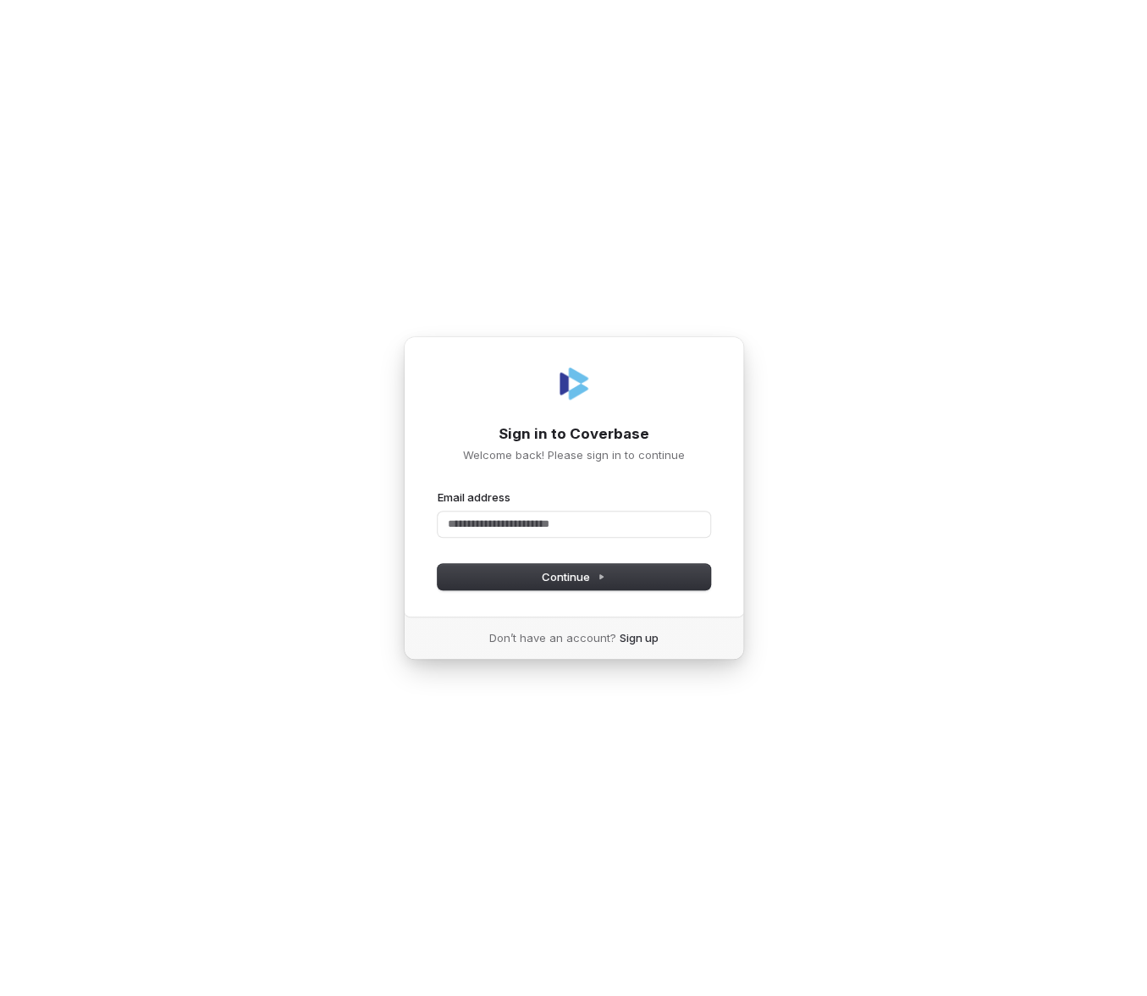
click at [655, 364] on div at bounding box center [574, 383] width 273 height 41
